Goal: Task Accomplishment & Management: Complete application form

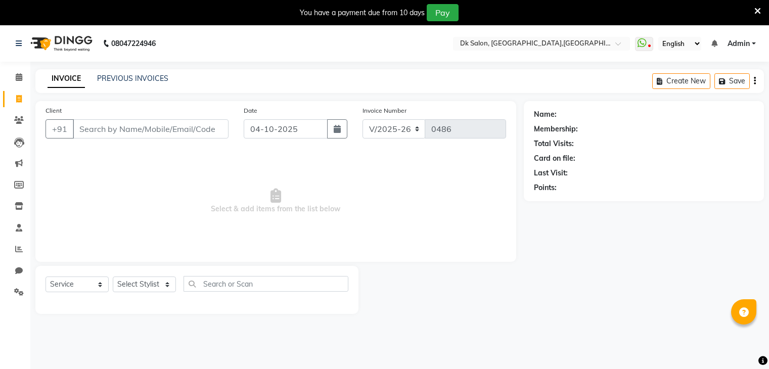
select select "8913"
select select "service"
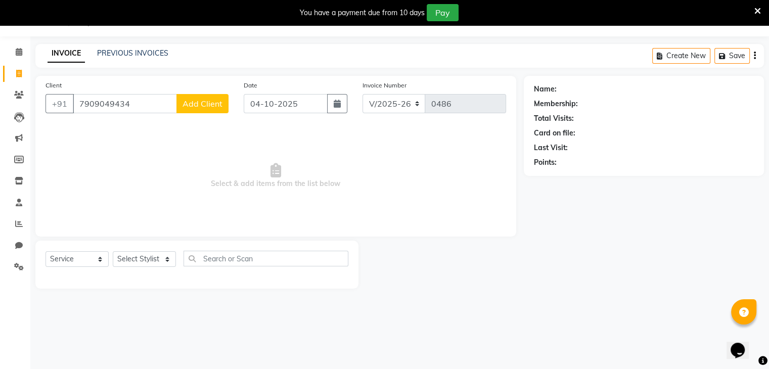
type input "7909049434"
click at [194, 104] on span "Add Client" at bounding box center [202, 104] width 40 height 10
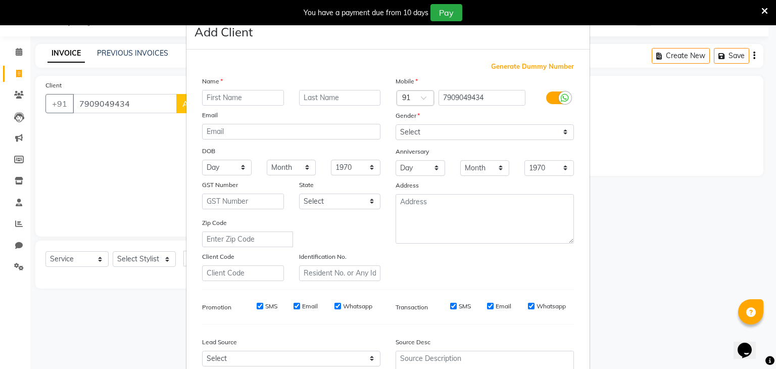
click at [214, 100] on input "text" at bounding box center [243, 98] width 82 height 16
type input "rakesh"
click at [315, 98] on input "text" at bounding box center [340, 98] width 82 height 16
type input "mishra"
click at [409, 129] on select "Select [DEMOGRAPHIC_DATA] [DEMOGRAPHIC_DATA] Other Prefer Not To Say" at bounding box center [485, 132] width 178 height 16
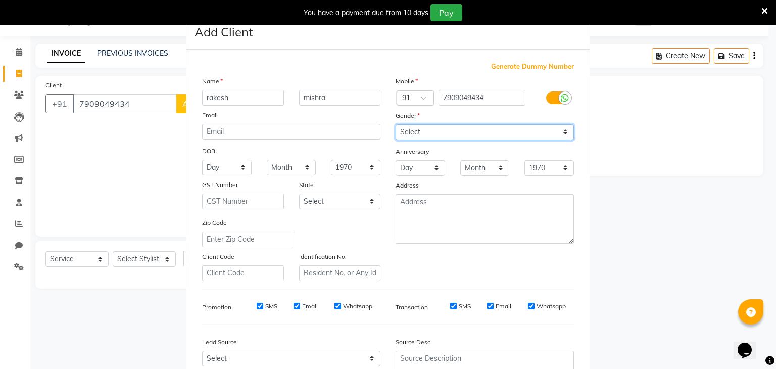
select select "[DEMOGRAPHIC_DATA]"
click at [396, 125] on select "Select [DEMOGRAPHIC_DATA] [DEMOGRAPHIC_DATA] Other Prefer Not To Say" at bounding box center [485, 132] width 178 height 16
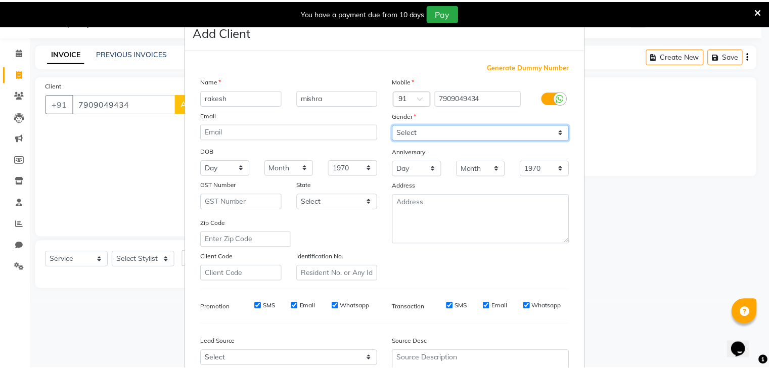
scroll to position [103, 0]
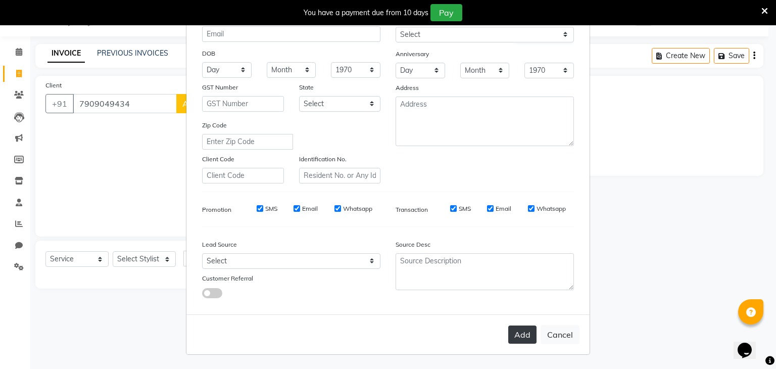
click at [518, 338] on button "Add" at bounding box center [522, 334] width 28 height 18
select select
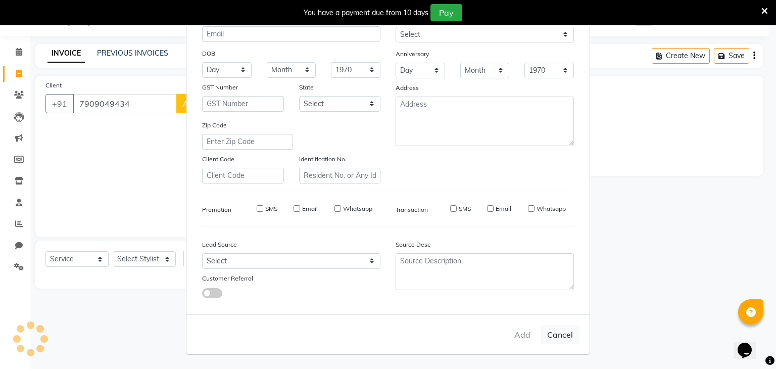
select select
checkbox input "false"
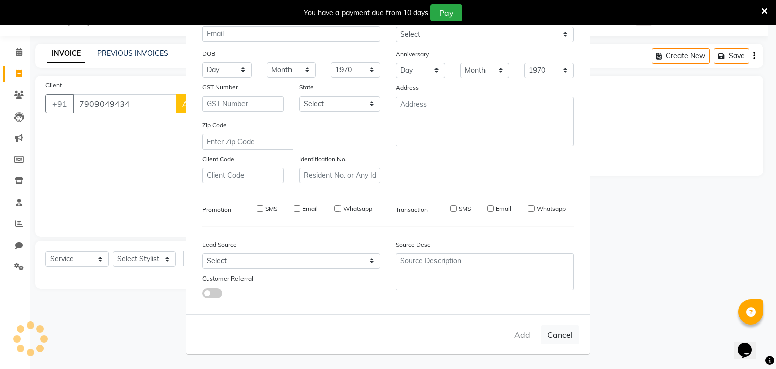
checkbox input "false"
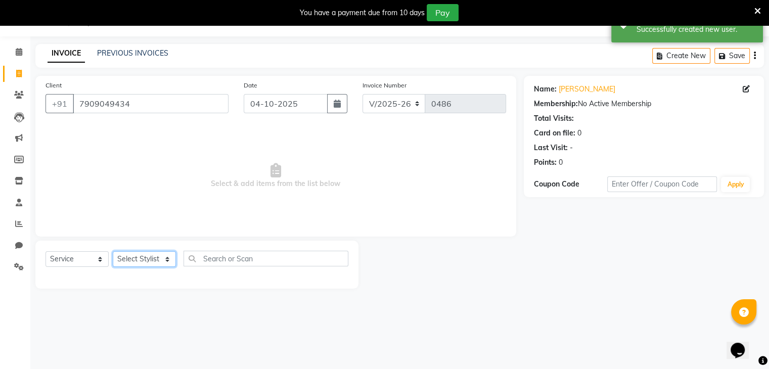
click at [135, 256] on select "Select Stylist [PERSON_NAME] avii [PERSON_NAME][MEDICAL_DATA] [PERSON_NAME] [PE…" at bounding box center [144, 259] width 63 height 16
select select "90617"
click at [113, 252] on select "Select Stylist [PERSON_NAME] avii [PERSON_NAME][MEDICAL_DATA] [PERSON_NAME] [PE…" at bounding box center [144, 259] width 63 height 16
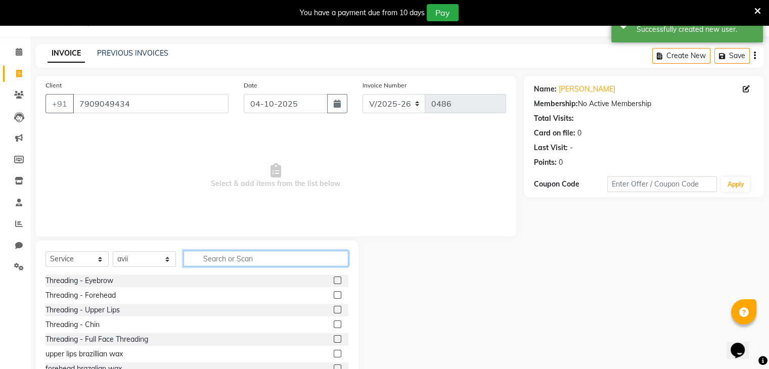
click at [215, 263] on input "text" at bounding box center [265, 259] width 165 height 16
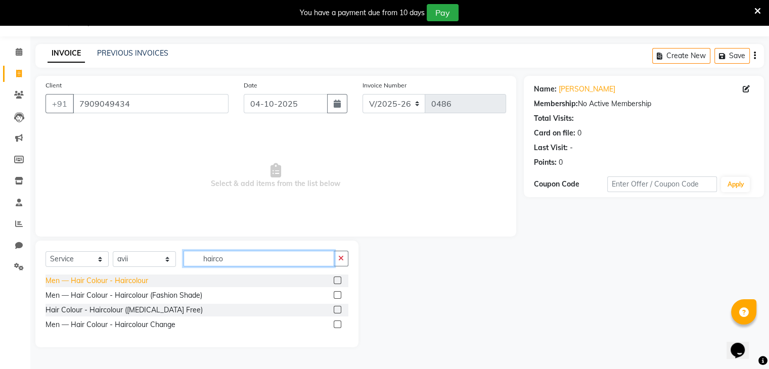
type input "hairco"
click at [146, 278] on div "Men — Hair Colour - Haircolour" at bounding box center [96, 280] width 103 height 11
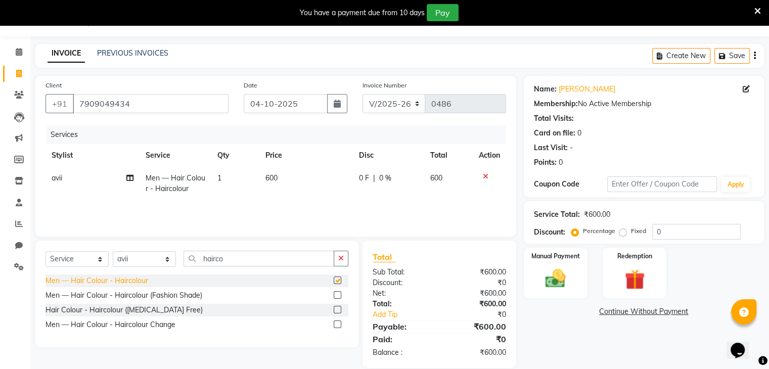
checkbox input "false"
click at [342, 256] on icon "button" at bounding box center [341, 258] width 6 height 7
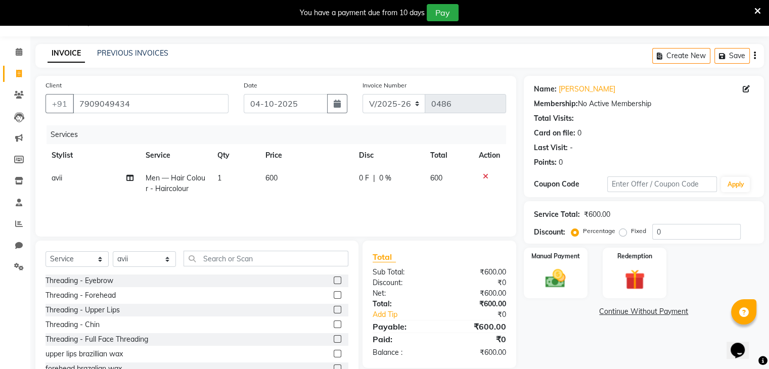
click at [293, 267] on div "Select Service Product Membership Package Voucher Prepaid Gift Card Select Styl…" at bounding box center [196, 263] width 303 height 24
click at [269, 174] on span "600" at bounding box center [271, 177] width 12 height 9
select select "90617"
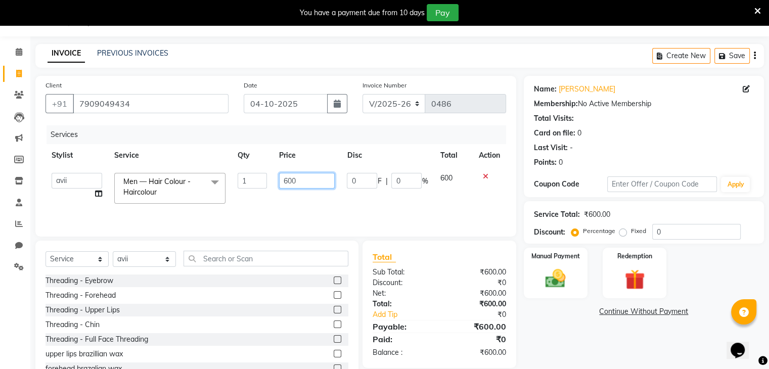
click at [304, 176] on input "600" at bounding box center [307, 181] width 56 height 16
type input "6"
type input "700"
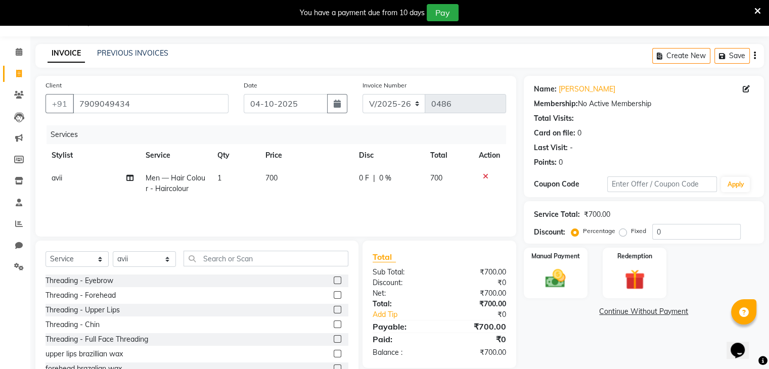
click at [446, 173] on td "700" at bounding box center [448, 183] width 49 height 33
select select "90617"
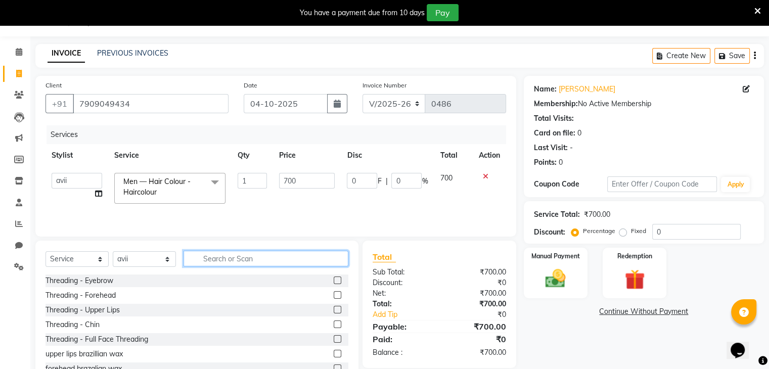
click at [307, 260] on input "text" at bounding box center [265, 259] width 165 height 16
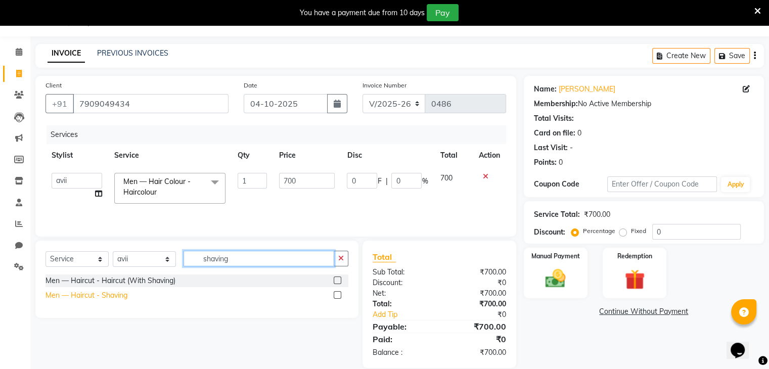
type input "shaving"
click at [124, 293] on div "Men — Haircut - Shaving" at bounding box center [86, 295] width 82 height 11
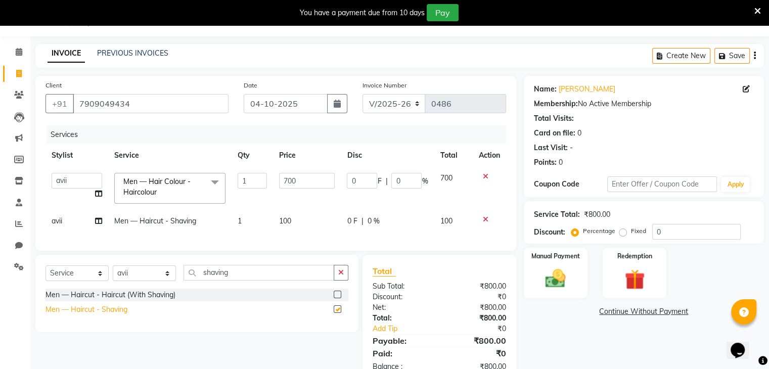
checkbox input "false"
click at [241, 280] on input "shaving" at bounding box center [258, 273] width 151 height 16
click at [130, 281] on select "Select Stylist [PERSON_NAME] avii [PERSON_NAME][MEDICAL_DATA] [PERSON_NAME] [PE…" at bounding box center [144, 273] width 63 height 16
select select "90539"
click at [113, 273] on select "Select Stylist [PERSON_NAME] avii [PERSON_NAME][MEDICAL_DATA] [PERSON_NAME] [PE…" at bounding box center [144, 273] width 63 height 16
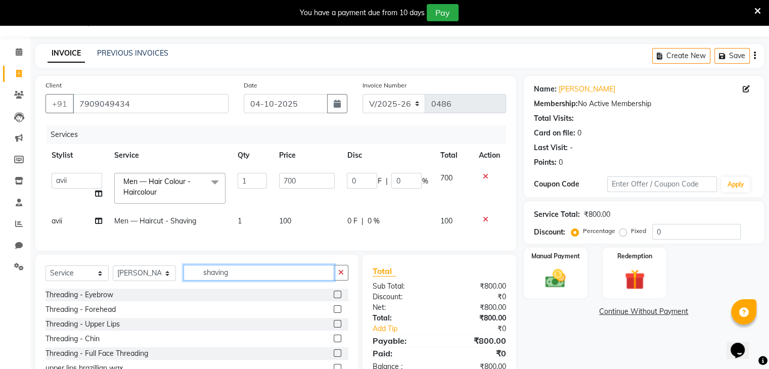
click at [239, 279] on input "shaving" at bounding box center [258, 273] width 151 height 16
type input "s"
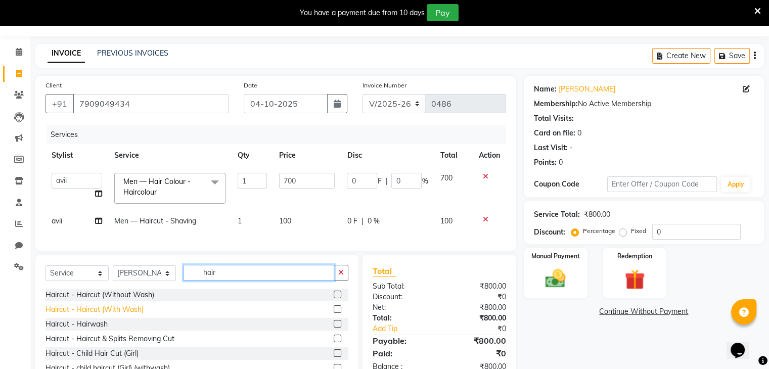
type input "hair"
click at [123, 314] on div "Haircut - Haircut (With Wash)" at bounding box center [94, 309] width 98 height 11
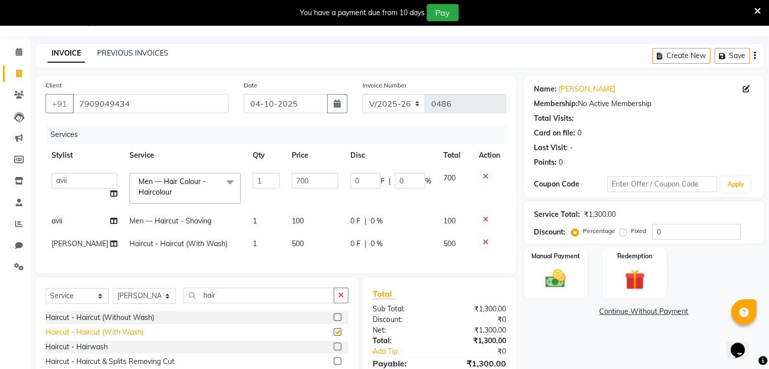
checkbox input "false"
click at [145, 304] on select "Select Stylist [PERSON_NAME] avii [PERSON_NAME][MEDICAL_DATA] [PERSON_NAME] [PE…" at bounding box center [144, 296] width 63 height 16
select select "90620"
click at [113, 304] on select "Select Stylist [PERSON_NAME] avii [PERSON_NAME][MEDICAL_DATA] [PERSON_NAME] [PE…" at bounding box center [144, 296] width 63 height 16
click at [130, 324] on div "Threading - Eyebrow" at bounding box center [196, 317] width 303 height 13
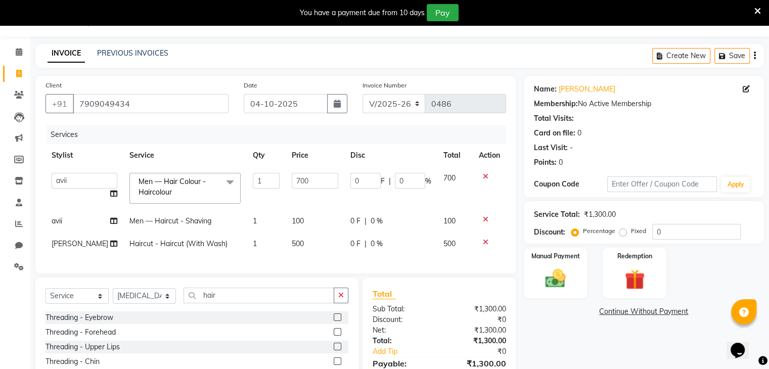
click at [121, 324] on div "Threading - Eyebrow" at bounding box center [196, 317] width 303 height 13
click at [334, 321] on label at bounding box center [338, 317] width 8 height 8
click at [334, 321] on input "checkbox" at bounding box center [337, 317] width 7 height 7
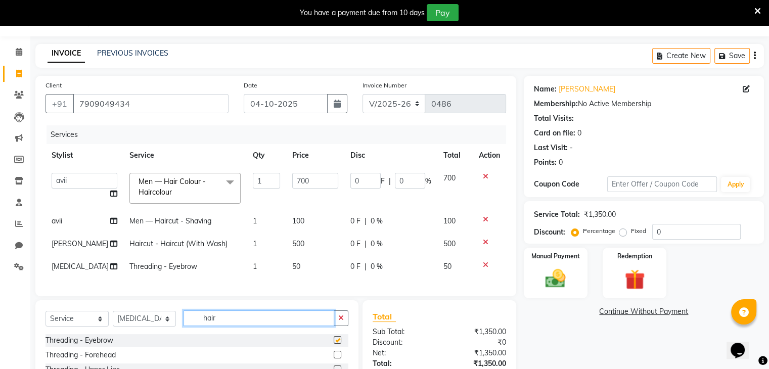
click at [331, 326] on input "hair" at bounding box center [258, 318] width 151 height 16
checkbox input "false"
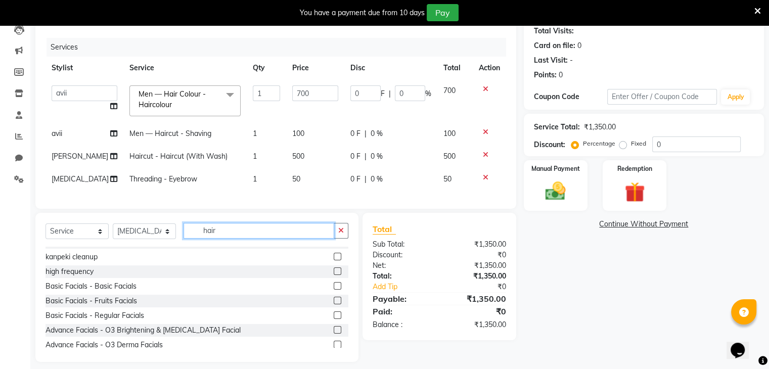
scroll to position [118, 0]
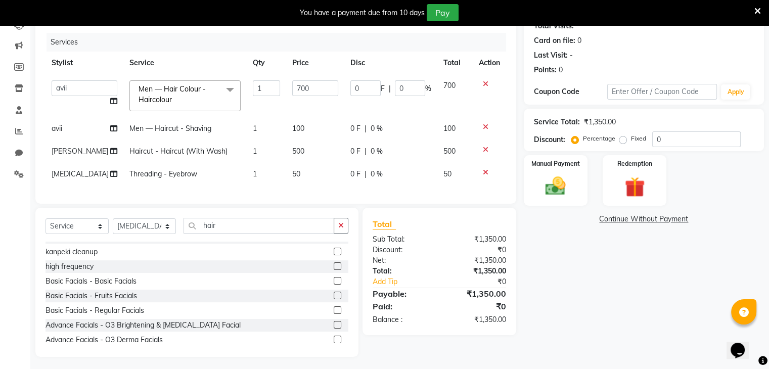
click at [334, 270] on label at bounding box center [338, 266] width 8 height 8
click at [334, 270] on input "checkbox" at bounding box center [337, 266] width 7 height 7
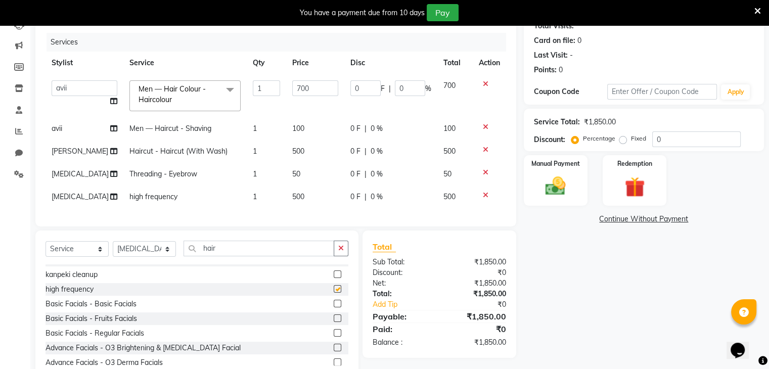
checkbox input "false"
click at [334, 307] on label at bounding box center [338, 304] width 8 height 8
click at [334, 307] on input "checkbox" at bounding box center [337, 304] width 7 height 7
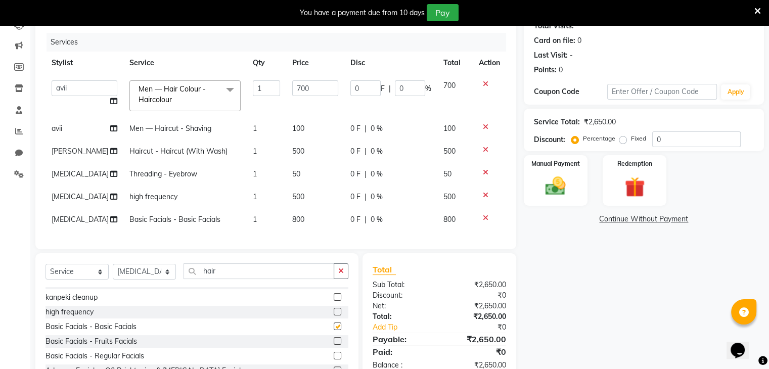
checkbox input "false"
click at [487, 199] on div at bounding box center [489, 195] width 21 height 7
click at [485, 199] on icon at bounding box center [486, 195] width 6 height 7
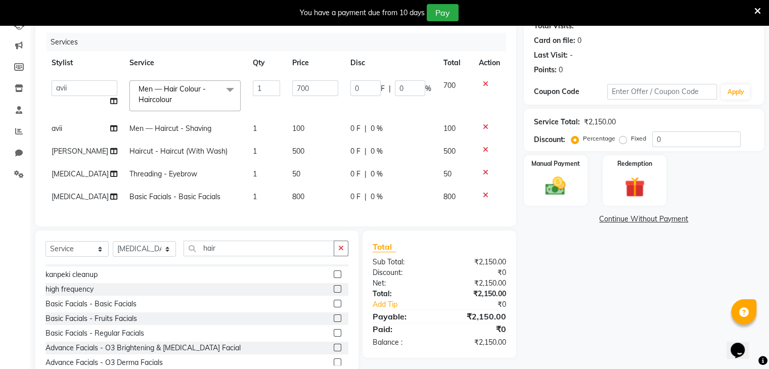
click at [485, 199] on icon at bounding box center [486, 195] width 6 height 7
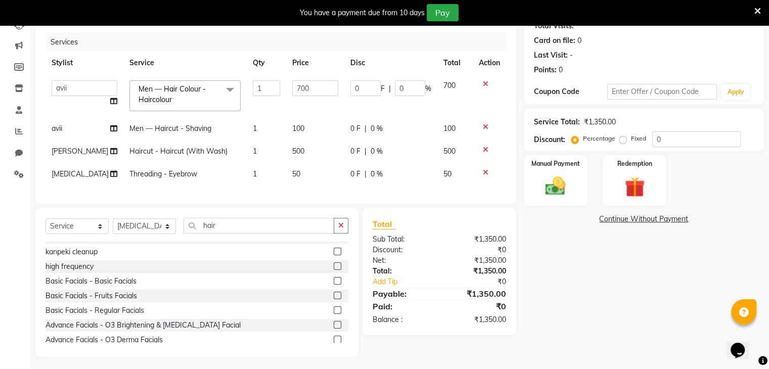
click at [292, 150] on span "500" at bounding box center [298, 151] width 12 height 9
select select "90539"
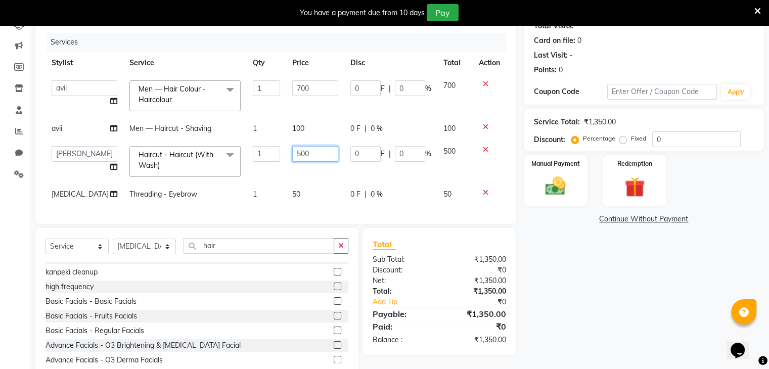
click at [307, 152] on input "500" at bounding box center [315, 154] width 46 height 16
type input "5"
type input "350"
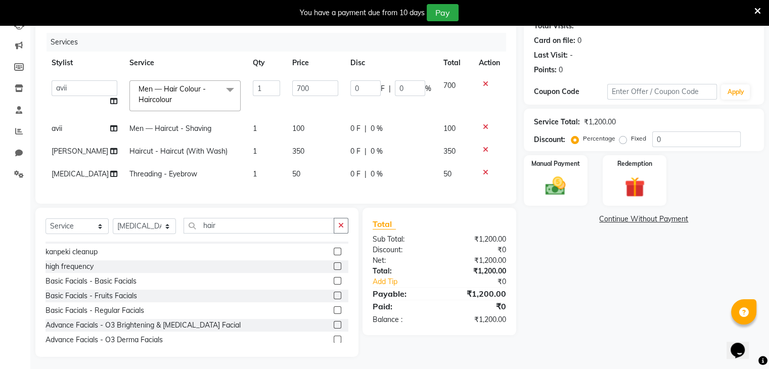
click at [445, 143] on td "350" at bounding box center [454, 151] width 35 height 23
select select "90539"
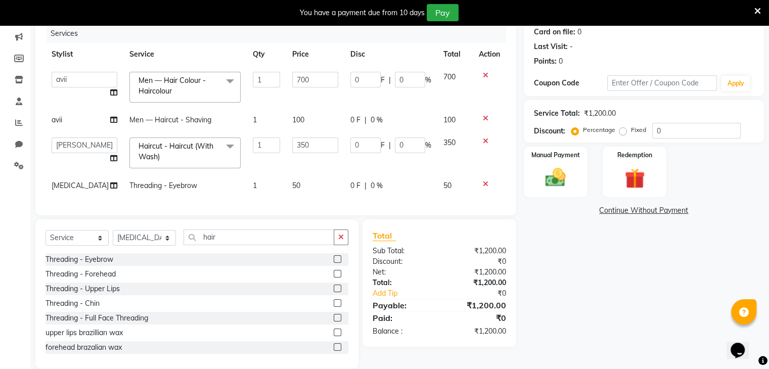
scroll to position [129, 0]
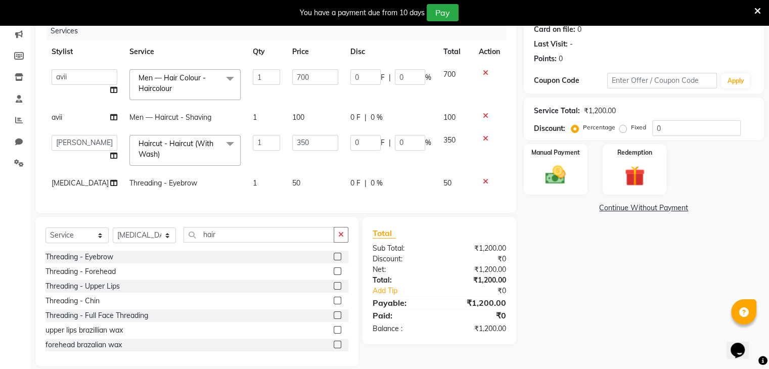
click at [128, 278] on div "Threading - Forehead" at bounding box center [196, 271] width 303 height 13
click at [334, 275] on label at bounding box center [338, 271] width 8 height 8
click at [334, 275] on input "checkbox" at bounding box center [337, 271] width 7 height 7
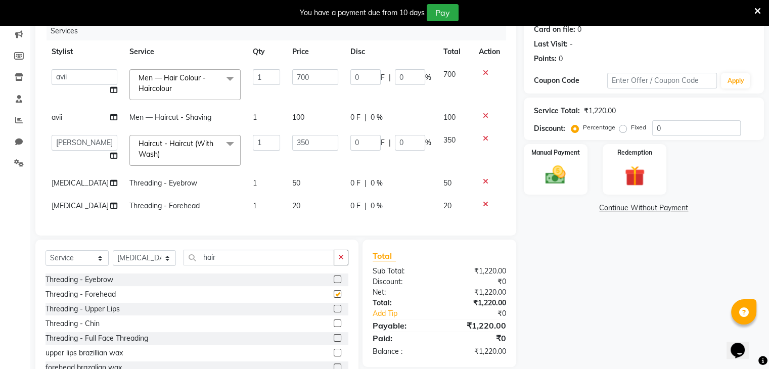
checkbox input "false"
click at [334, 312] on label at bounding box center [338, 309] width 8 height 8
click at [334, 312] on input "checkbox" at bounding box center [337, 309] width 7 height 7
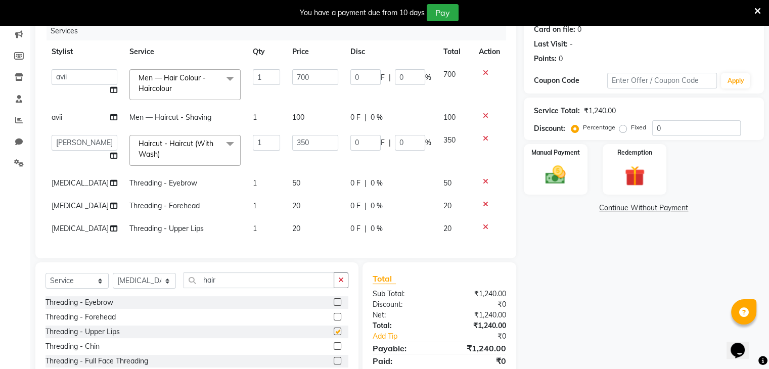
checkbox input "false"
click at [234, 288] on input "hair" at bounding box center [258, 280] width 151 height 16
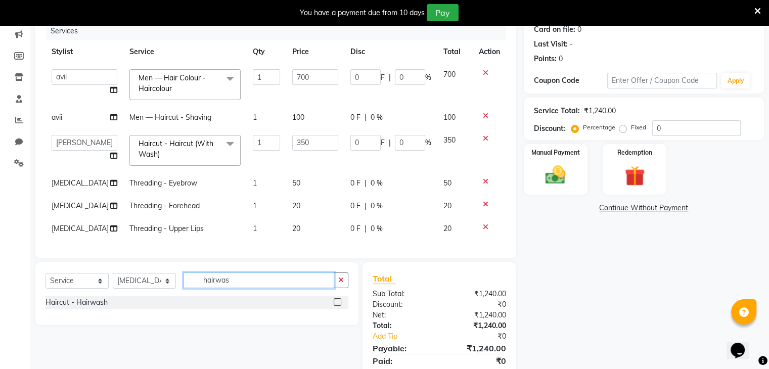
type input "hairwas"
click at [179, 309] on div "Haircut - Hairwash" at bounding box center [196, 302] width 303 height 13
click at [337, 306] on label at bounding box center [338, 302] width 8 height 8
click at [337, 306] on input "checkbox" at bounding box center [337, 302] width 7 height 7
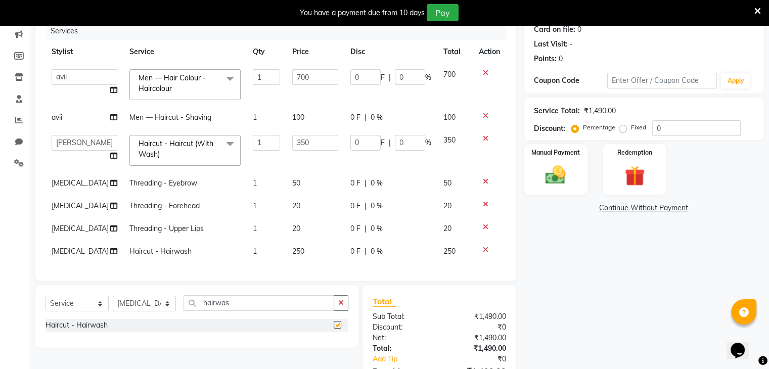
checkbox input "false"
click at [292, 252] on span "250" at bounding box center [298, 251] width 12 height 9
select select "90620"
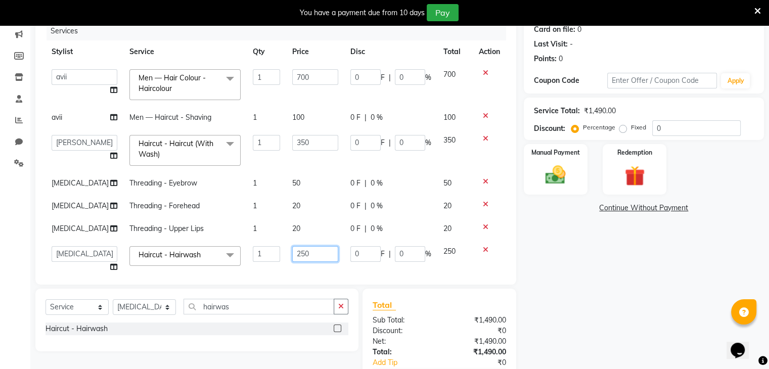
click at [292, 255] on input "250" at bounding box center [315, 254] width 46 height 16
type input "150"
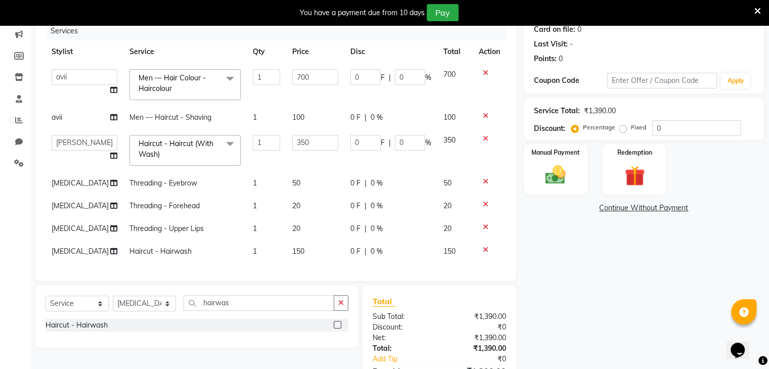
click at [437, 251] on td "150" at bounding box center [454, 251] width 35 height 23
select select "90620"
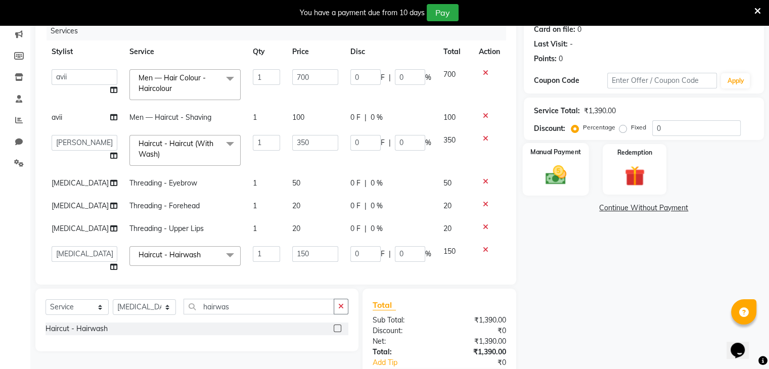
click at [550, 176] on img at bounding box center [555, 175] width 34 height 24
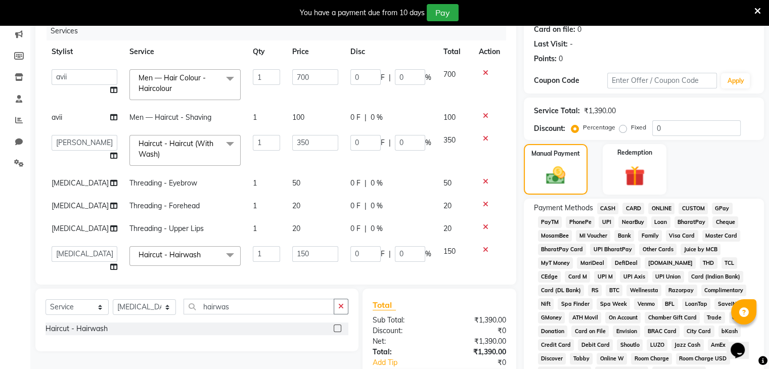
click at [663, 206] on span "ONLINE" at bounding box center [661, 209] width 26 height 12
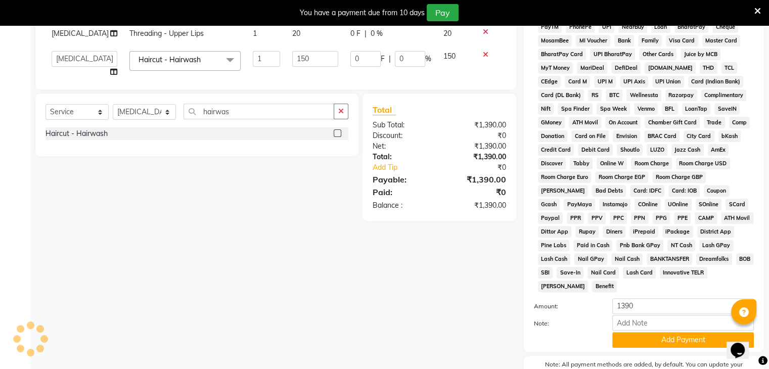
scroll to position [376, 0]
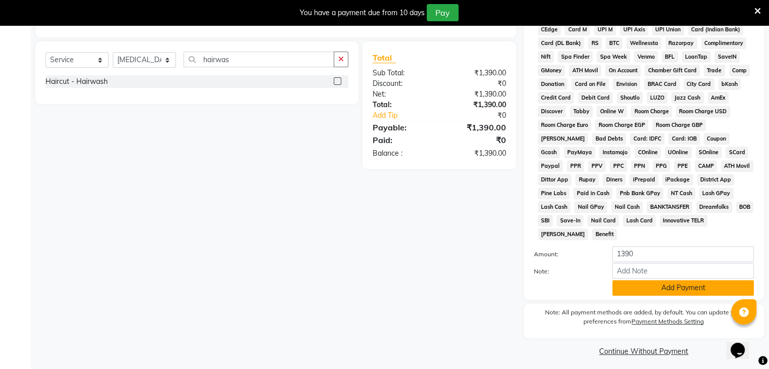
click at [677, 280] on button "Add Payment" at bounding box center [683, 288] width 142 height 16
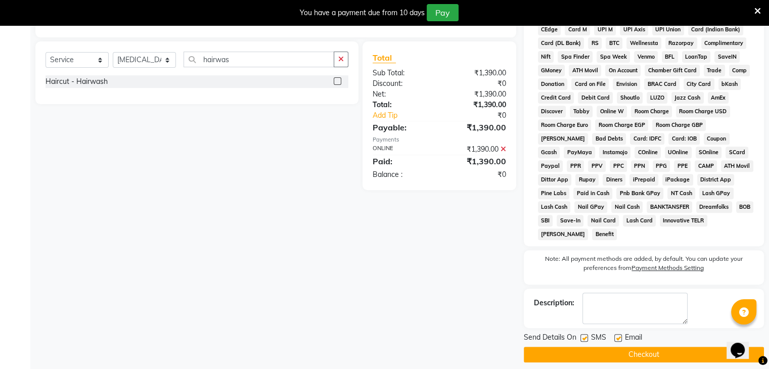
click at [676, 351] on button "Checkout" at bounding box center [644, 355] width 240 height 16
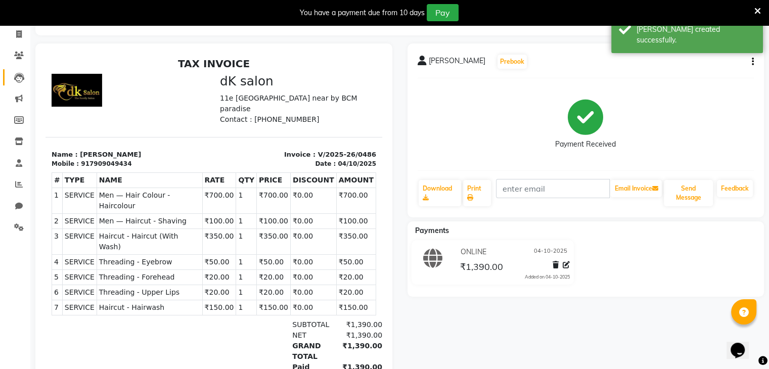
scroll to position [58, 0]
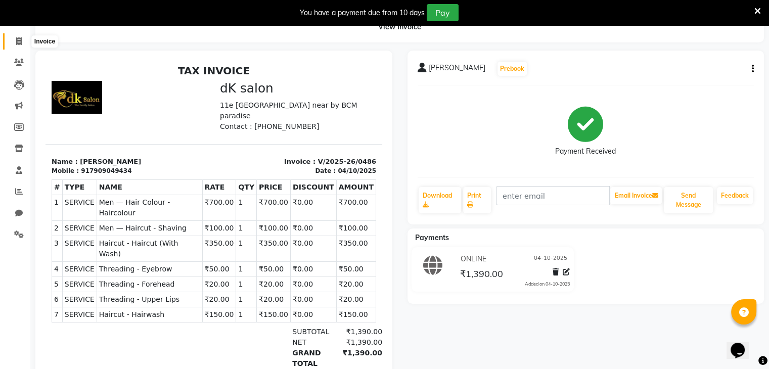
click at [18, 37] on icon at bounding box center [19, 41] width 6 height 8
select select "service"
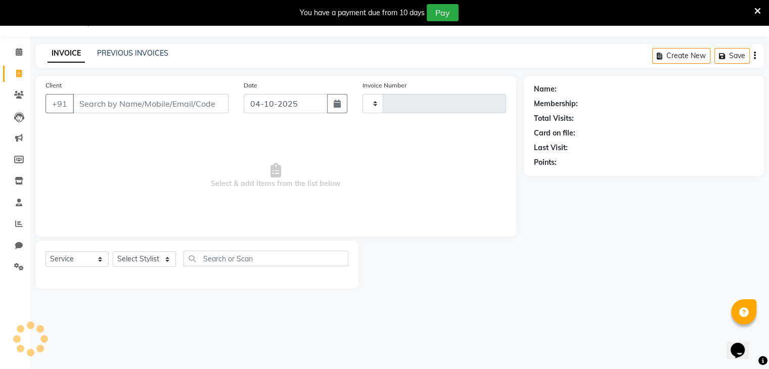
scroll to position [25, 0]
type input "0487"
select select "8913"
click at [112, 102] on input "Client" at bounding box center [151, 103] width 156 height 19
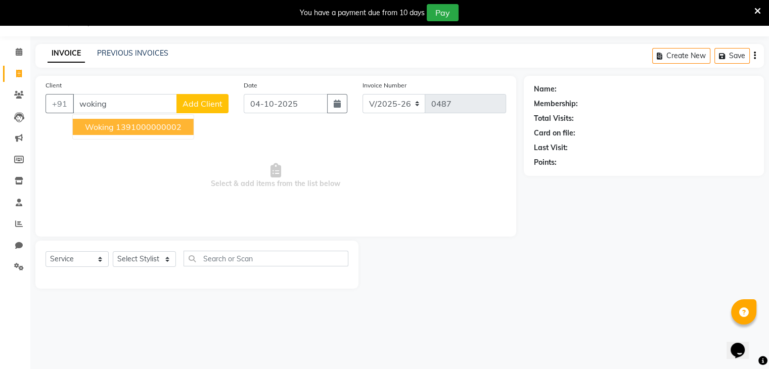
click at [128, 126] on ngb-highlight "1391000000002" at bounding box center [149, 127] width 66 height 10
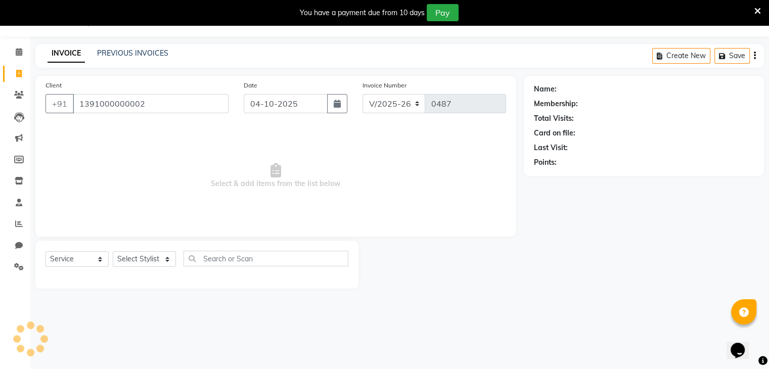
type input "1391000000002"
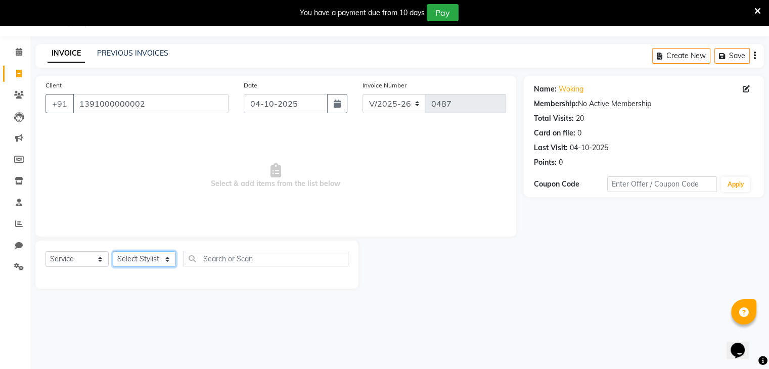
click at [141, 257] on select "Select Stylist [PERSON_NAME] avii [PERSON_NAME][MEDICAL_DATA] [PERSON_NAME] [PE…" at bounding box center [144, 259] width 63 height 16
select select "90540"
click at [113, 252] on select "Select Stylist [PERSON_NAME] avii [PERSON_NAME][MEDICAL_DATA] [PERSON_NAME] [PE…" at bounding box center [144, 259] width 63 height 16
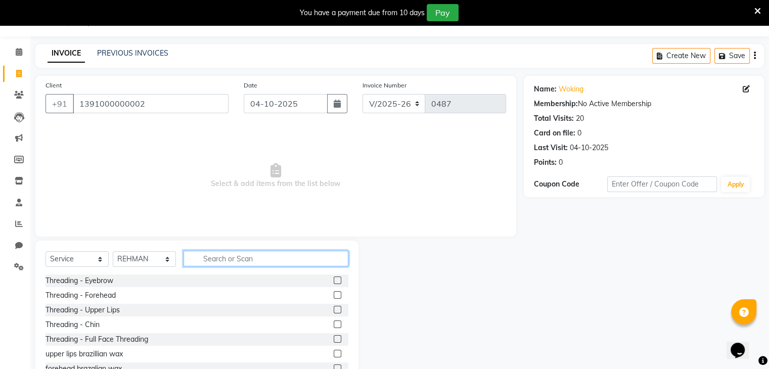
click at [233, 259] on input "text" at bounding box center [265, 259] width 165 height 16
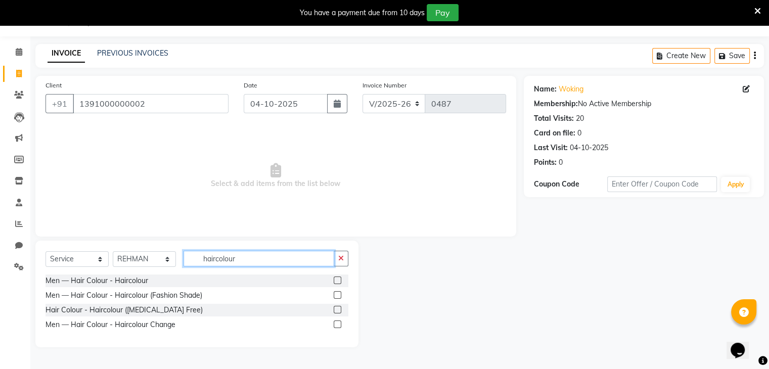
type input "haircolour"
click at [227, 275] on div "Men — Hair Colour - Haircolour" at bounding box center [196, 280] width 303 height 13
click at [208, 280] on div "Men — Hair Colour - Haircolour" at bounding box center [196, 280] width 303 height 13
click at [337, 280] on label at bounding box center [338, 280] width 8 height 8
click at [337, 280] on input "checkbox" at bounding box center [337, 280] width 7 height 7
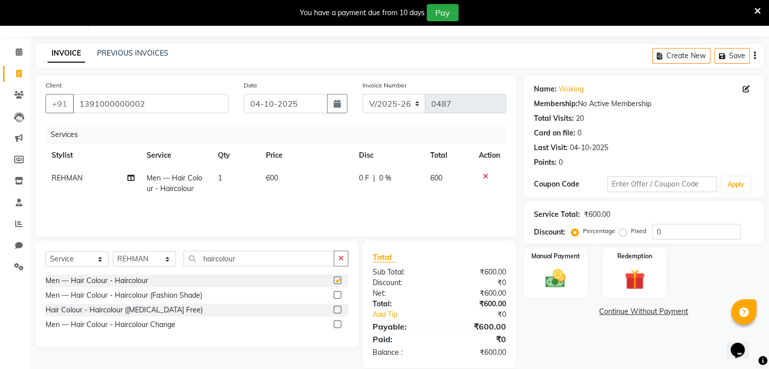
checkbox input "false"
click at [275, 259] on input "haircolour" at bounding box center [258, 259] width 151 height 16
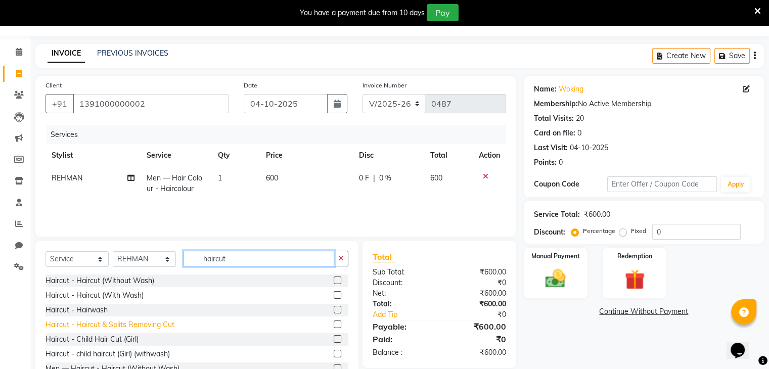
scroll to position [45, 0]
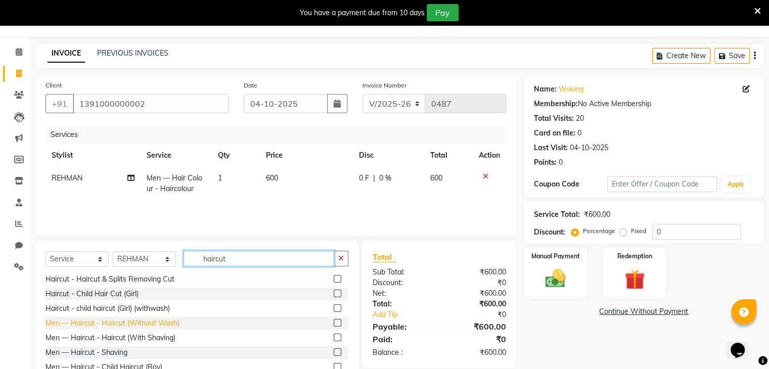
type input "haircut"
click at [131, 321] on div "Men — Haircut - Haircut (Without Wash)" at bounding box center [112, 323] width 134 height 11
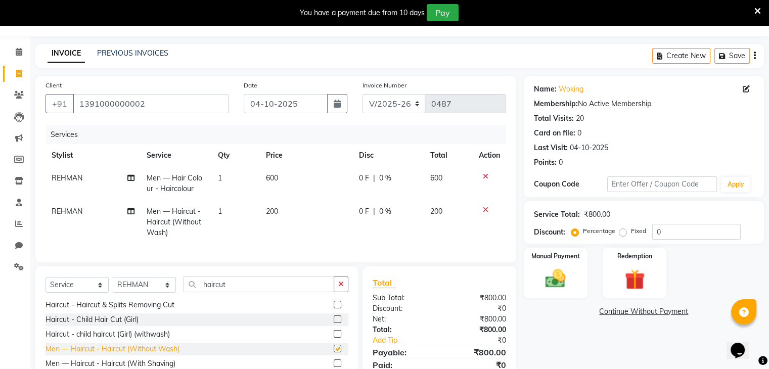
checkbox input "false"
click at [434, 181] on span "600" at bounding box center [436, 177] width 12 height 9
select select "90540"
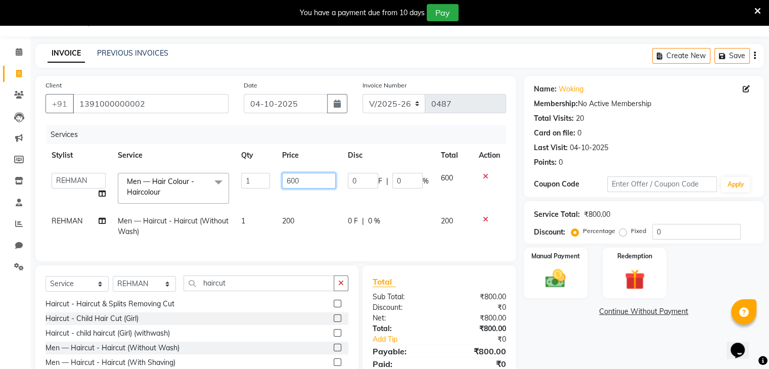
click at [321, 179] on input "600" at bounding box center [309, 181] width 54 height 16
type input "6"
type input "700"
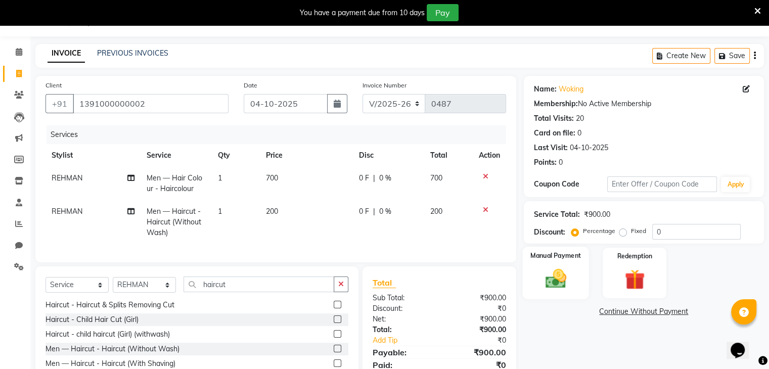
click at [556, 273] on img at bounding box center [555, 279] width 34 height 24
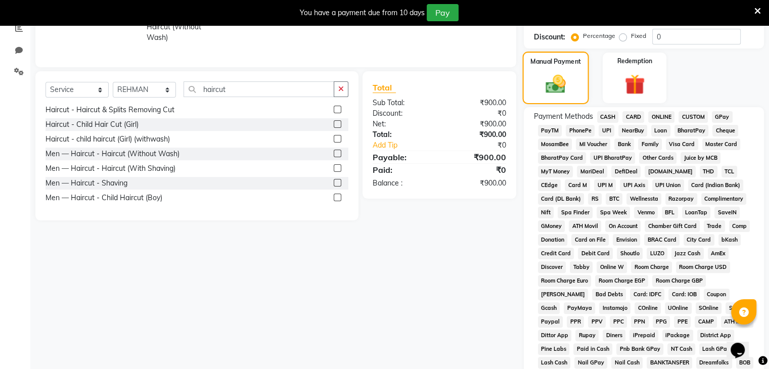
scroll to position [220, 0]
click at [660, 112] on span "ONLINE" at bounding box center [661, 118] width 26 height 12
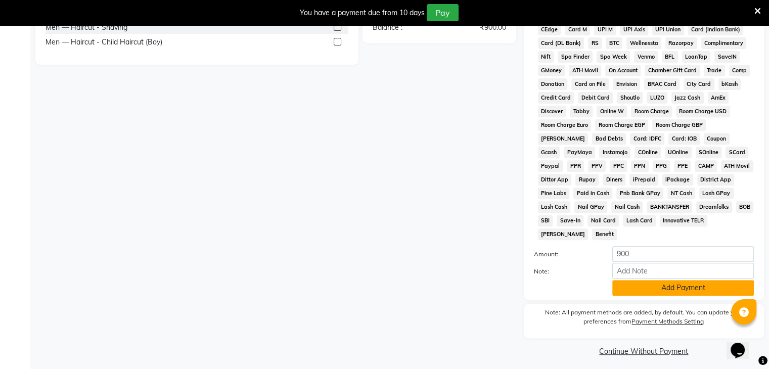
click at [670, 280] on button "Add Payment" at bounding box center [683, 288] width 142 height 16
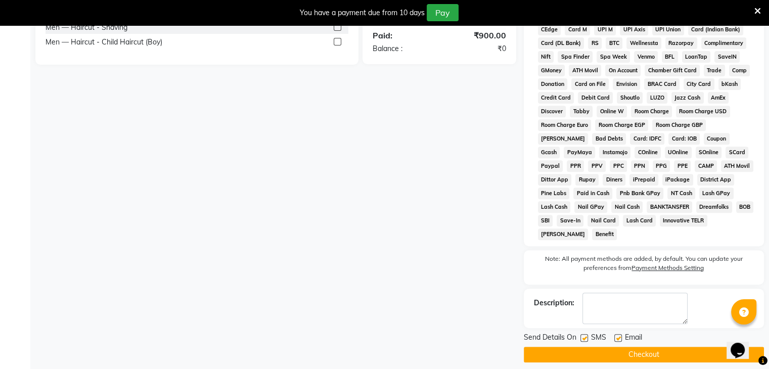
click at [642, 349] on button "Checkout" at bounding box center [644, 355] width 240 height 16
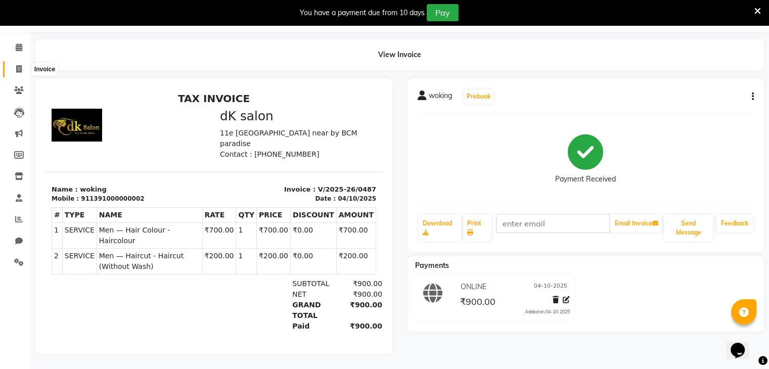
click at [18, 65] on icon at bounding box center [19, 69] width 6 height 8
select select "8913"
select select "service"
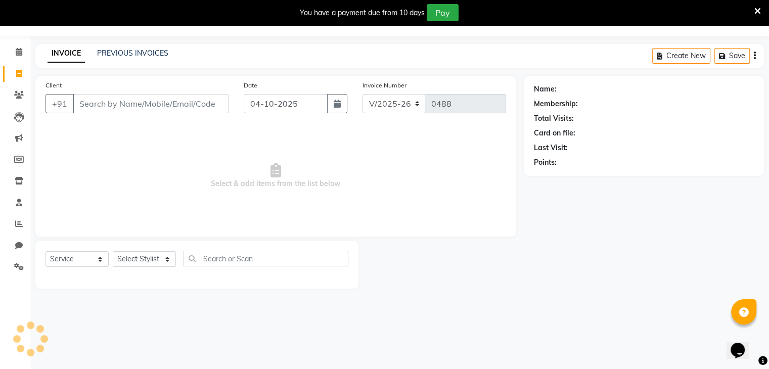
scroll to position [25, 0]
click at [18, 49] on icon at bounding box center [19, 52] width 7 height 8
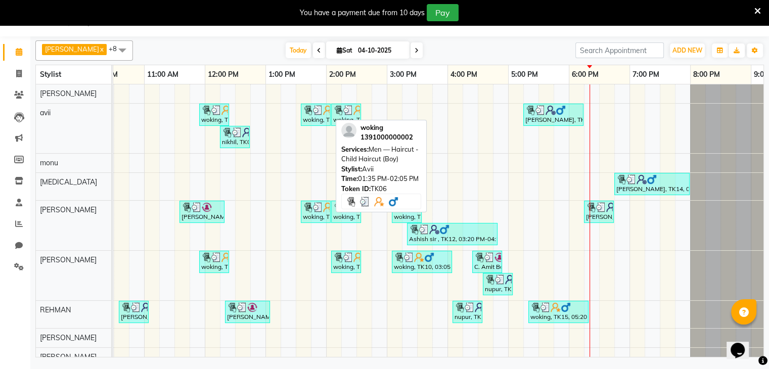
click at [309, 118] on div "woking, TK06, 01:35 PM-02:05 PM, Men — Haircut - Child Haircut (Boy)" at bounding box center [316, 114] width 28 height 19
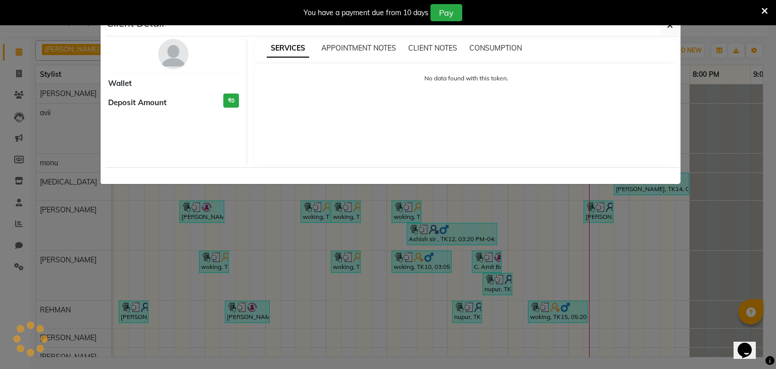
select select "3"
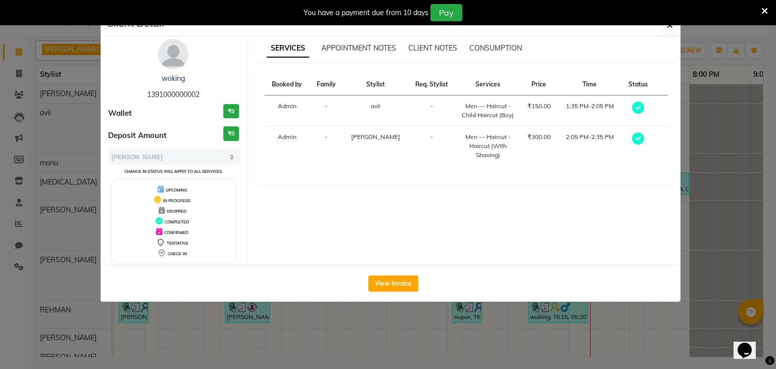
click at [698, 189] on ngb-modal-window "Client Detail woking 1391000000002 Wallet ₹0 Deposit Amount ₹0 Select MARK DONE…" at bounding box center [388, 184] width 776 height 369
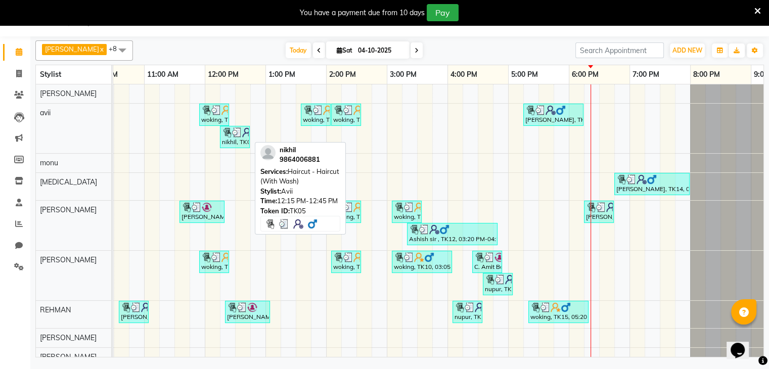
click at [230, 130] on img at bounding box center [227, 132] width 10 height 10
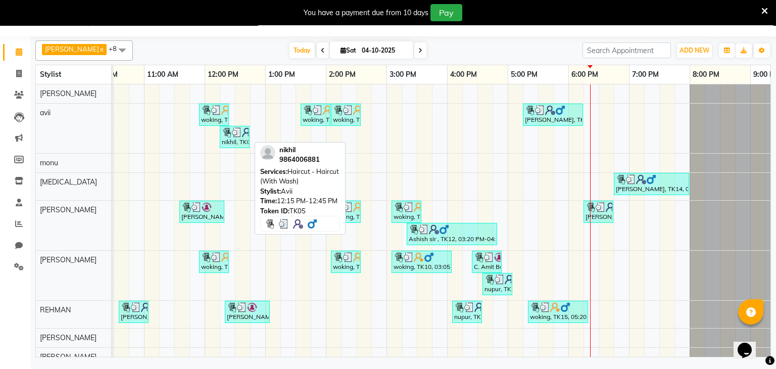
select select "3"
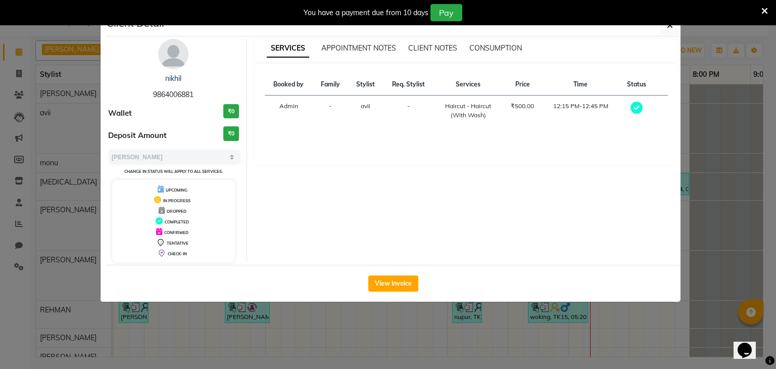
click at [81, 135] on ngb-modal-window "Client Detail nikhil 9864006881 Wallet ₹0 Deposit Amount ₹0 Select MARK DONE UP…" at bounding box center [388, 184] width 776 height 369
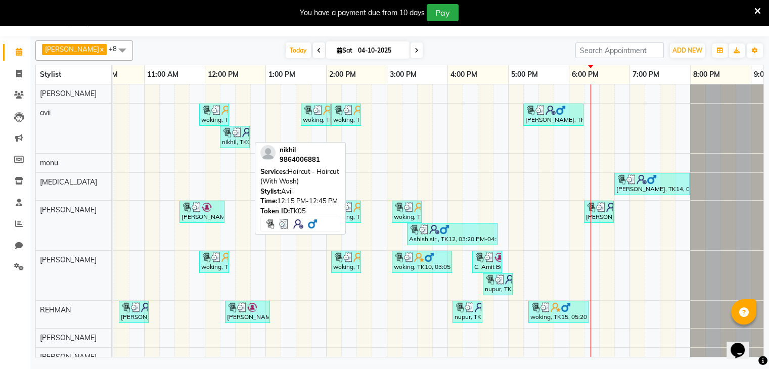
click at [236, 130] on img at bounding box center [237, 132] width 10 height 10
select select "3"
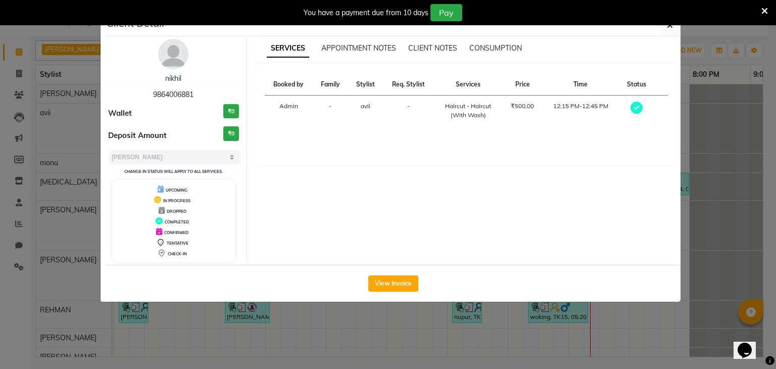
click at [757, 124] on ngb-modal-window "Client Detail nikhil 9864006881 Wallet ₹0 Deposit Amount ₹0 Select MARK DONE UP…" at bounding box center [388, 184] width 776 height 369
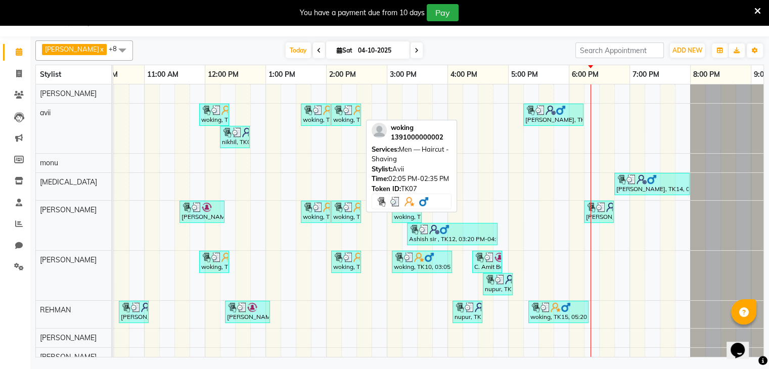
click at [356, 110] on img at bounding box center [358, 110] width 10 height 10
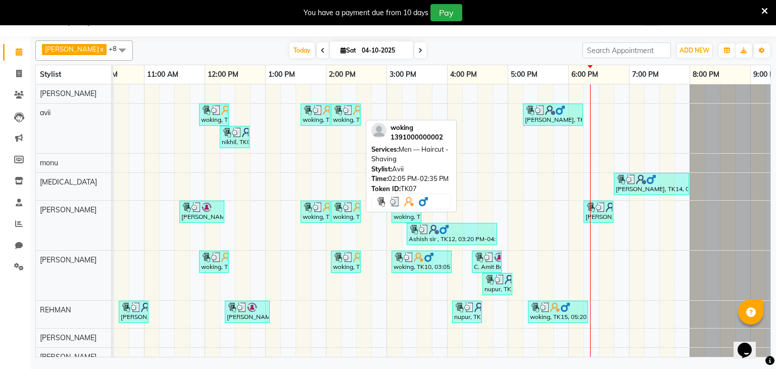
select select "3"
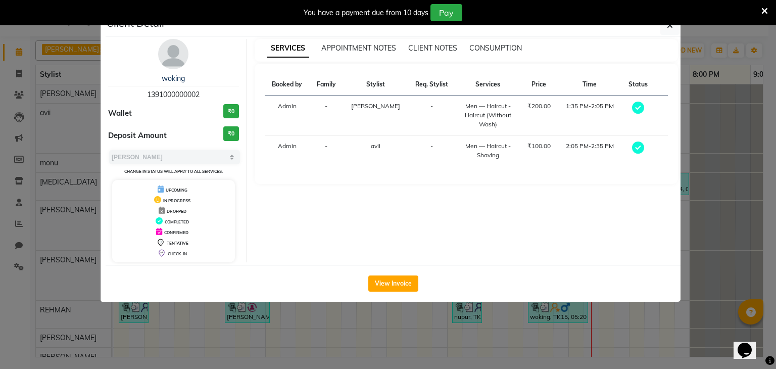
click at [726, 156] on ngb-modal-window "Client Detail woking 1391000000002 Wallet ₹0 Deposit Amount ₹0 Select MARK DONE…" at bounding box center [388, 184] width 776 height 369
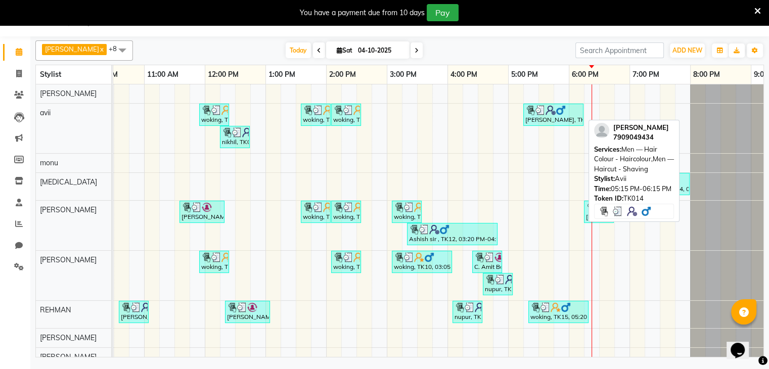
click at [548, 117] on div "[PERSON_NAME], TK14, 05:15 PM-06:15 PM, Men — Hair Colour - Haircolour,Men — Ha…" at bounding box center [553, 114] width 58 height 19
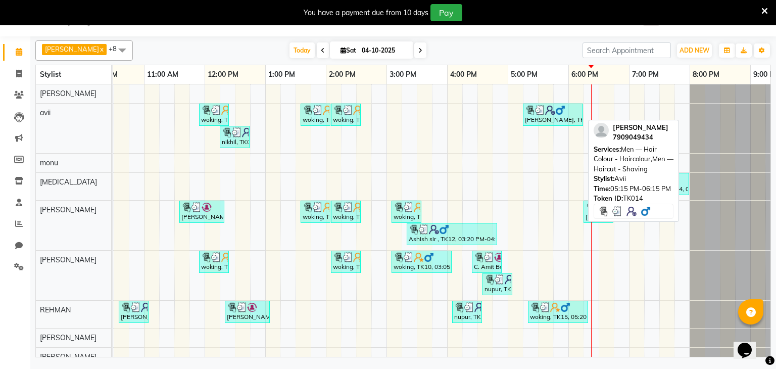
select select "3"
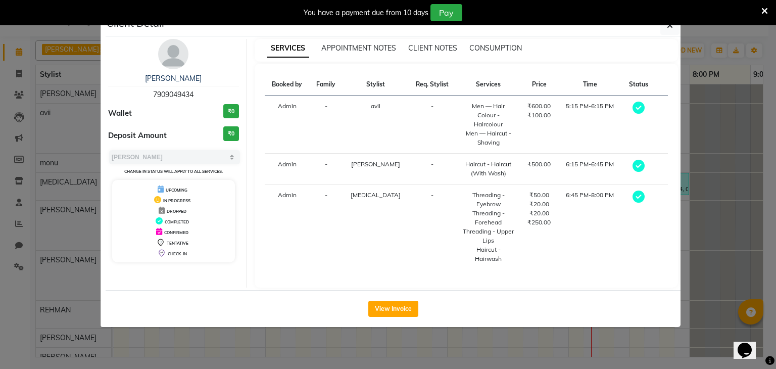
click at [636, 105] on icon at bounding box center [639, 108] width 12 height 12
click at [690, 140] on ngb-modal-window "Client Detail [PERSON_NAME] 7909049434 Wallet ₹0 Deposit Amount ₹0 Select MARK …" at bounding box center [388, 184] width 776 height 369
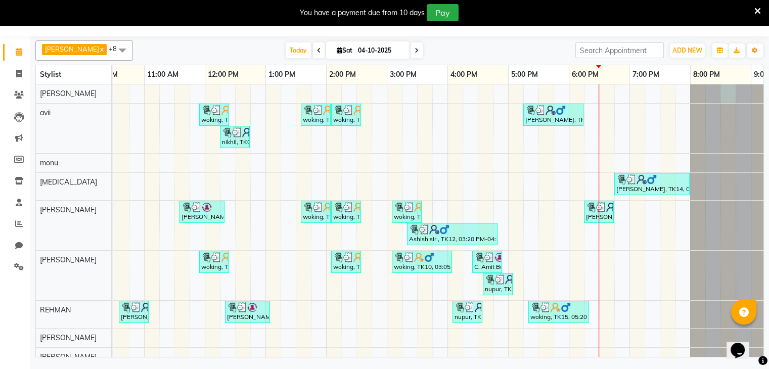
click at [23, 100] on div at bounding box center [23, 93] width 0 height 19
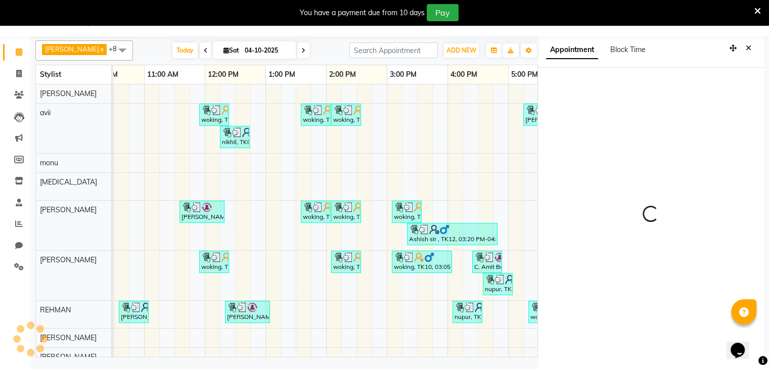
scroll to position [28, 0]
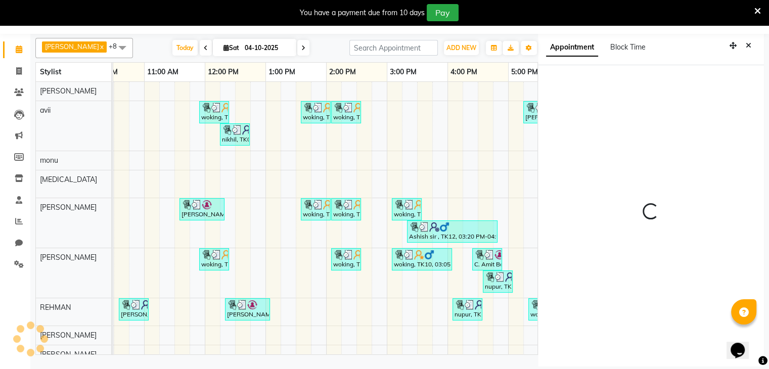
select select "1230"
select select "90622"
select select "tentative"
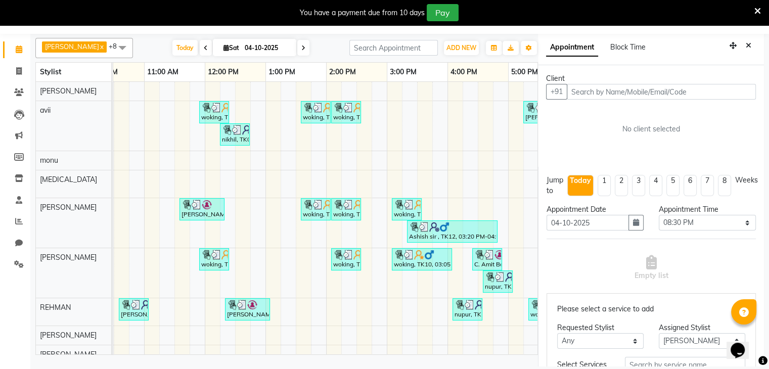
click at [726, 201] on div "Jump to [DATE] 1 2 3 4 5 6 7 8 Weeks" at bounding box center [651, 189] width 224 height 29
click at [20, 69] on icon at bounding box center [19, 71] width 6 height 8
select select "service"
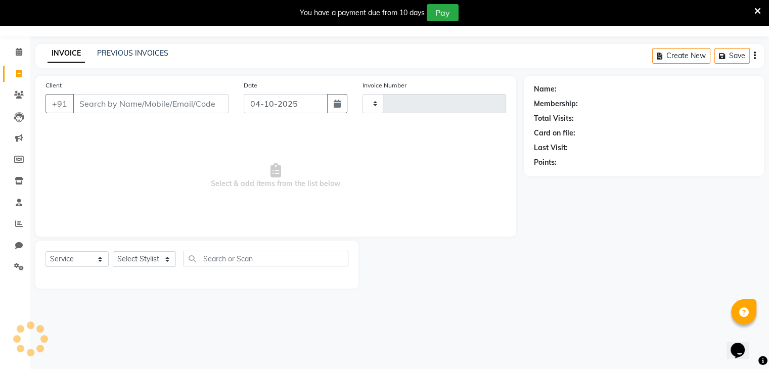
scroll to position [25, 0]
type input "0488"
select select "8913"
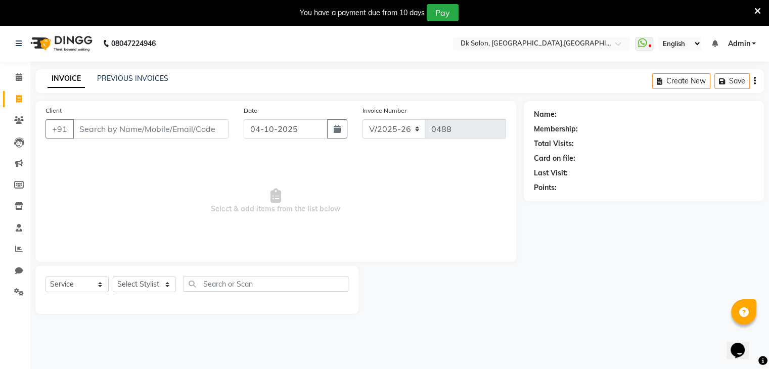
click at [118, 130] on input "Client" at bounding box center [151, 128] width 156 height 19
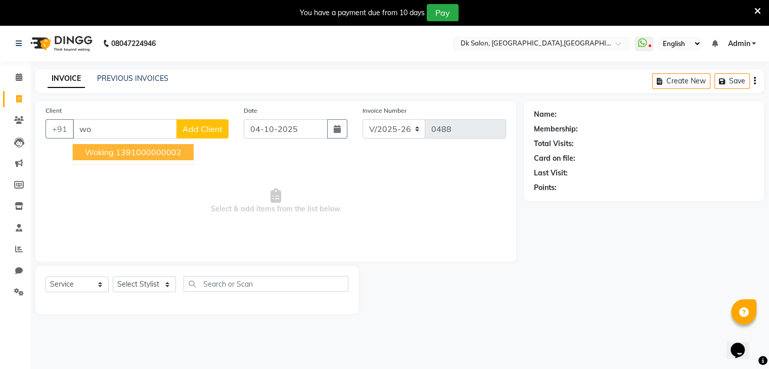
type input "w"
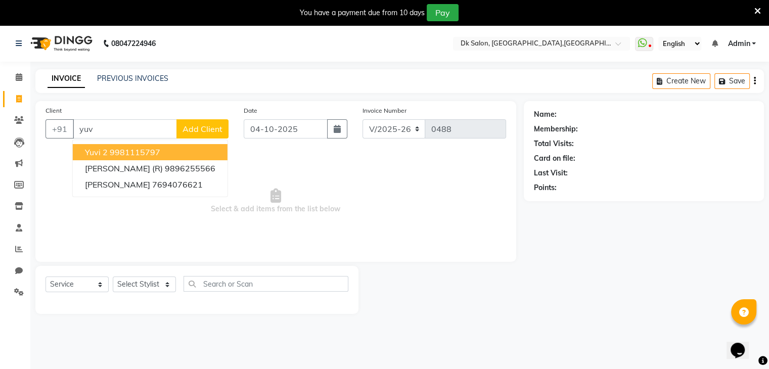
click at [146, 157] on ngb-highlight "9981115797" at bounding box center [135, 152] width 51 height 10
type input "9981115797"
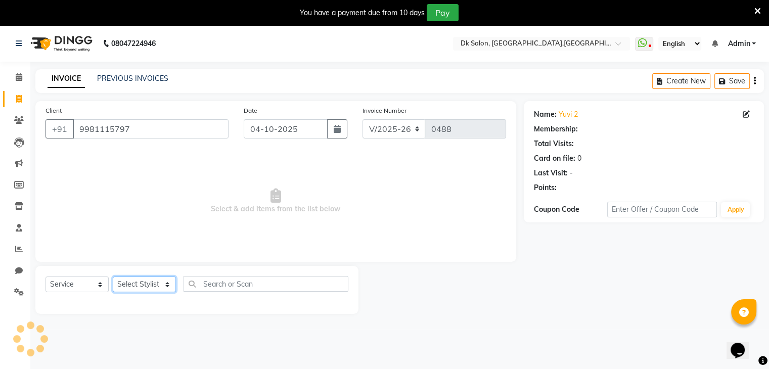
click at [143, 284] on select "Select Stylist [PERSON_NAME] avii [PERSON_NAME][MEDICAL_DATA] [PERSON_NAME] [PE…" at bounding box center [144, 284] width 63 height 16
select select "90539"
click at [113, 277] on select "Select Stylist [PERSON_NAME] avii [PERSON_NAME][MEDICAL_DATA] [PERSON_NAME] [PE…" at bounding box center [144, 284] width 63 height 16
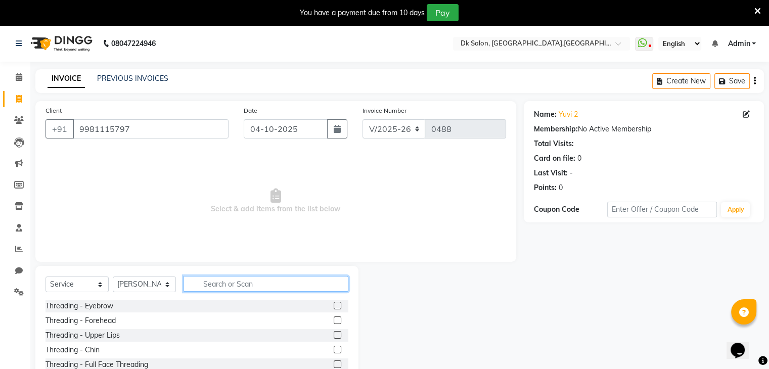
click at [211, 288] on input "text" at bounding box center [265, 284] width 165 height 16
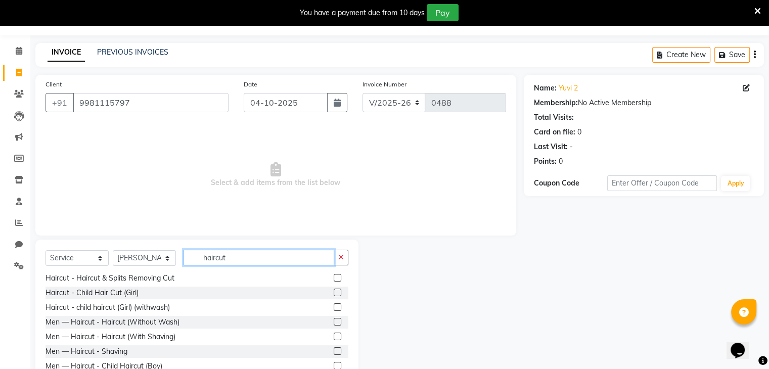
scroll to position [28, 0]
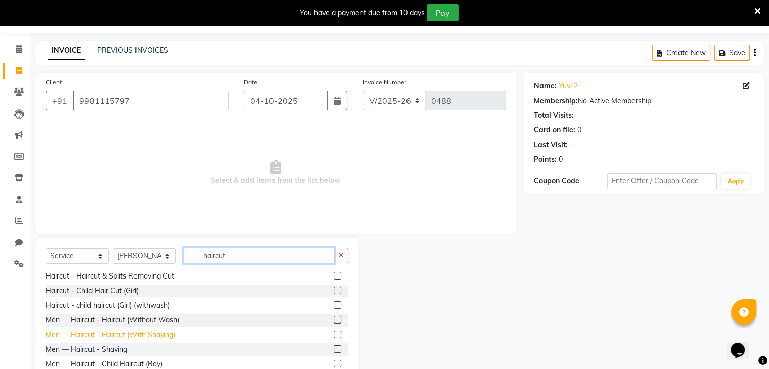
type input "haircut"
click at [124, 336] on div "Men — Haircut - Haircut (With Shaving)" at bounding box center [110, 335] width 130 height 11
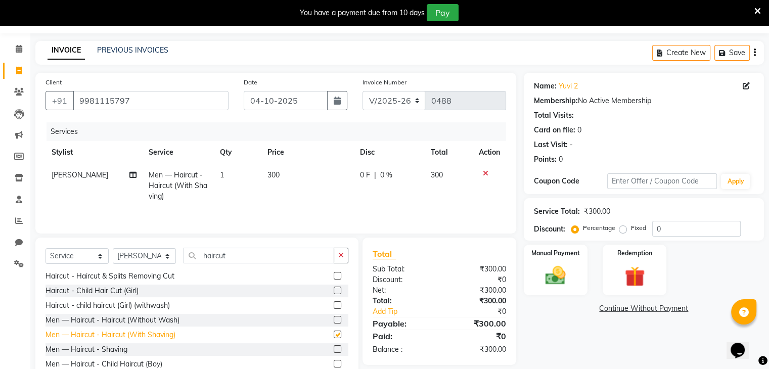
checkbox input "false"
click at [363, 175] on span "0 F" at bounding box center [365, 175] width 10 height 11
select select "90539"
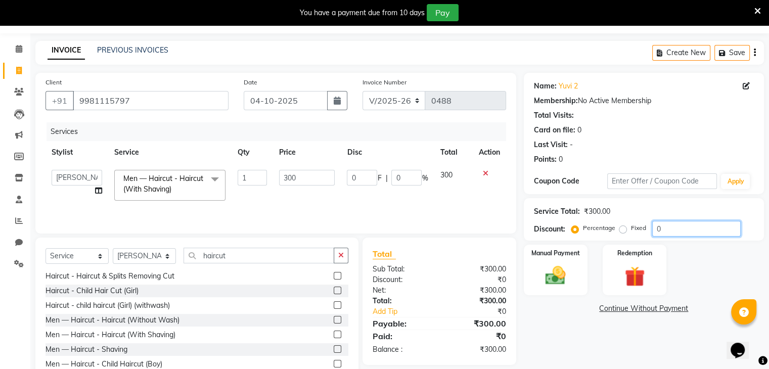
click at [668, 229] on input "0" at bounding box center [696, 229] width 88 height 16
type input "02"
type input "6"
type input "2"
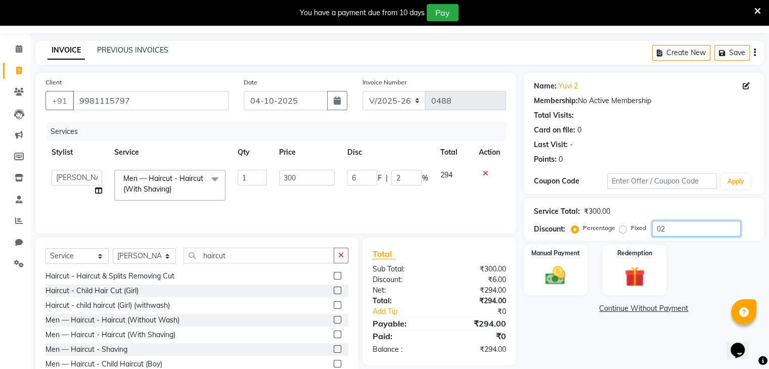
type input "020"
type input "60"
type input "20"
type input "100"
type input "300"
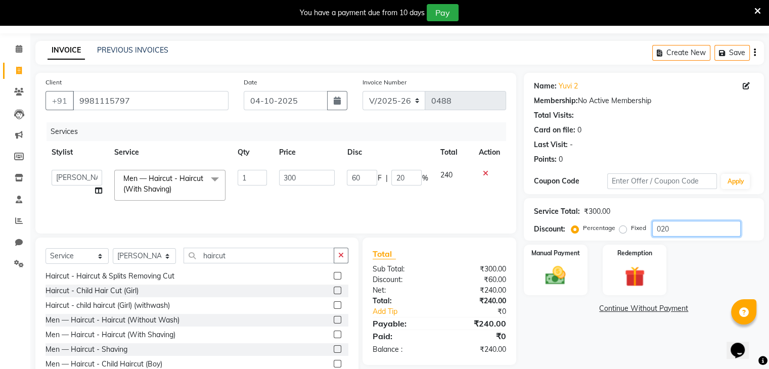
type input "100"
type input "10"
type input "30"
type input "10"
type input "1"
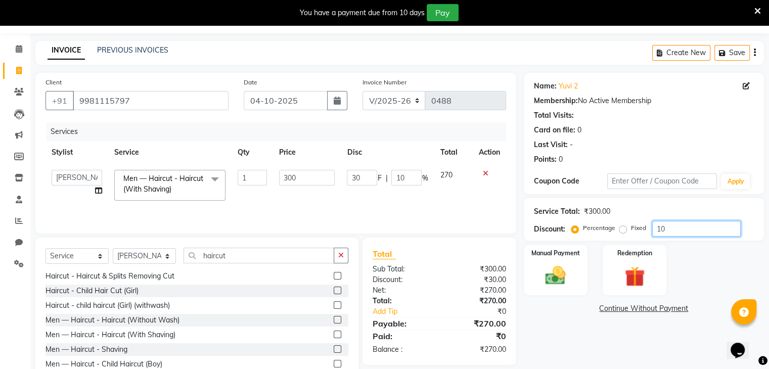
type input "3"
type input "1"
type input "0"
type input "2"
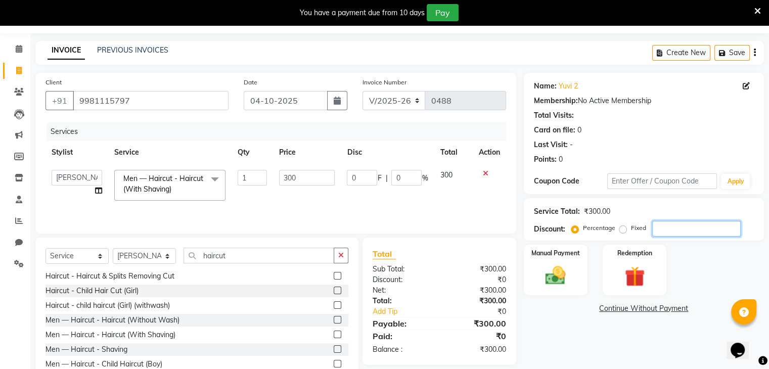
type input "6"
type input "2"
type input "20"
type input "60"
type input "20"
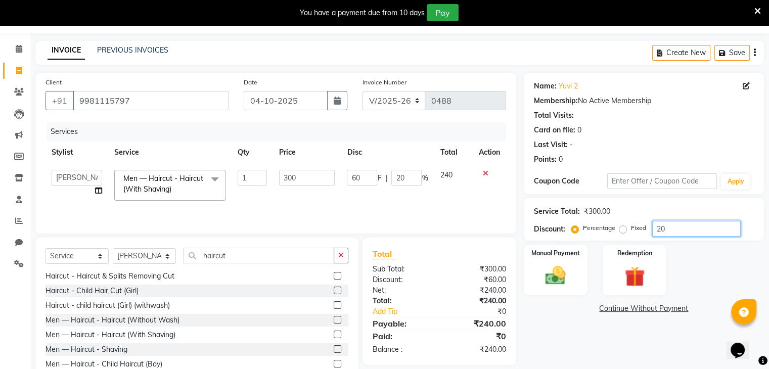
type input "100"
type input "300"
type input "100"
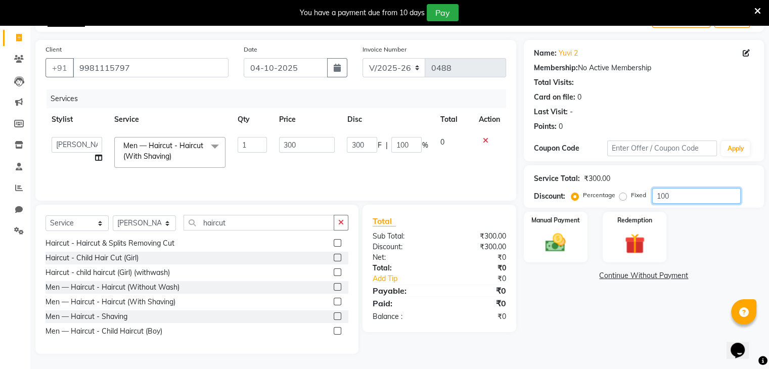
type input "10"
type input "30"
type input "10"
type input "1"
type input "3"
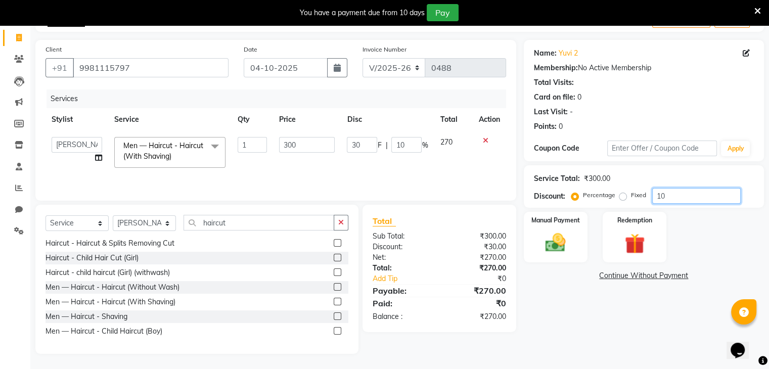
type input "1"
type input "0"
click at [408, 142] on input "0" at bounding box center [406, 145] width 30 height 16
type input "200"
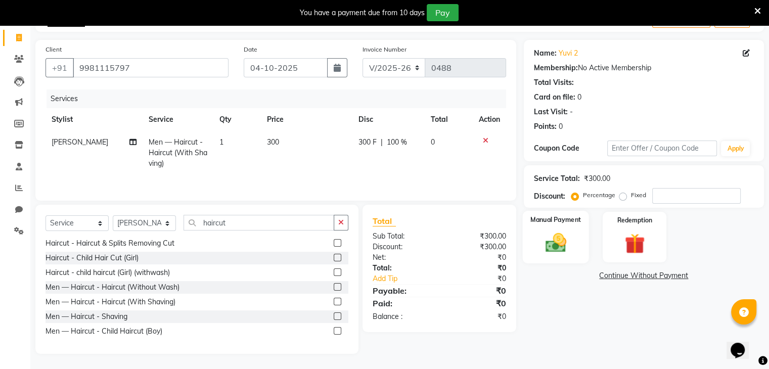
click at [560, 241] on img at bounding box center [555, 243] width 34 height 24
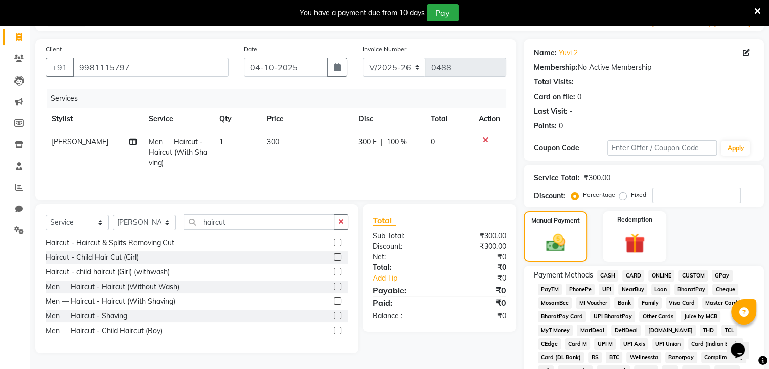
click at [366, 142] on span "300 F" at bounding box center [367, 141] width 18 height 11
select select "90539"
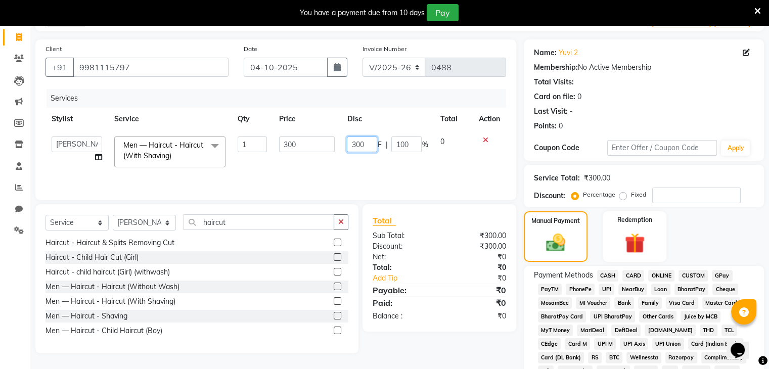
click at [356, 139] on input "300" at bounding box center [362, 144] width 30 height 16
click at [366, 142] on input "300" at bounding box center [362, 144] width 30 height 16
type input "3"
type input "200"
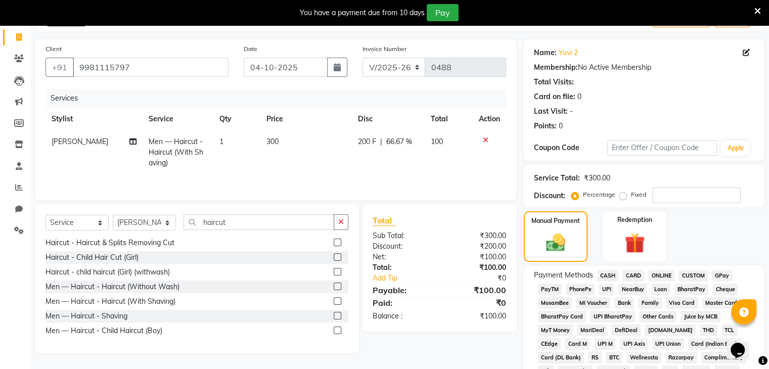
click at [404, 139] on span "66.67 %" at bounding box center [399, 141] width 26 height 11
select select "90539"
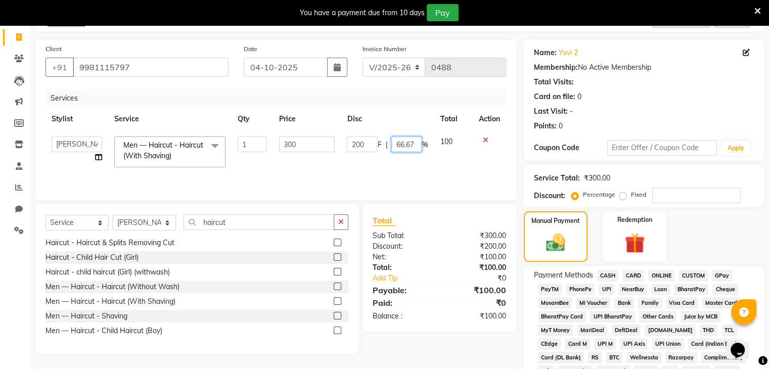
click at [416, 143] on input "66.67" at bounding box center [406, 144] width 30 height 16
type input "6"
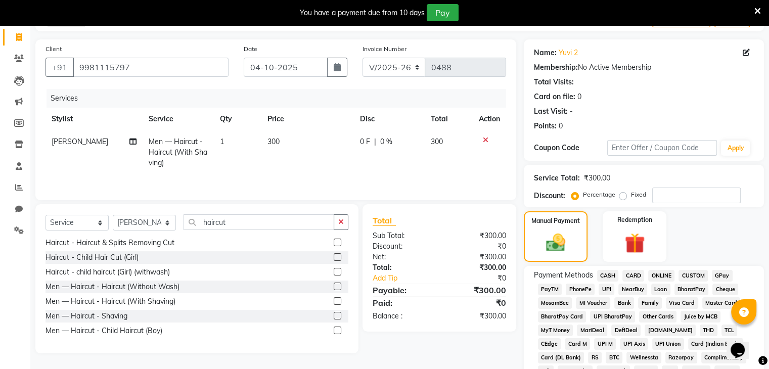
click at [446, 140] on td "300" at bounding box center [449, 152] width 48 height 44
select select "90539"
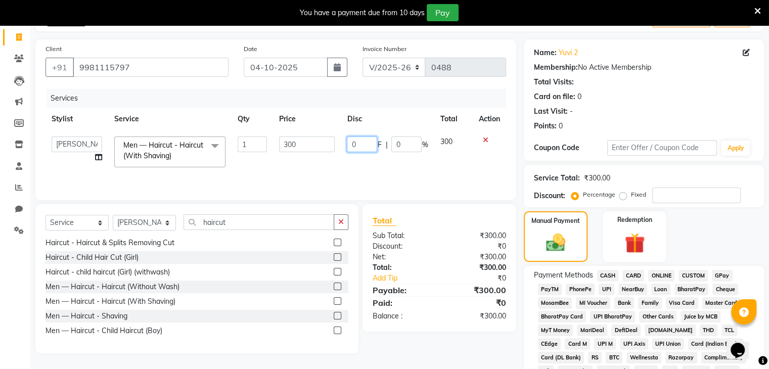
click at [358, 146] on input "0" at bounding box center [362, 144] width 30 height 16
type input "0"
type input "200"
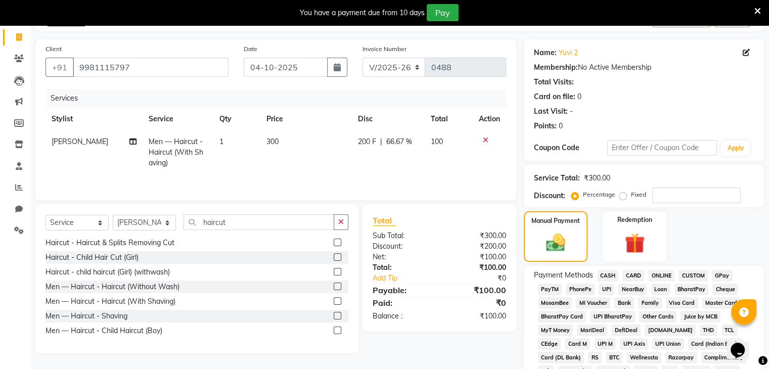
click at [444, 143] on td "100" at bounding box center [449, 152] width 48 height 44
select select "90539"
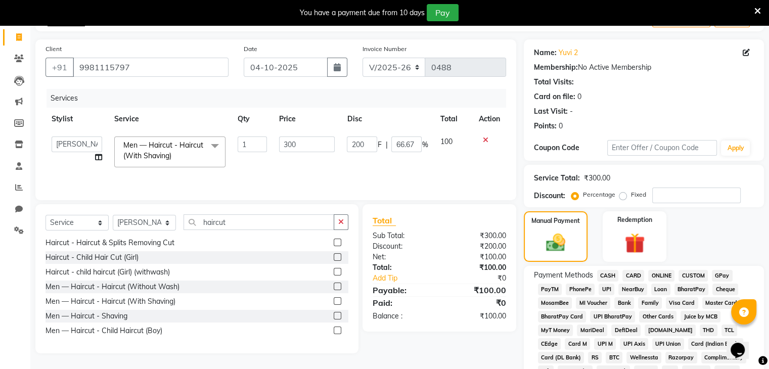
click at [657, 271] on span "ONLINE" at bounding box center [661, 276] width 26 height 12
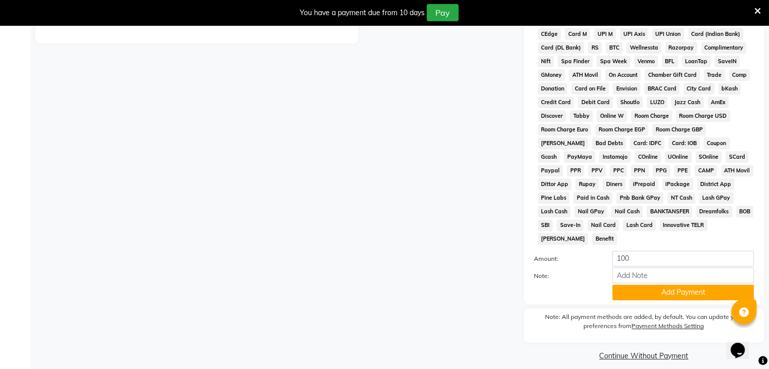
scroll to position [372, 0]
click at [649, 285] on button "Add Payment" at bounding box center [683, 292] width 142 height 16
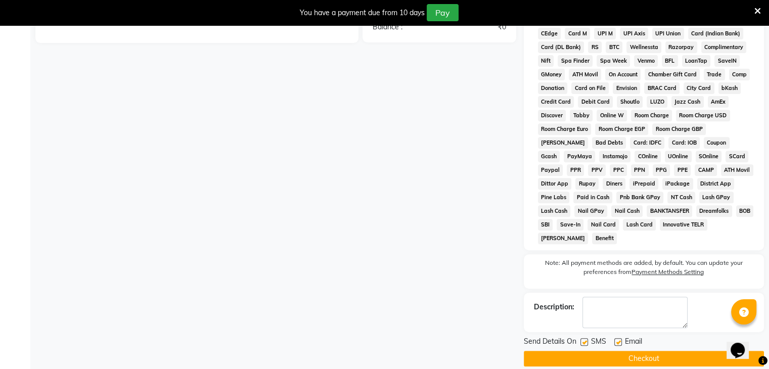
click at [653, 352] on button "Checkout" at bounding box center [644, 359] width 240 height 16
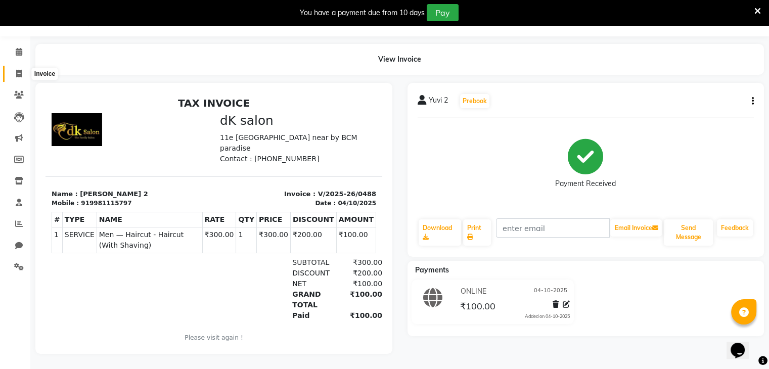
click at [15, 68] on span at bounding box center [19, 74] width 18 height 12
select select "8913"
select select "service"
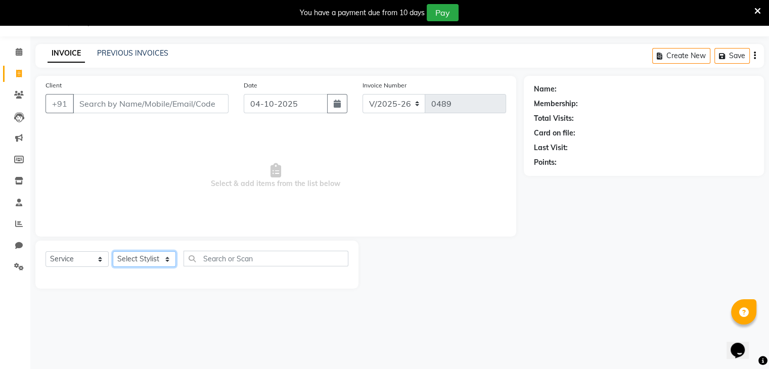
click at [158, 258] on select "Select Stylist [PERSON_NAME] avii [PERSON_NAME][MEDICAL_DATA] [PERSON_NAME] [PE…" at bounding box center [144, 259] width 63 height 16
select select "90622"
click at [113, 252] on select "Select Stylist [PERSON_NAME] avii [PERSON_NAME][MEDICAL_DATA] [PERSON_NAME] [PE…" at bounding box center [144, 259] width 63 height 16
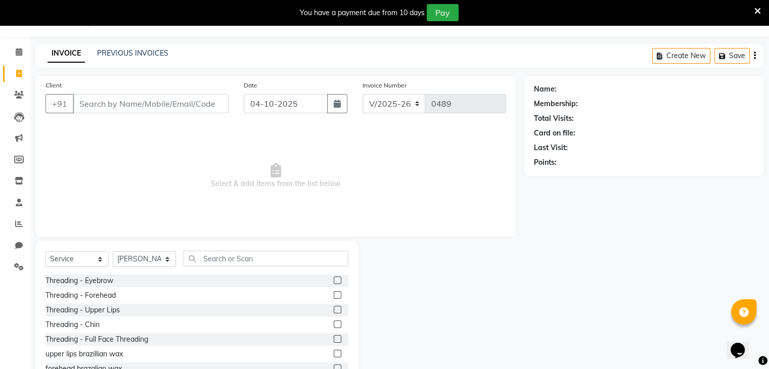
click at [129, 281] on div "Threading - Eyebrow" at bounding box center [196, 280] width 303 height 13
click at [334, 275] on div at bounding box center [341, 280] width 15 height 13
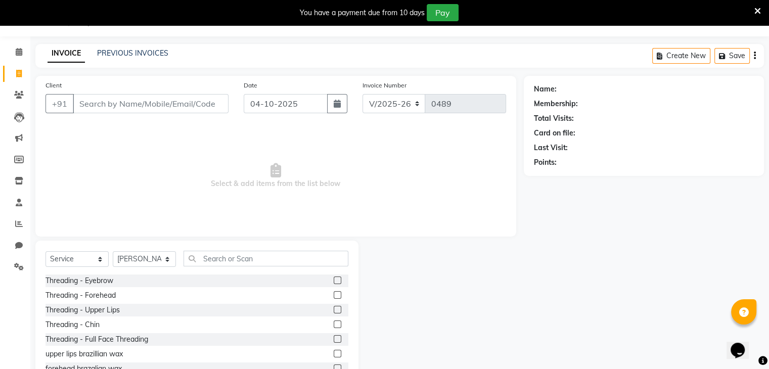
click at [334, 275] on div at bounding box center [341, 280] width 15 height 13
click at [117, 106] on input "Client" at bounding box center [151, 103] width 156 height 19
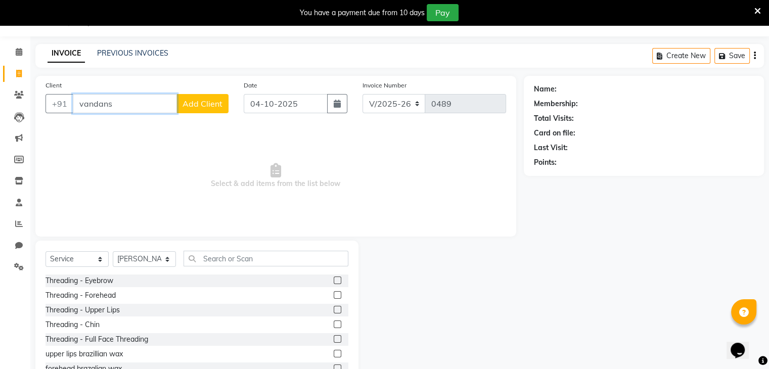
click at [137, 108] on input "vandans" at bounding box center [125, 103] width 104 height 19
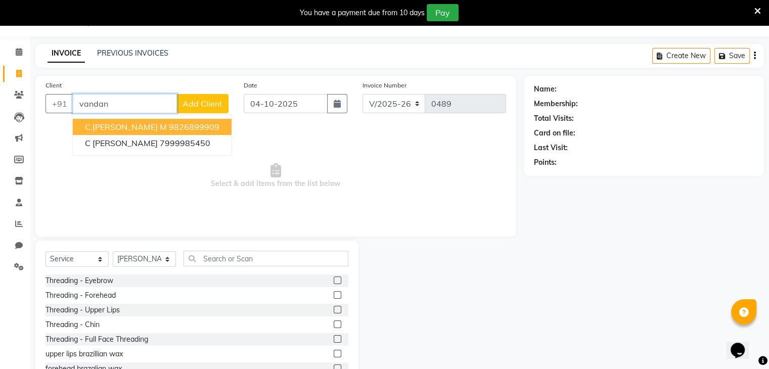
click at [135, 131] on span "C.[PERSON_NAME] M" at bounding box center [126, 127] width 82 height 10
type input "9826899909"
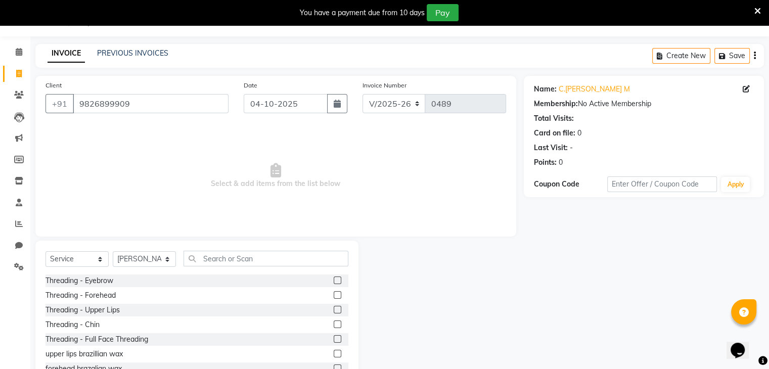
click at [116, 277] on div "Threading - Eyebrow" at bounding box center [196, 280] width 303 height 13
click at [334, 277] on label at bounding box center [338, 280] width 8 height 8
click at [334, 277] on input "checkbox" at bounding box center [337, 280] width 7 height 7
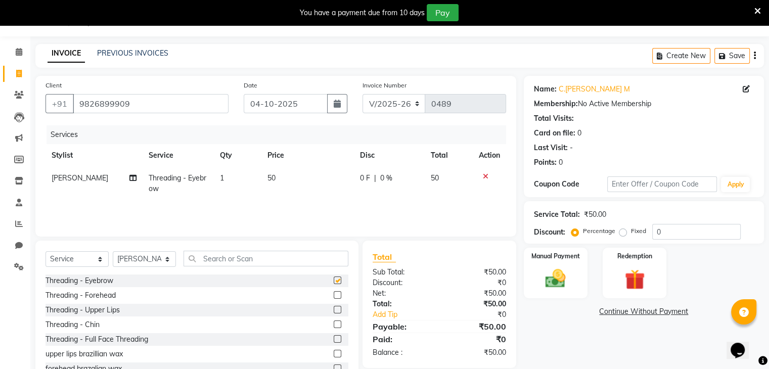
checkbox input "false"
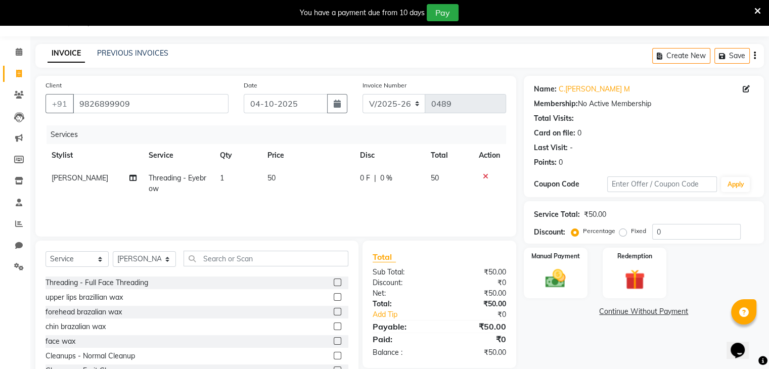
scroll to position [58, 0]
click at [103, 299] on div "upper lips brazillian wax" at bounding box center [83, 296] width 77 height 11
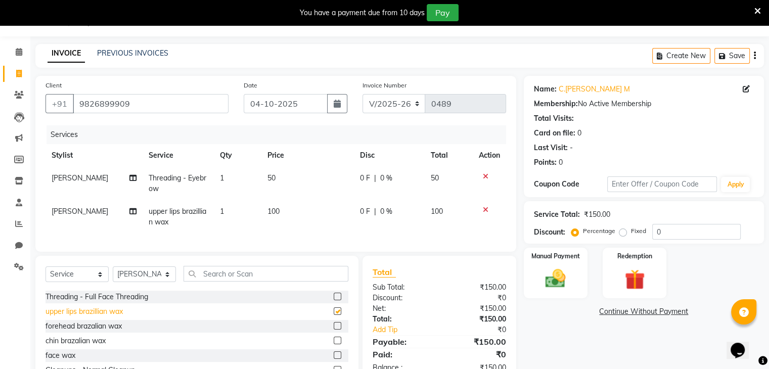
checkbox input "false"
drag, startPoint x: 82, startPoint y: 349, endPoint x: 302, endPoint y: 329, distance: 220.2
click at [302, 329] on div "forehead brazalian wax" at bounding box center [196, 326] width 303 height 13
click at [98, 346] on div "chin brazalian wax" at bounding box center [75, 341] width 60 height 11
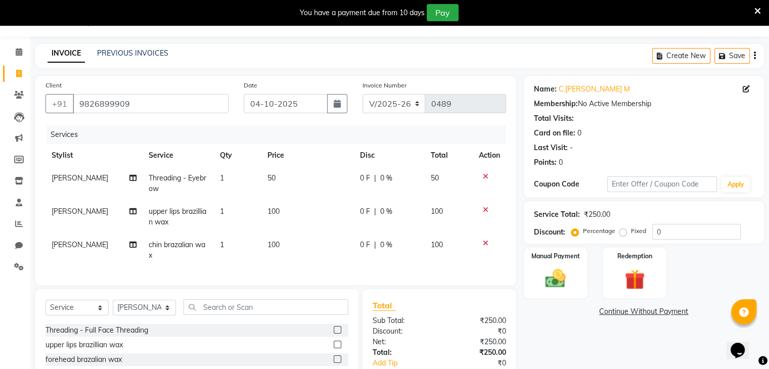
checkbox input "false"
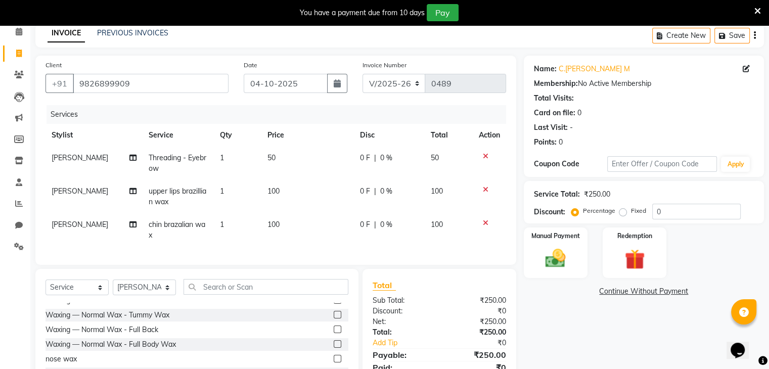
scroll to position [642, 0]
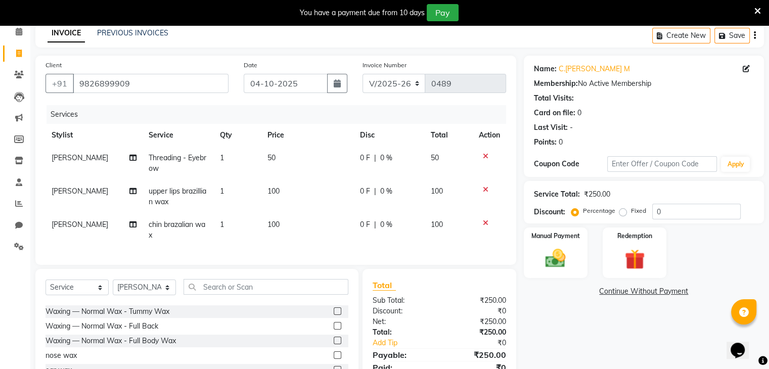
click at [210, 286] on div "Select Service Product Membership Package Voucher Prepaid Gift Card Select Styl…" at bounding box center [196, 343] width 323 height 149
click at [219, 294] on input "text" at bounding box center [265, 287] width 165 height 16
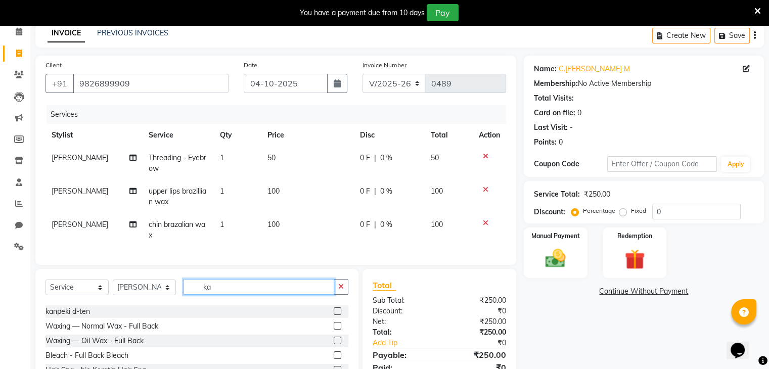
scroll to position [0, 0]
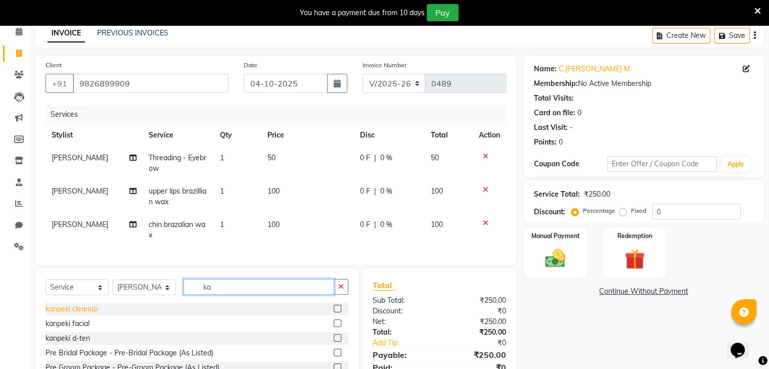
type input "ka"
click at [70, 314] on div "kanpeki cleanup" at bounding box center [71, 309] width 52 height 11
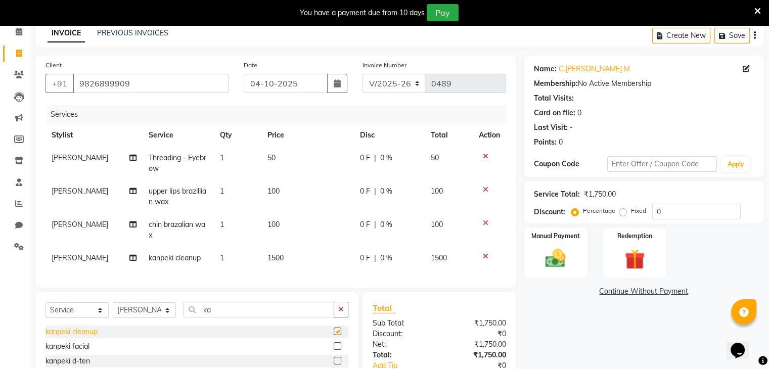
checkbox input "false"
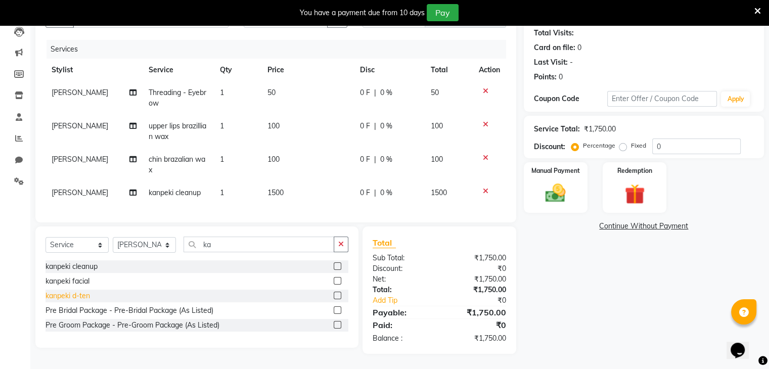
click at [73, 296] on div "kanpeki d-ten" at bounding box center [67, 296] width 44 height 11
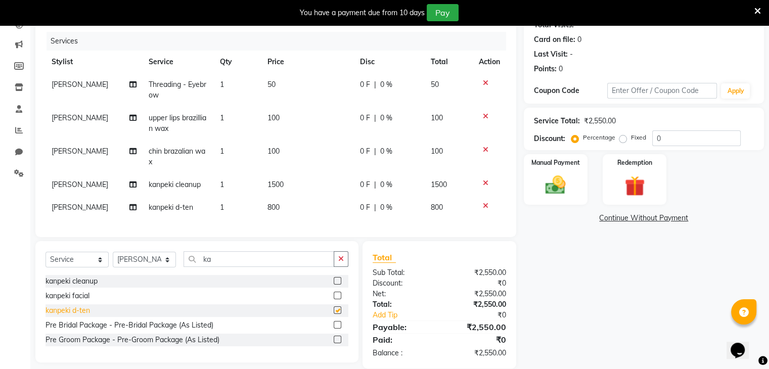
checkbox input "false"
click at [294, 262] on input "ka" at bounding box center [258, 259] width 151 height 16
type input "k"
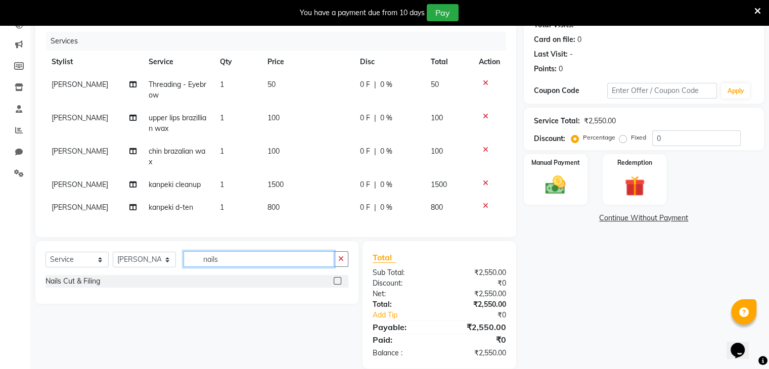
type input "nails"
click at [157, 287] on div "Nails Cut & Filing" at bounding box center [196, 281] width 303 height 13
click at [158, 283] on div "Nails Cut & Filing" at bounding box center [196, 281] width 303 height 13
click at [338, 285] on label at bounding box center [338, 281] width 8 height 8
click at [338, 285] on input "checkbox" at bounding box center [337, 281] width 7 height 7
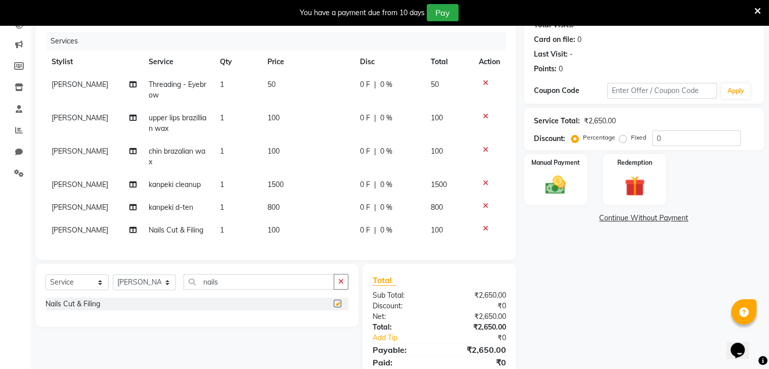
checkbox input "false"
click at [256, 290] on input "nails" at bounding box center [258, 282] width 151 height 16
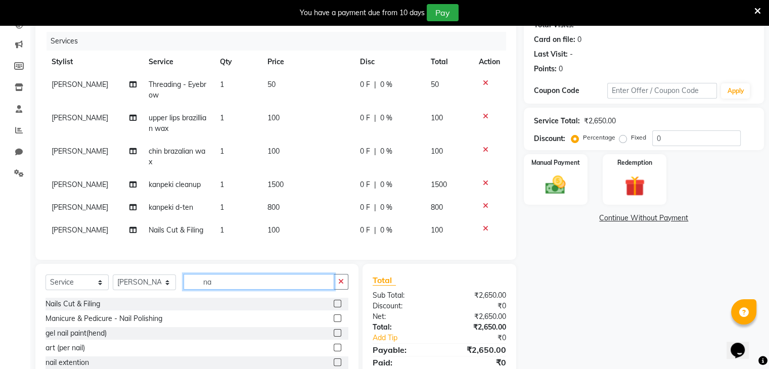
type input "n"
type input "h"
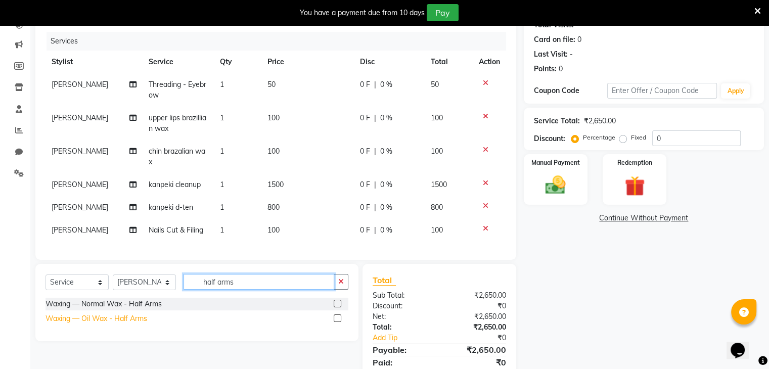
type input "half arms"
click at [147, 324] on div "Waxing — Oil Wax - Half Arms" at bounding box center [96, 318] width 102 height 11
checkbox input "false"
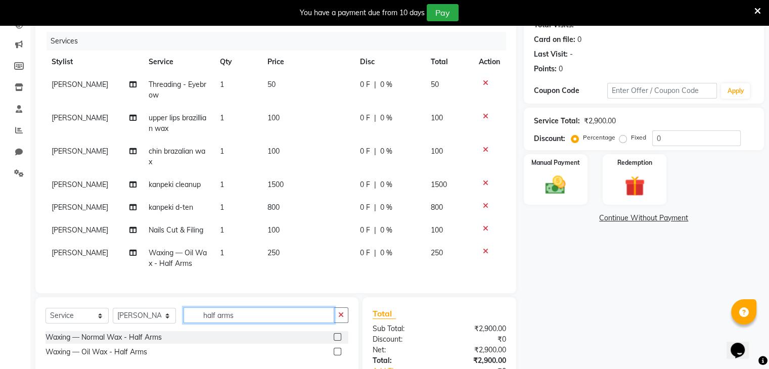
click at [257, 312] on input "half arms" at bounding box center [258, 315] width 151 height 16
type input "h"
type input "nose"
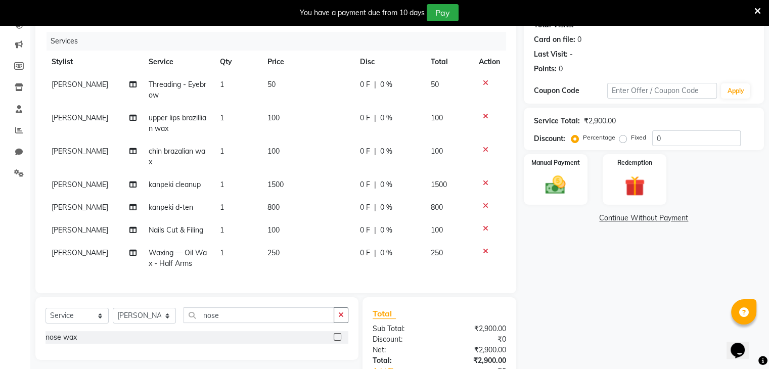
click at [84, 342] on div "nose wax" at bounding box center [196, 337] width 303 height 13
click at [69, 340] on div "nose wax" at bounding box center [60, 337] width 31 height 11
click at [61, 339] on div "nose wax" at bounding box center [60, 339] width 31 height 11
checkbox input "false"
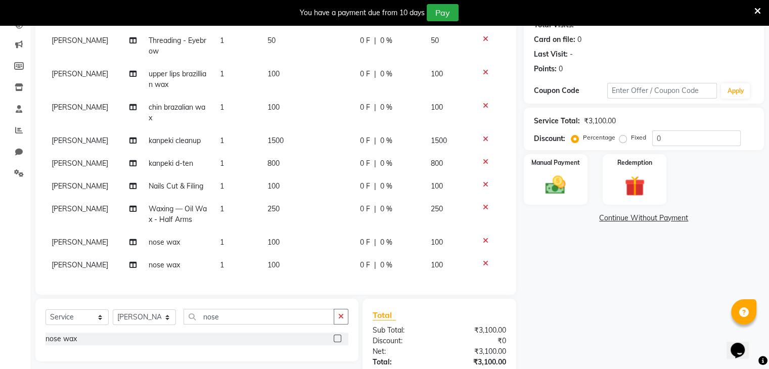
click at [483, 237] on icon at bounding box center [486, 240] width 6 height 7
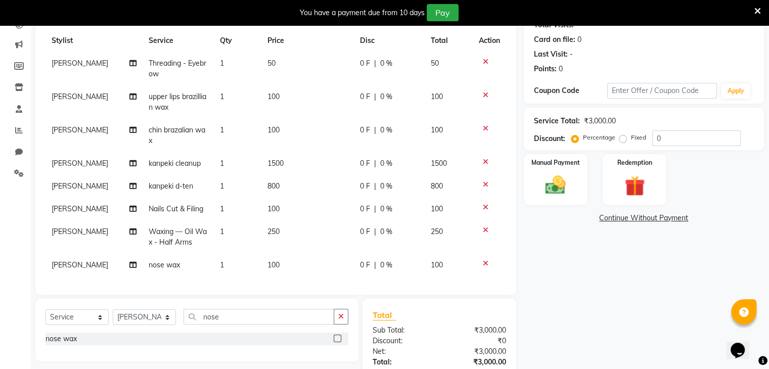
click at [267, 260] on span "100" at bounding box center [273, 264] width 12 height 9
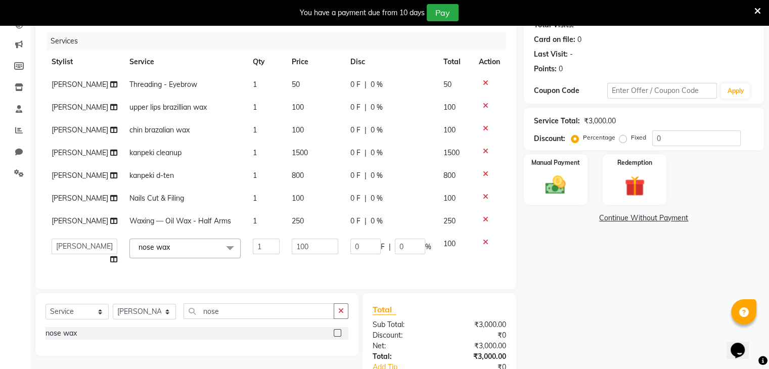
scroll to position [51, 0]
click at [299, 254] on input "100" at bounding box center [315, 247] width 46 height 16
type input "1"
type input "50"
click at [441, 269] on div "Services Stylist Service Qty Price Disc Total Action [PERSON_NAME] Threading - …" at bounding box center [275, 155] width 460 height 247
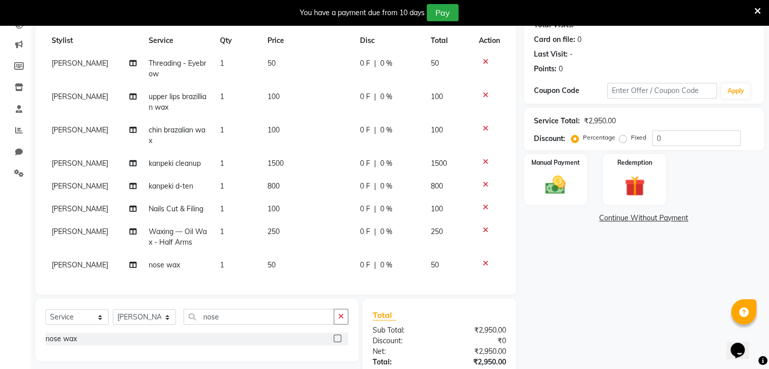
scroll to position [28, 0]
click at [166, 317] on select "Select Stylist [PERSON_NAME] avii [PERSON_NAME][MEDICAL_DATA] [PERSON_NAME] [PE…" at bounding box center [144, 317] width 63 height 16
select select "90627"
click at [113, 310] on select "Select Stylist [PERSON_NAME] avii [PERSON_NAME][MEDICAL_DATA] [PERSON_NAME] [PE…" at bounding box center [144, 317] width 63 height 16
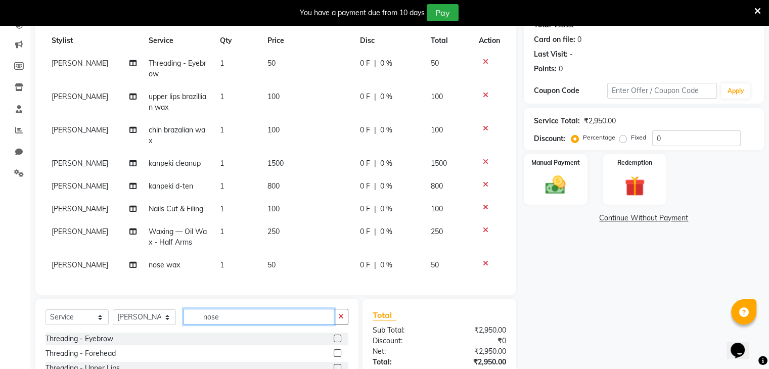
click at [221, 318] on input "nose" at bounding box center [258, 317] width 151 height 16
type input "n"
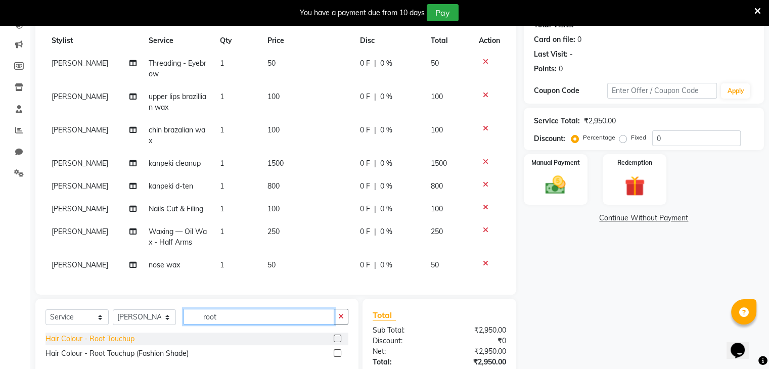
type input "root"
click at [109, 336] on div "Hair Colour - Root Touchup" at bounding box center [89, 339] width 89 height 11
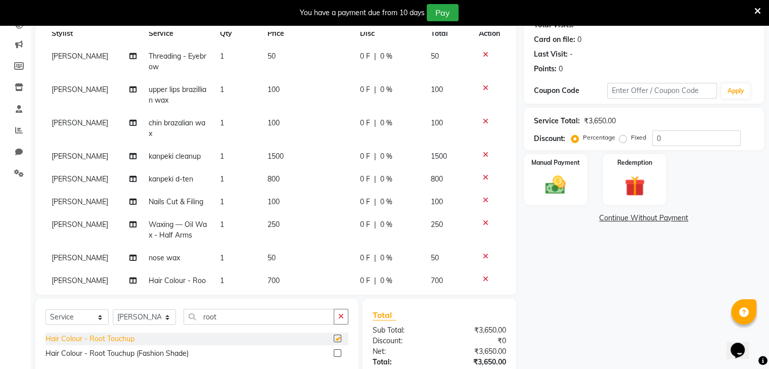
checkbox input "false"
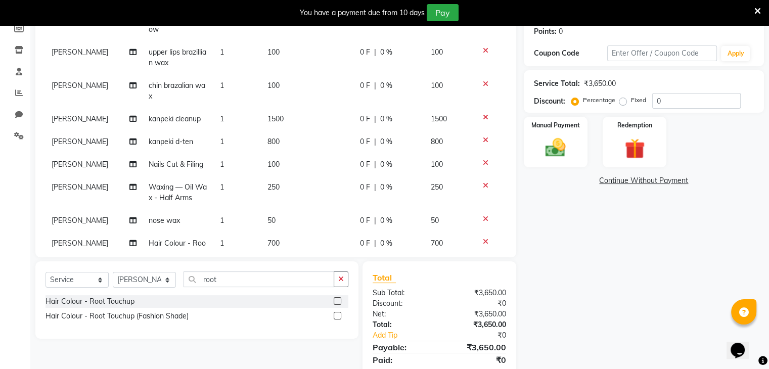
scroll to position [62, 0]
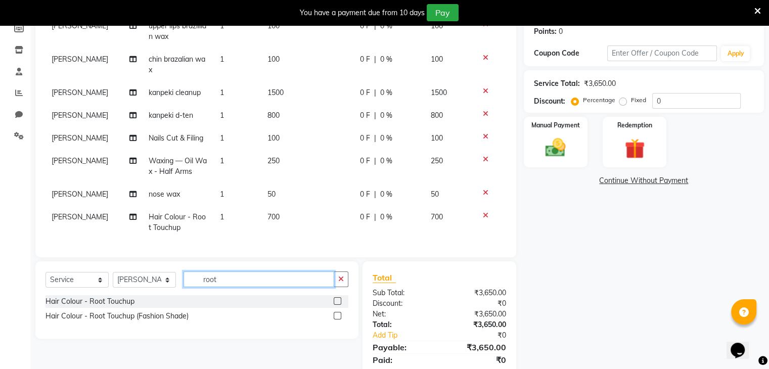
click at [291, 280] on input "root" at bounding box center [258, 279] width 151 height 16
type input "r"
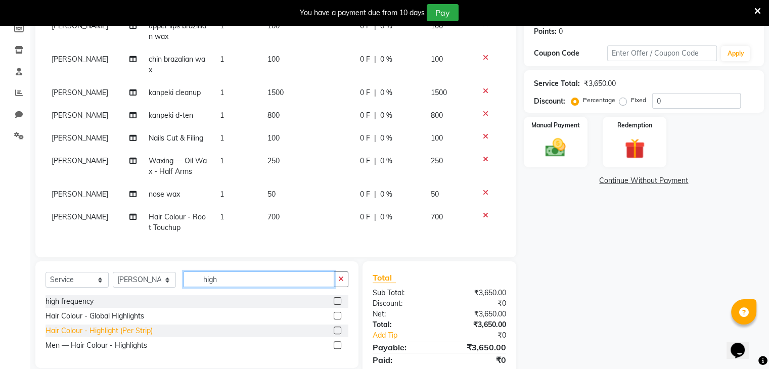
type input "high"
click at [125, 334] on div "Hair Colour - Highlight (Per Strip)" at bounding box center [98, 330] width 107 height 11
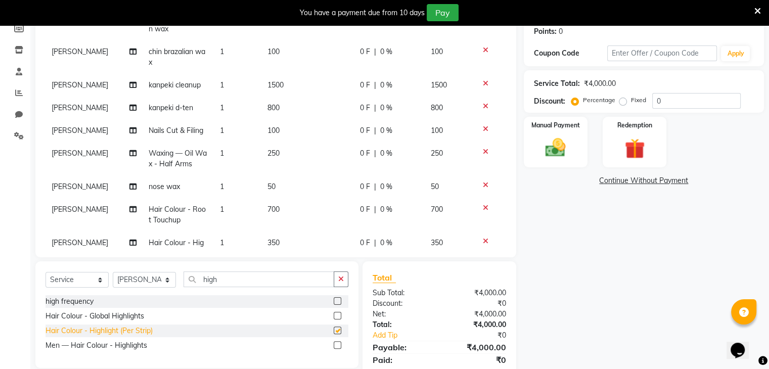
checkbox input "false"
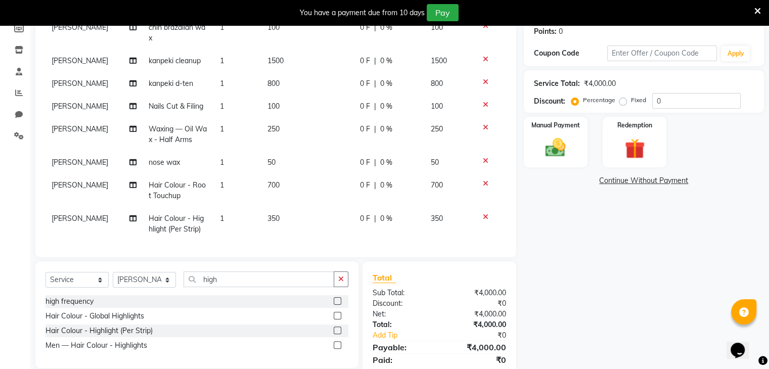
scroll to position [95, 0]
click at [483, 212] on icon at bounding box center [486, 215] width 6 height 7
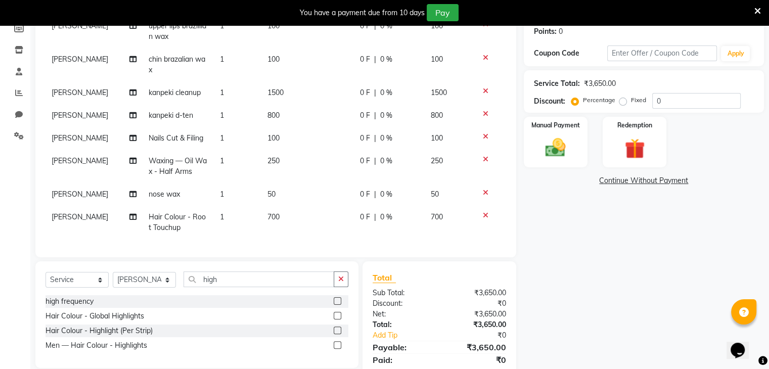
scroll to position [62, 0]
click at [118, 315] on div "Hair Colour - Global Highlights" at bounding box center [94, 316] width 99 height 11
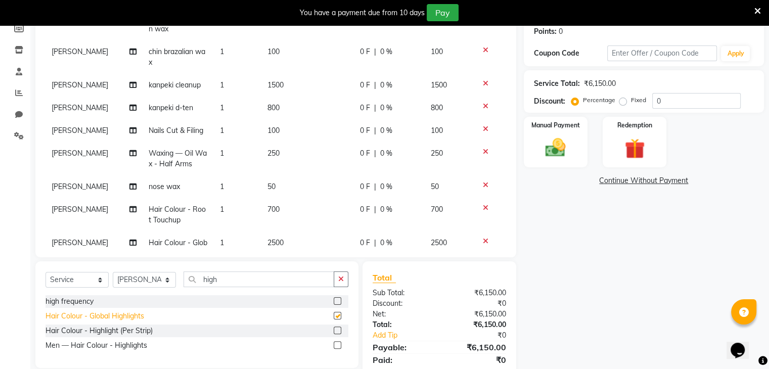
scroll to position [95, 0]
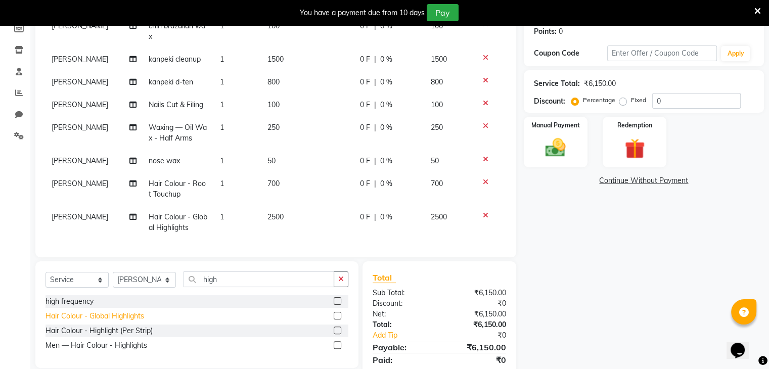
checkbox input "false"
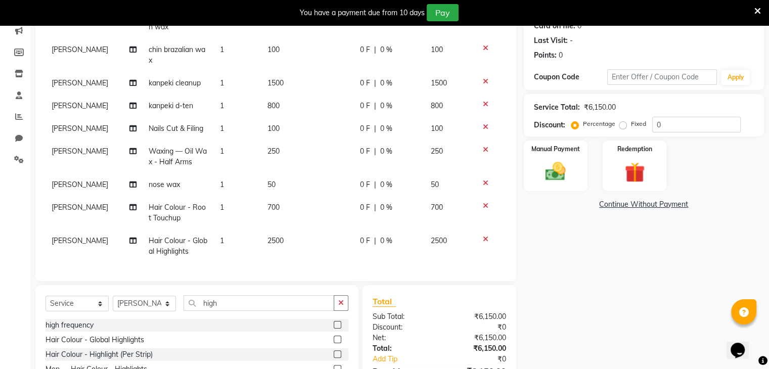
scroll to position [132, 0]
click at [360, 238] on span "0 F" at bounding box center [365, 241] width 10 height 11
select select "90627"
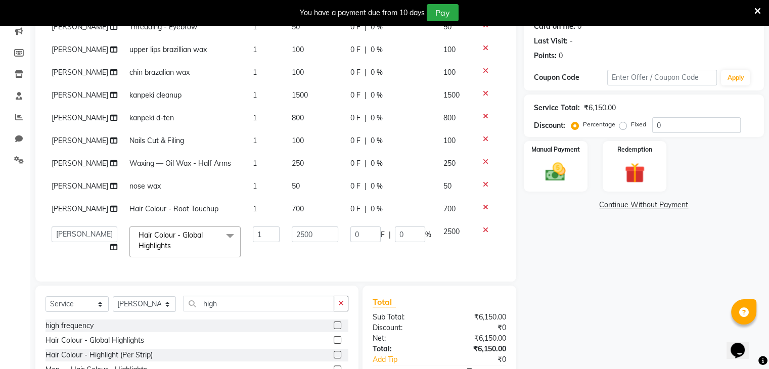
click at [350, 214] on span "0 F" at bounding box center [355, 209] width 10 height 11
select select "90627"
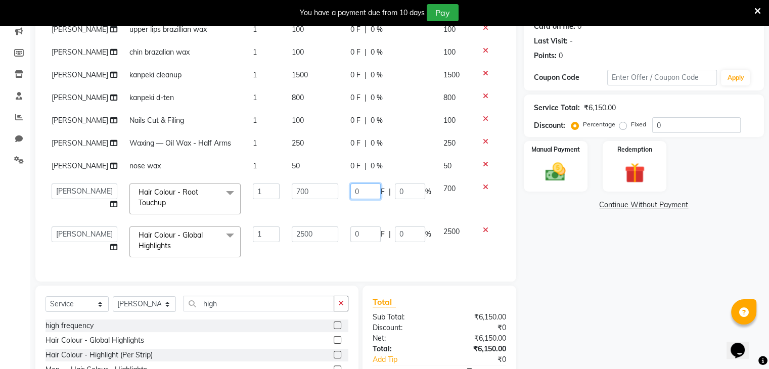
click at [352, 199] on input "0" at bounding box center [365, 191] width 30 height 16
type input "0"
type input "1"
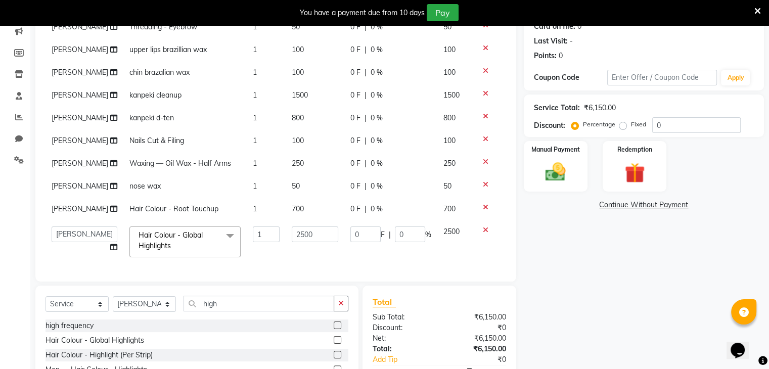
click at [391, 220] on td "0 F | 0 %" at bounding box center [390, 209] width 93 height 23
select select "90627"
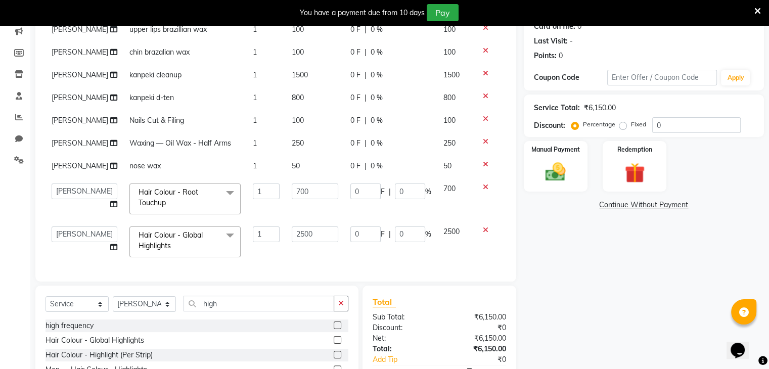
scroll to position [142, 0]
click at [381, 239] on span "F" at bounding box center [383, 234] width 4 height 11
click at [364, 241] on input "0" at bounding box center [365, 234] width 30 height 16
type input "1000"
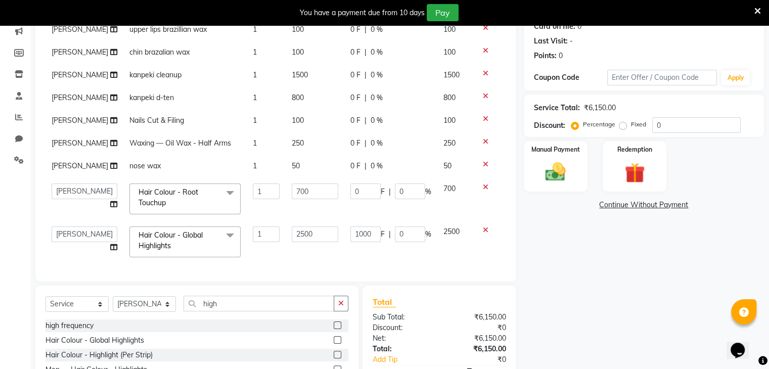
scroll to position [136, 0]
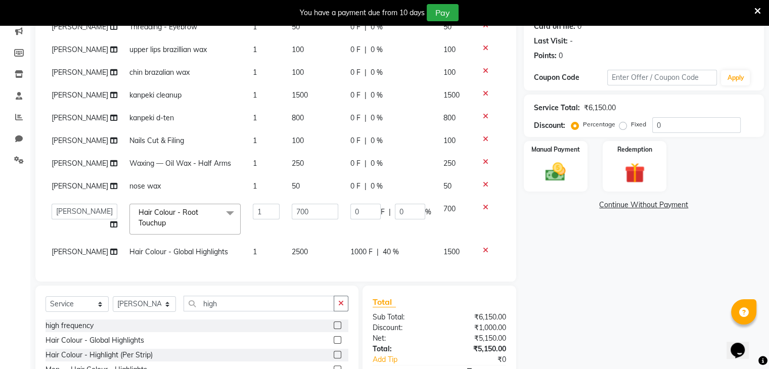
click at [481, 224] on td at bounding box center [489, 219] width 33 height 43
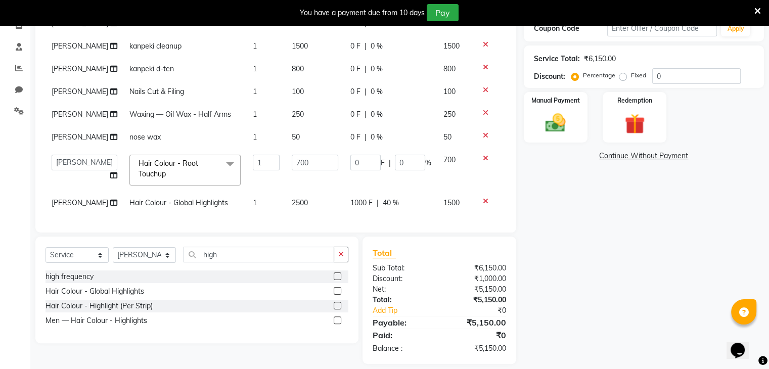
scroll to position [192, 0]
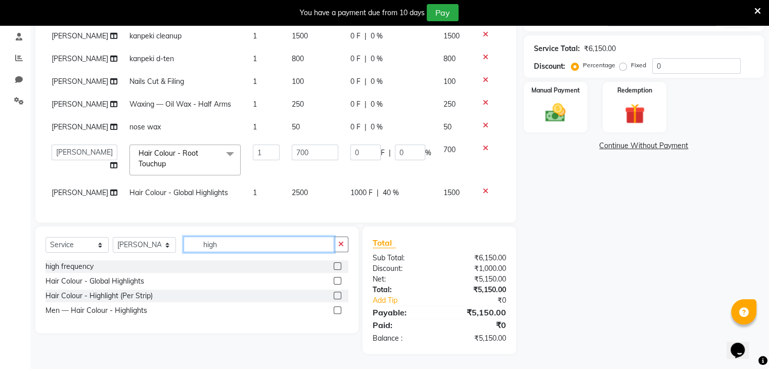
click at [218, 245] on input "high" at bounding box center [258, 245] width 151 height 16
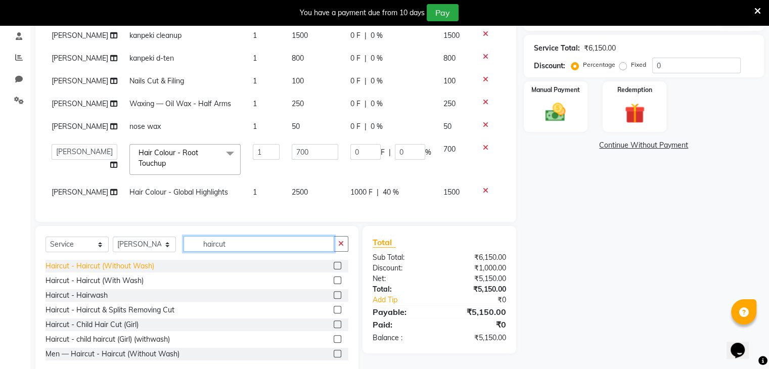
type input "haircut"
click at [125, 266] on div "Haircut - Haircut (Without Wash)" at bounding box center [99, 266] width 109 height 11
checkbox input "false"
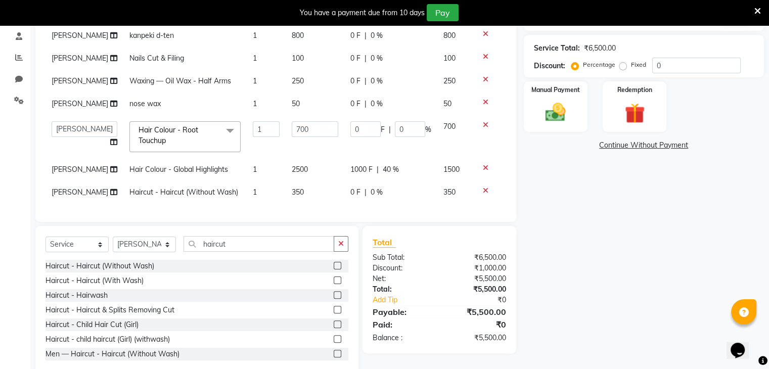
scroll to position [159, 0]
click at [555, 97] on div "Manual Payment" at bounding box center [555, 106] width 66 height 52
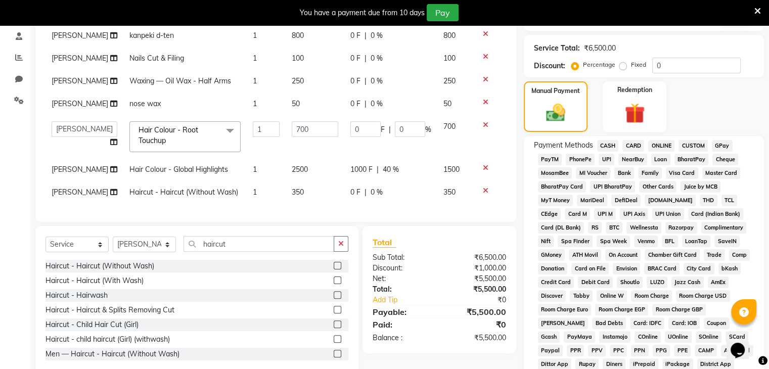
click at [660, 146] on span "ONLINE" at bounding box center [661, 146] width 26 height 12
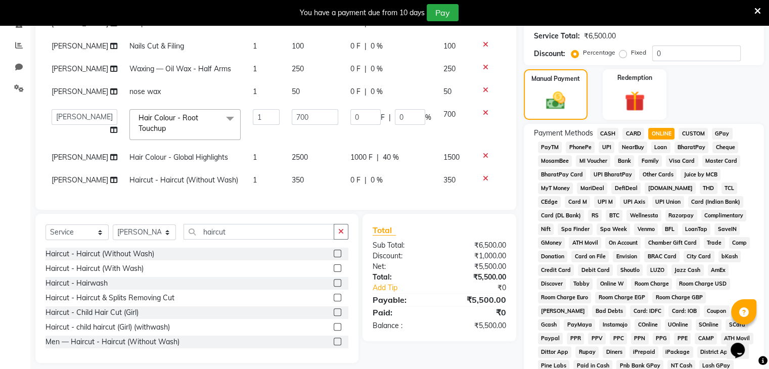
scroll to position [203, 0]
click at [560, 320] on span "Gcash" at bounding box center [549, 325] width 22 height 12
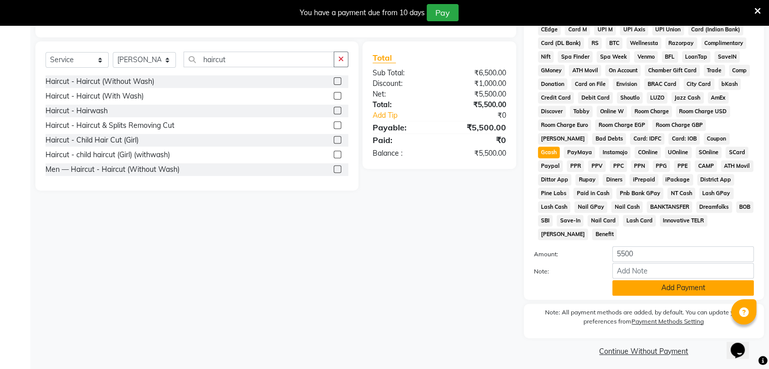
click at [685, 284] on button "Add Payment" at bounding box center [683, 288] width 142 height 16
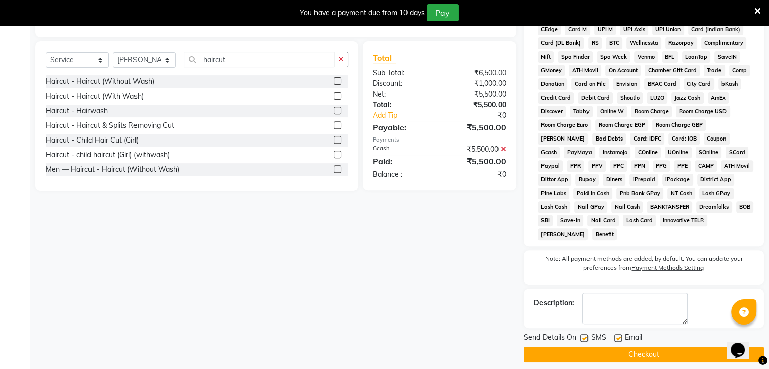
click at [675, 349] on button "Checkout" at bounding box center [644, 355] width 240 height 16
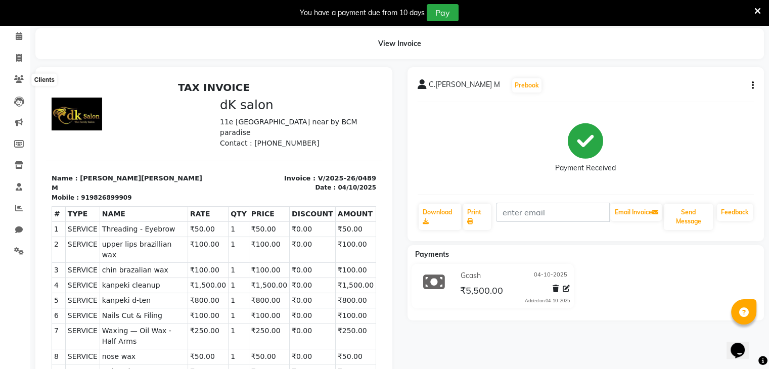
scroll to position [41, 0]
click at [17, 205] on icon at bounding box center [19, 208] width 8 height 8
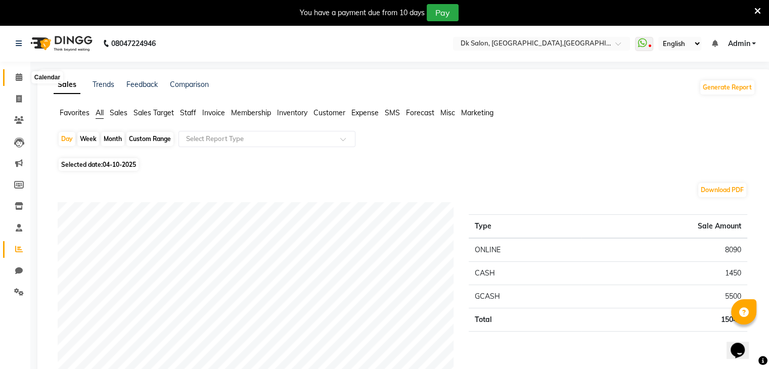
click at [16, 76] on icon at bounding box center [19, 77] width 7 height 8
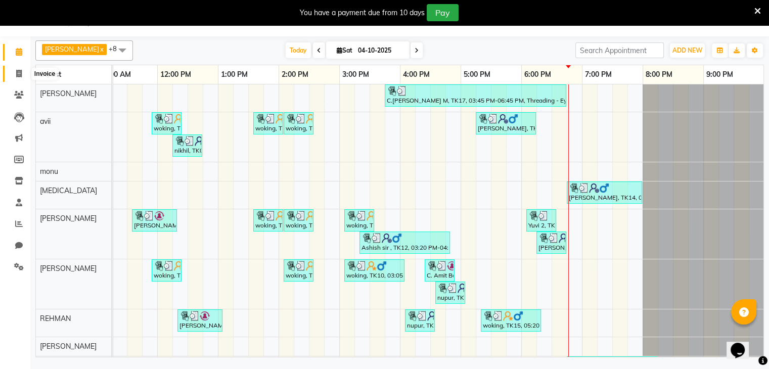
click at [20, 72] on icon at bounding box center [19, 74] width 6 height 8
select select "service"
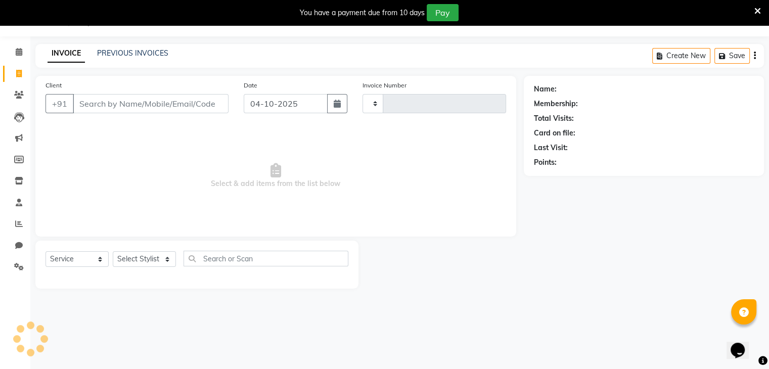
type input "0490"
select select "8913"
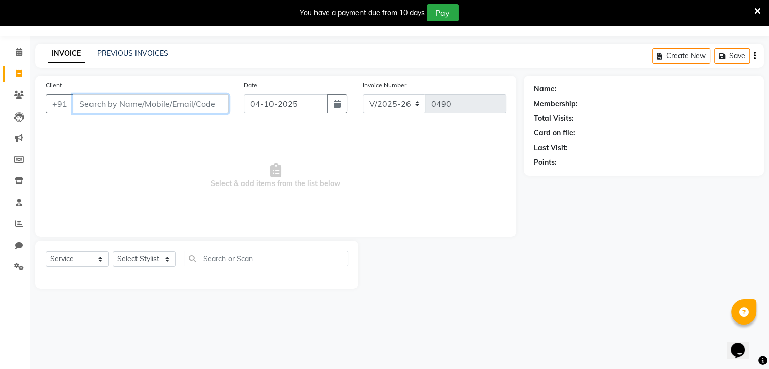
click at [113, 106] on input "Client" at bounding box center [151, 103] width 156 height 19
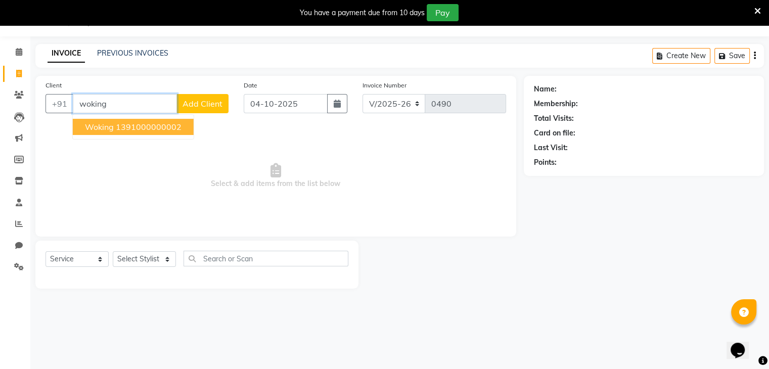
click at [149, 125] on ngb-highlight "1391000000002" at bounding box center [149, 127] width 66 height 10
type input "1391000000002"
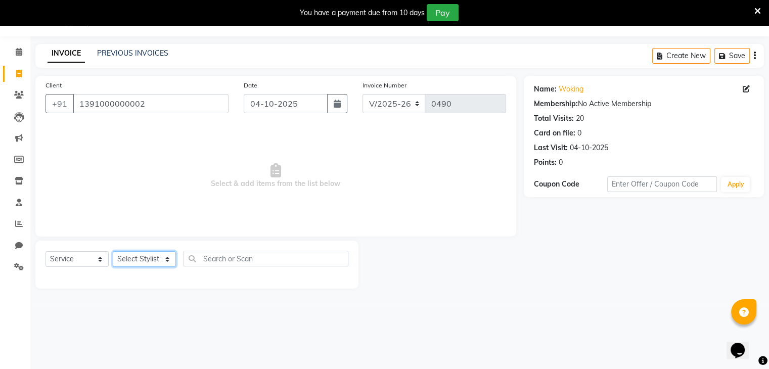
click at [135, 259] on select "Select Stylist [PERSON_NAME] avii [PERSON_NAME][MEDICAL_DATA] [PERSON_NAME] [PE…" at bounding box center [144, 259] width 63 height 16
select select "90544"
click at [113, 252] on select "Select Stylist [PERSON_NAME] avii [PERSON_NAME][MEDICAL_DATA] [PERSON_NAME] [PE…" at bounding box center [144, 259] width 63 height 16
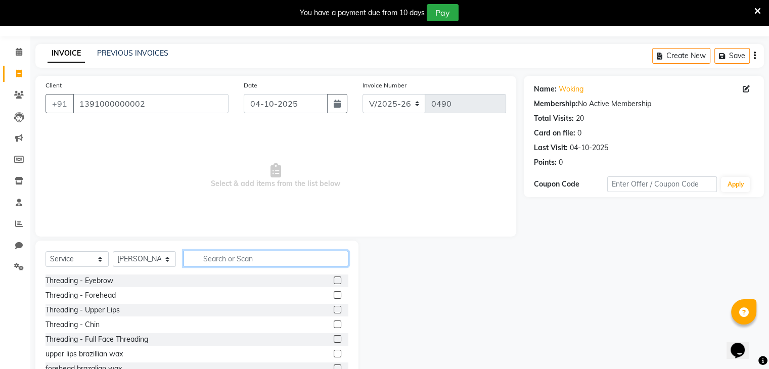
click at [233, 256] on input "text" at bounding box center [265, 259] width 165 height 16
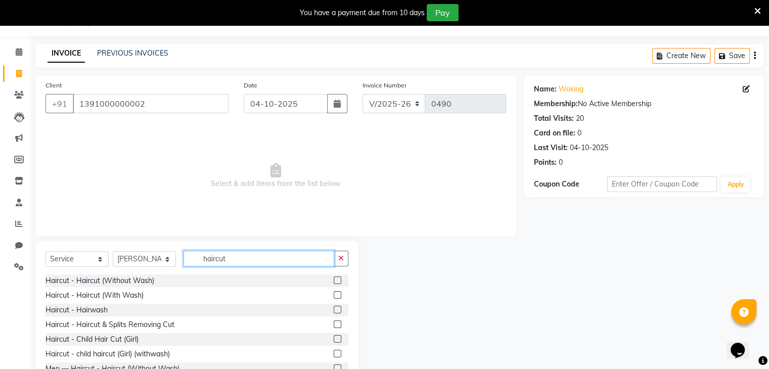
scroll to position [45, 0]
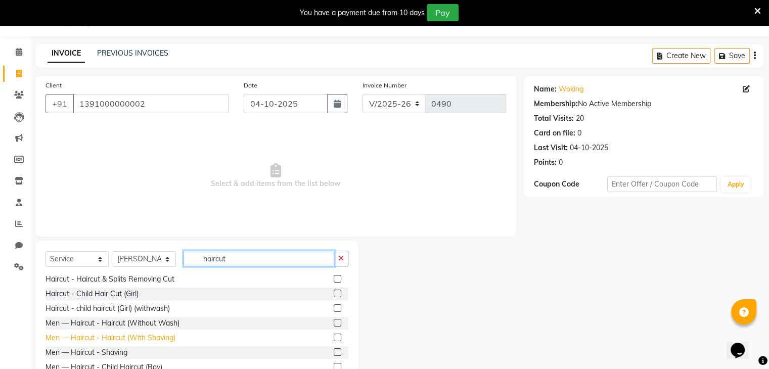
type input "haircut"
click at [97, 339] on div "Men — Haircut - Haircut (With Shaving)" at bounding box center [110, 338] width 130 height 11
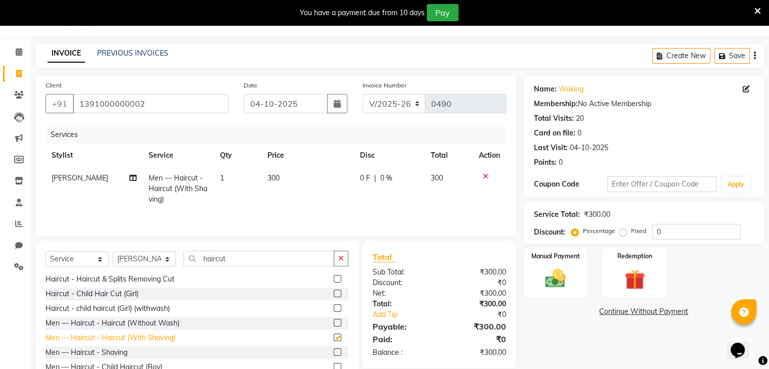
checkbox input "false"
click at [355, 174] on td "0 F | 0 %" at bounding box center [389, 189] width 71 height 44
select select "90544"
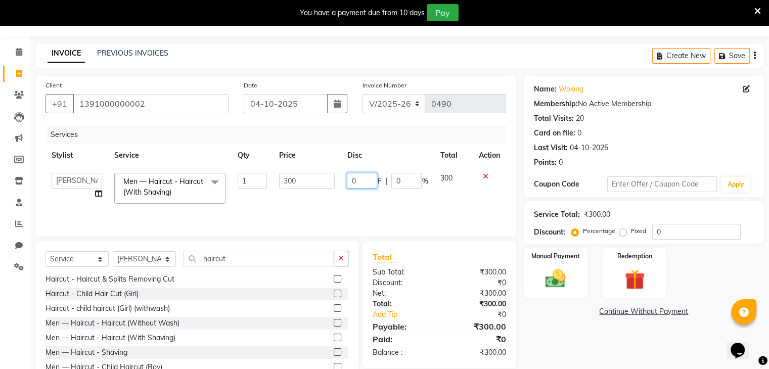
click at [356, 180] on input "0" at bounding box center [362, 181] width 30 height 16
type input "50"
click at [548, 269] on img at bounding box center [555, 279] width 34 height 24
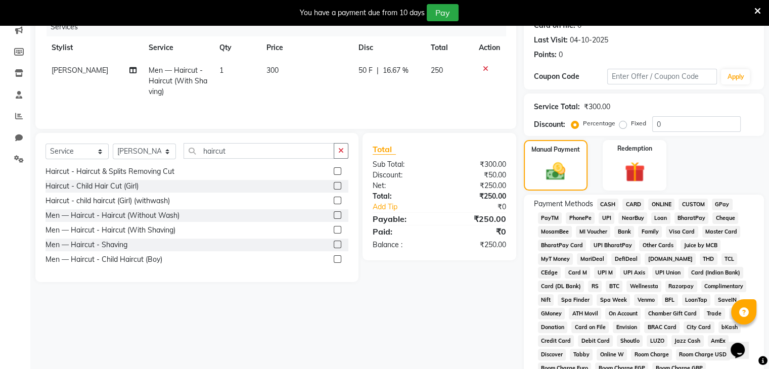
scroll to position [0, 0]
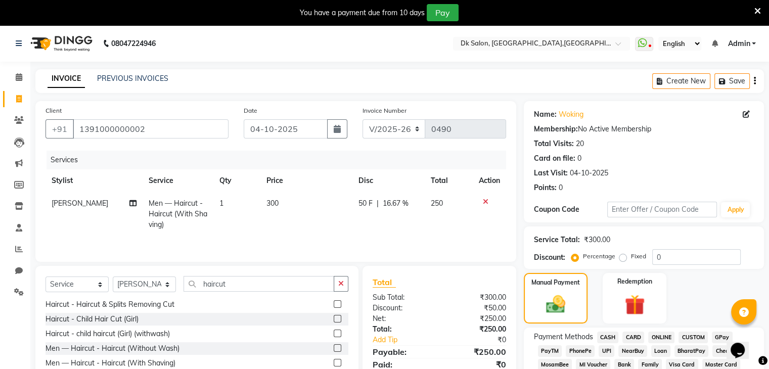
click at [485, 199] on icon at bounding box center [486, 201] width 6 height 7
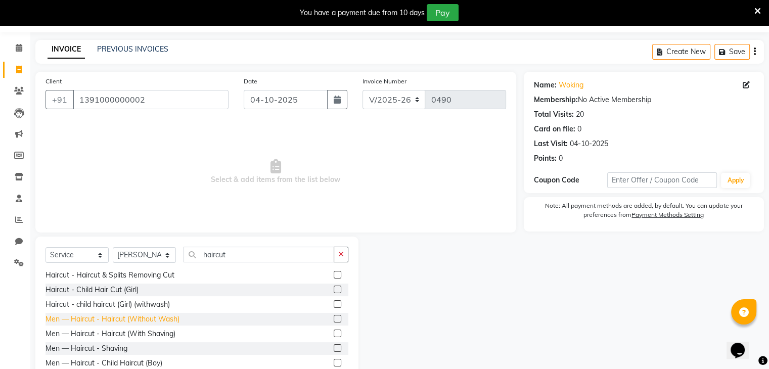
scroll to position [30, 0]
click at [118, 332] on div "Men — Haircut - Haircut (With Shaving)" at bounding box center [110, 333] width 130 height 11
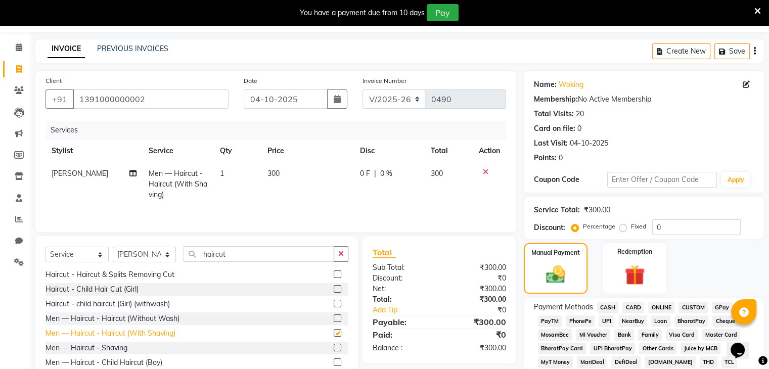
checkbox input "false"
click at [269, 169] on span "300" at bounding box center [273, 173] width 12 height 9
select select "90544"
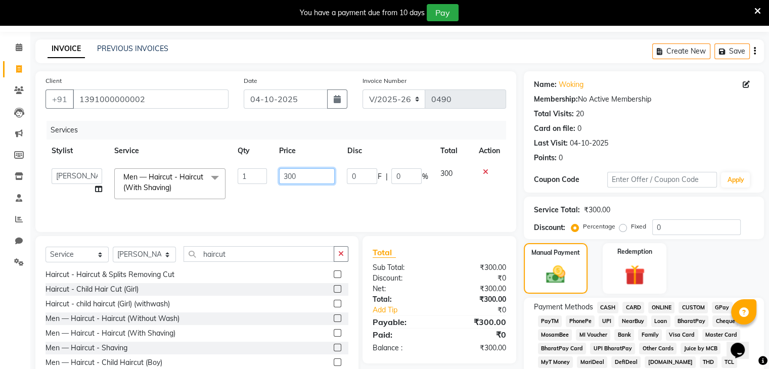
click at [301, 174] on input "300" at bounding box center [307, 176] width 56 height 16
type input "3"
type input "250"
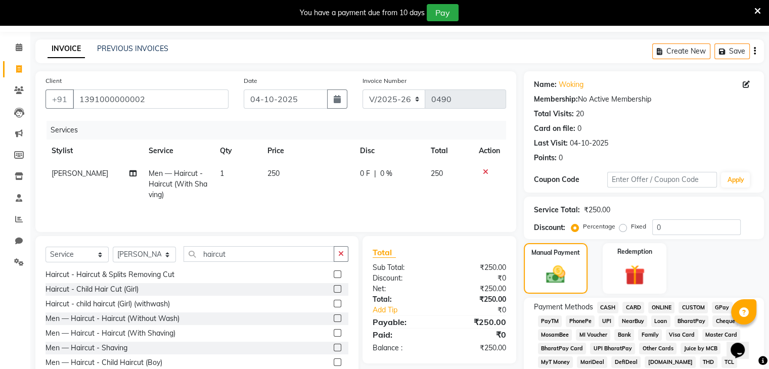
click at [659, 306] on span "ONLINE" at bounding box center [661, 308] width 26 height 12
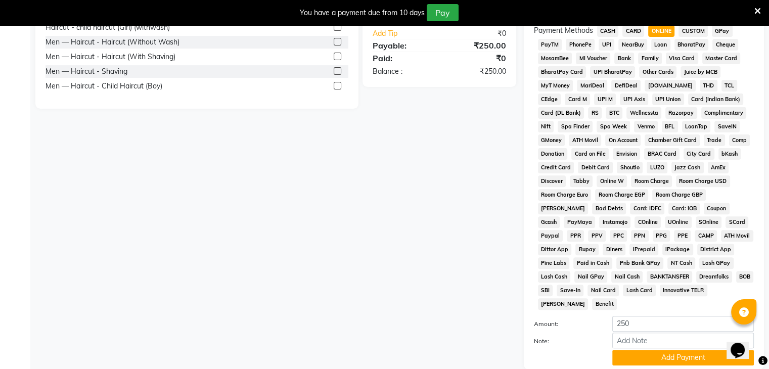
scroll to position [376, 0]
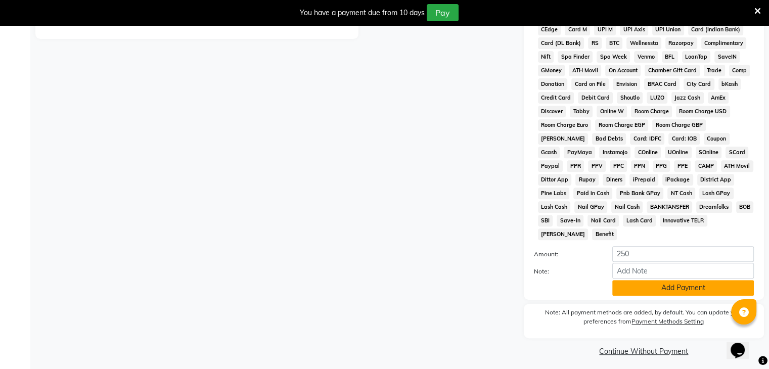
click at [662, 284] on button "Add Payment" at bounding box center [683, 288] width 142 height 16
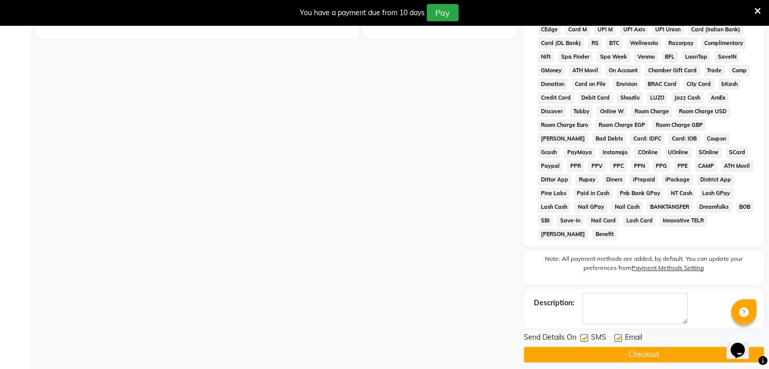
click at [689, 350] on button "Checkout" at bounding box center [644, 355] width 240 height 16
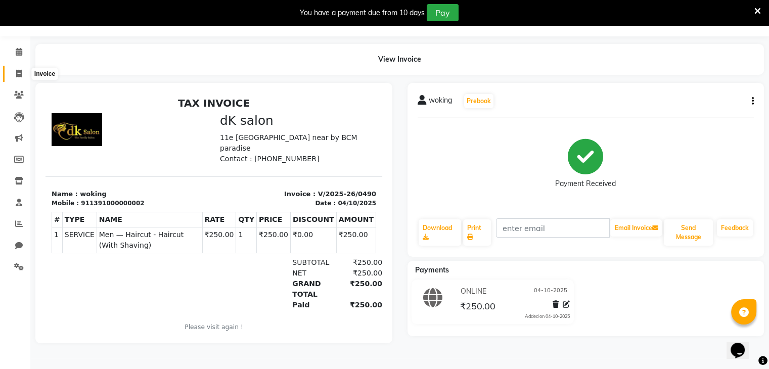
click at [13, 68] on span at bounding box center [19, 74] width 18 height 12
select select "service"
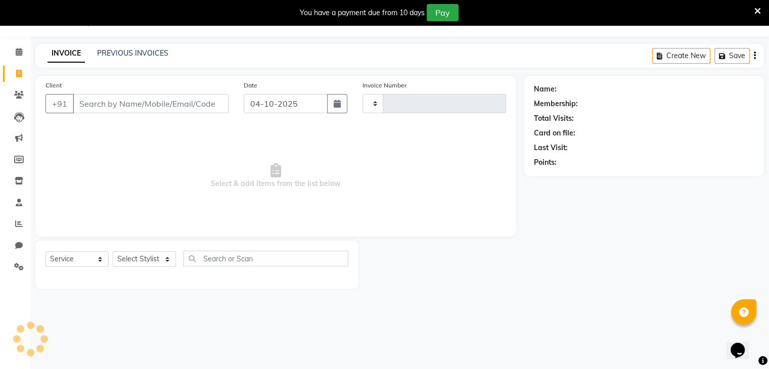
type input "0491"
select select "8913"
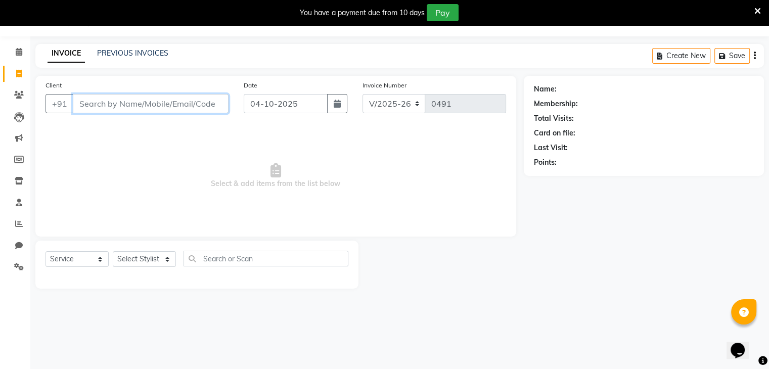
click at [143, 101] on input "Client" at bounding box center [151, 103] width 156 height 19
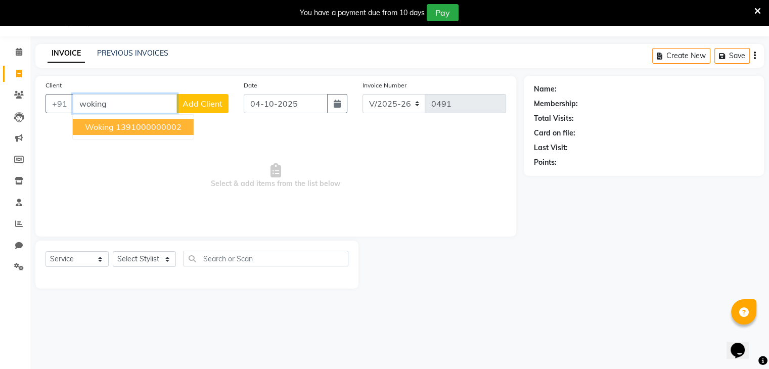
click at [151, 126] on ngb-highlight "1391000000002" at bounding box center [149, 127] width 66 height 10
type input "1391000000002"
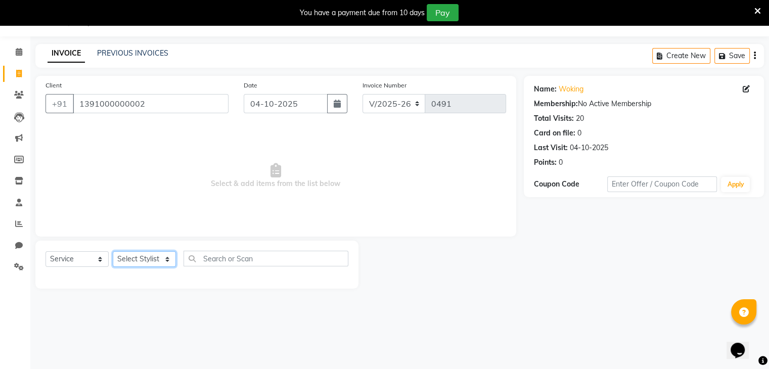
click at [139, 257] on select "Select Stylist [PERSON_NAME] avii [PERSON_NAME][MEDICAL_DATA] [PERSON_NAME] [PE…" at bounding box center [144, 259] width 63 height 16
select select "90617"
click at [113, 252] on select "Select Stylist [PERSON_NAME] avii [PERSON_NAME][MEDICAL_DATA] [PERSON_NAME] [PE…" at bounding box center [144, 259] width 63 height 16
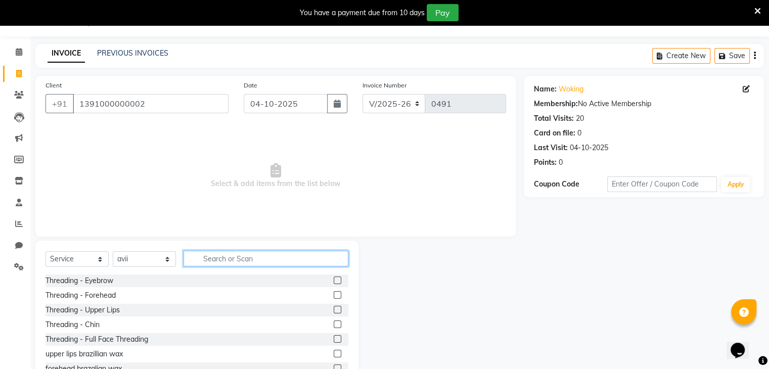
click at [229, 256] on input "text" at bounding box center [265, 259] width 165 height 16
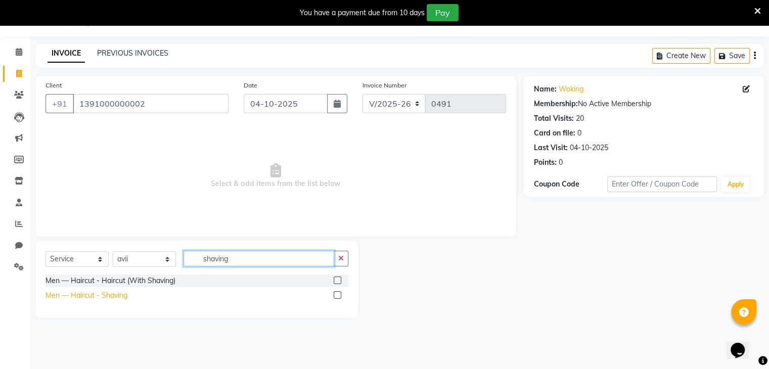
type input "shaving"
click at [109, 298] on div "Men — Haircut - Shaving" at bounding box center [86, 295] width 82 height 11
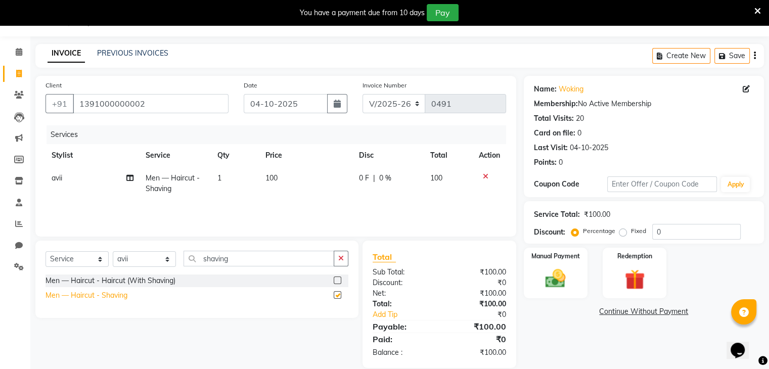
checkbox input "false"
click at [550, 279] on img at bounding box center [555, 279] width 34 height 24
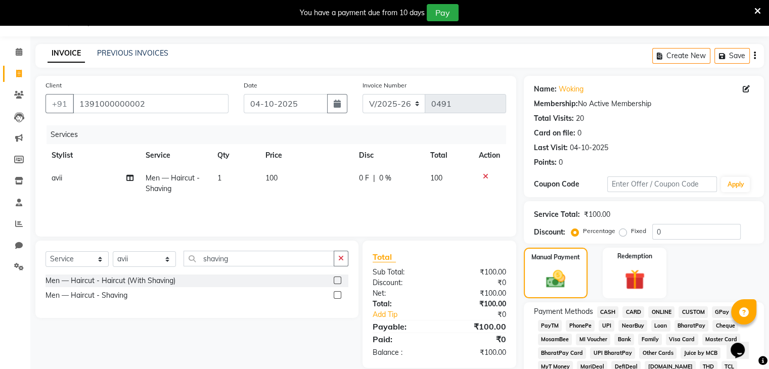
click at [606, 310] on span "CASH" at bounding box center [608, 312] width 22 height 12
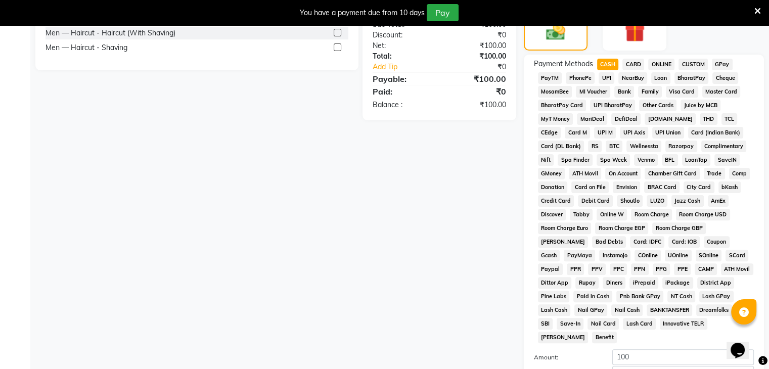
scroll to position [376, 0]
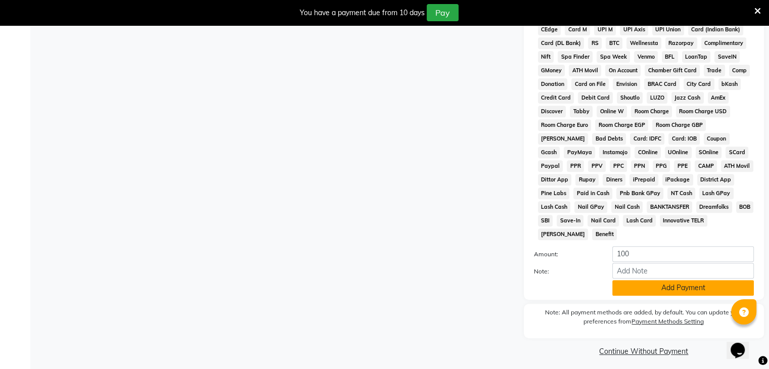
click at [679, 280] on button "Add Payment" at bounding box center [683, 288] width 142 height 16
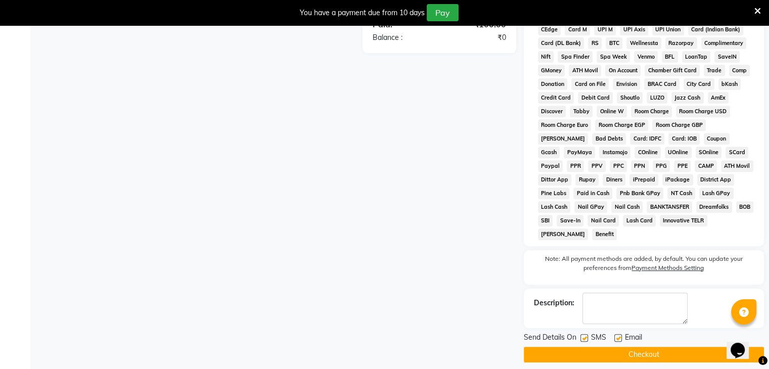
click at [647, 350] on button "Checkout" at bounding box center [644, 355] width 240 height 16
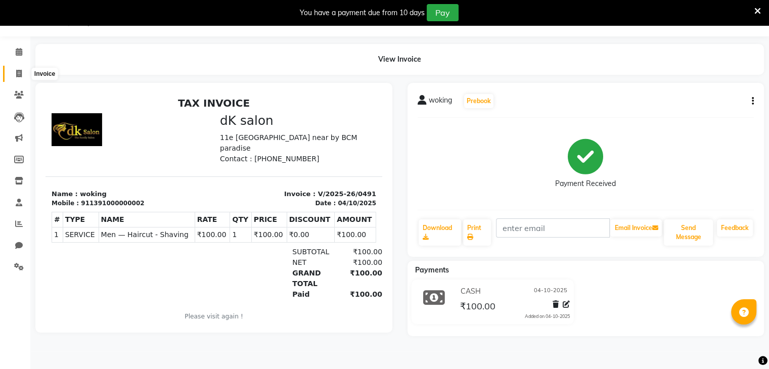
click at [17, 71] on icon at bounding box center [19, 74] width 6 height 8
select select "8913"
select select "service"
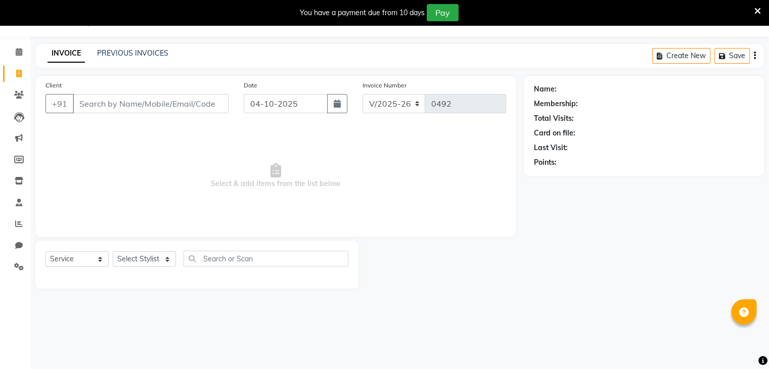
click at [133, 104] on input "Client" at bounding box center [151, 103] width 156 height 19
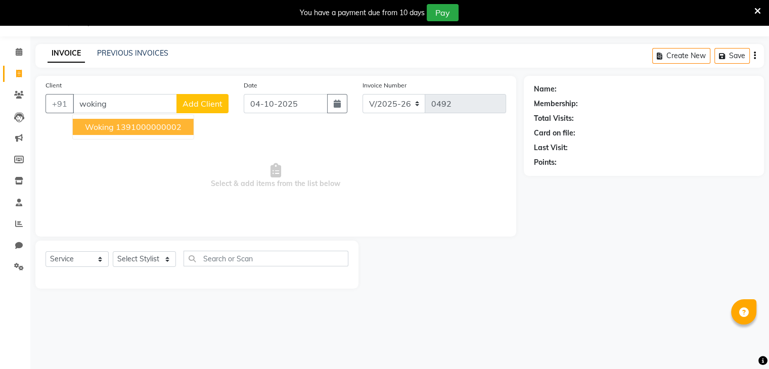
click at [117, 128] on ngb-highlight "1391000000002" at bounding box center [149, 127] width 66 height 10
type input "1391000000002"
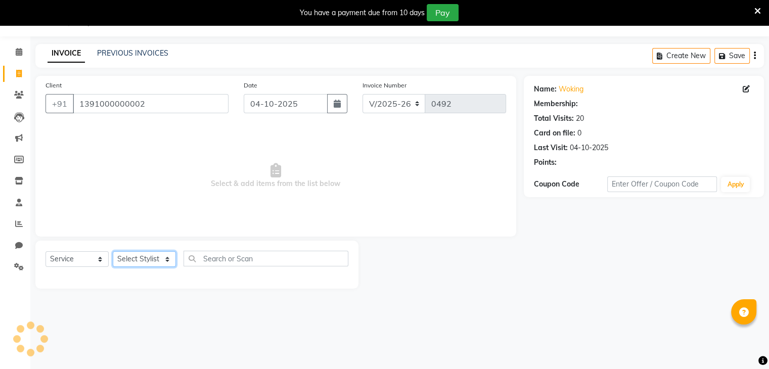
click at [133, 257] on select "Select Stylist [PERSON_NAME] avii [PERSON_NAME][MEDICAL_DATA] [PERSON_NAME] [PE…" at bounding box center [144, 259] width 63 height 16
select select "90540"
click at [113, 252] on select "Select Stylist [PERSON_NAME] avii [PERSON_NAME][MEDICAL_DATA] [PERSON_NAME] [PE…" at bounding box center [144, 259] width 63 height 16
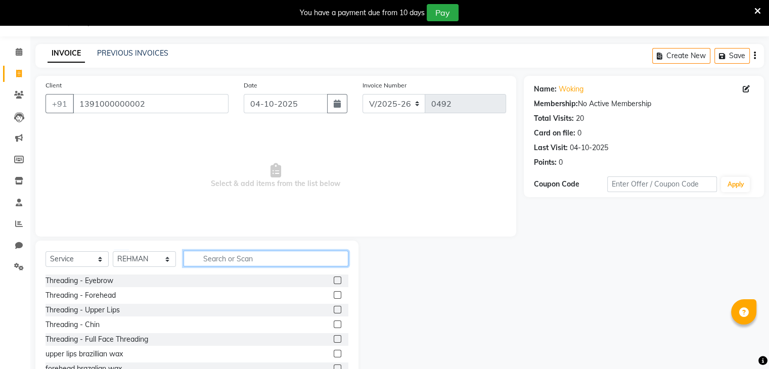
click at [219, 253] on input "text" at bounding box center [265, 259] width 165 height 16
click at [221, 260] on input "text" at bounding box center [265, 259] width 165 height 16
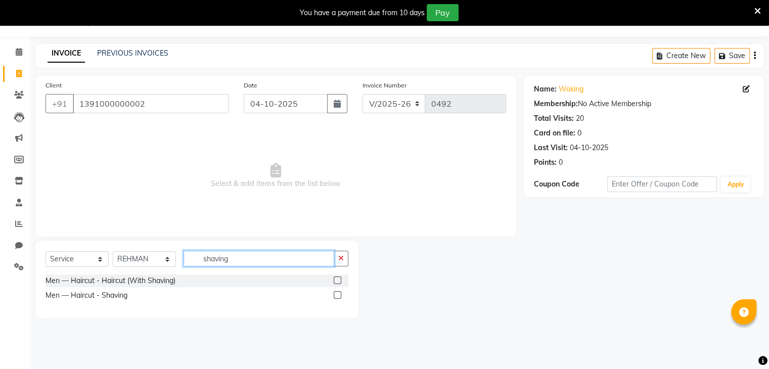
type input "shaving"
click at [168, 296] on div "Men — Haircut - Shaving" at bounding box center [196, 295] width 303 height 13
click at [336, 294] on label at bounding box center [338, 295] width 8 height 8
click at [336, 294] on input "checkbox" at bounding box center [337, 295] width 7 height 7
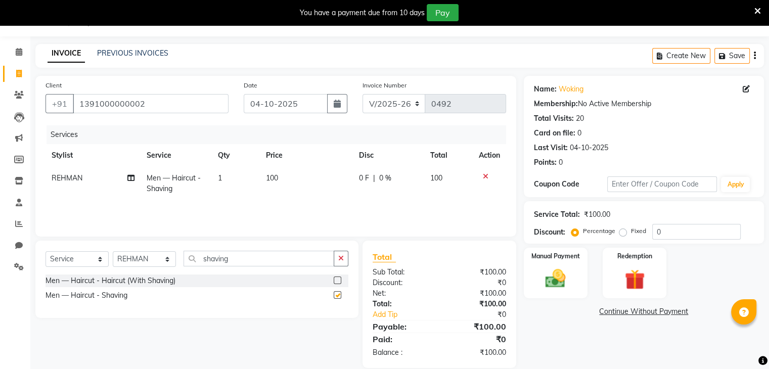
checkbox input "false"
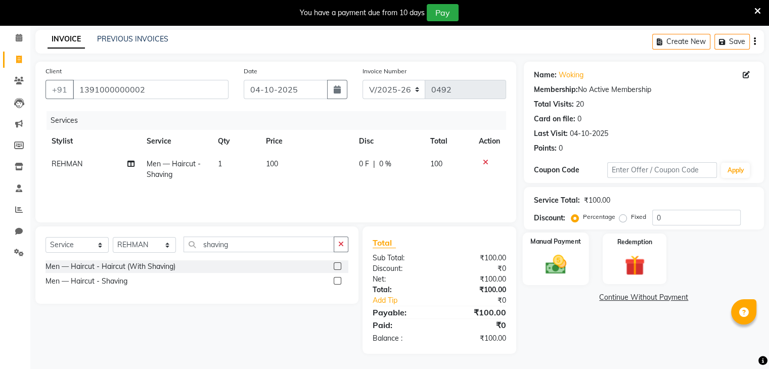
click at [551, 268] on img at bounding box center [555, 265] width 34 height 24
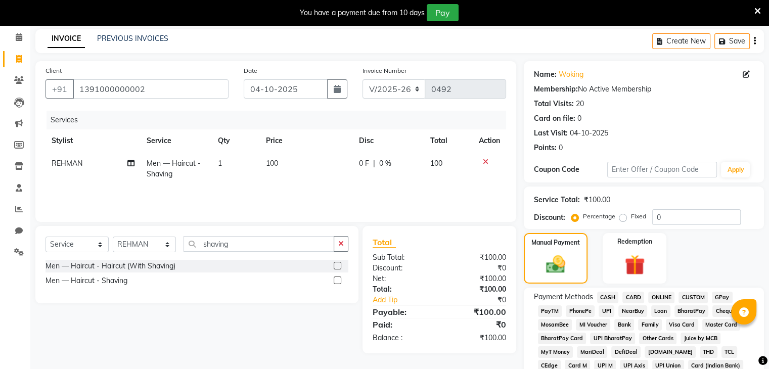
click at [662, 295] on span "ONLINE" at bounding box center [661, 298] width 26 height 12
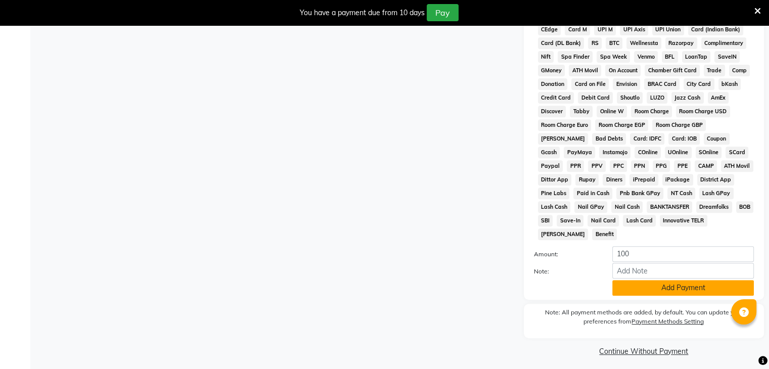
click at [662, 280] on button "Add Payment" at bounding box center [683, 288] width 142 height 16
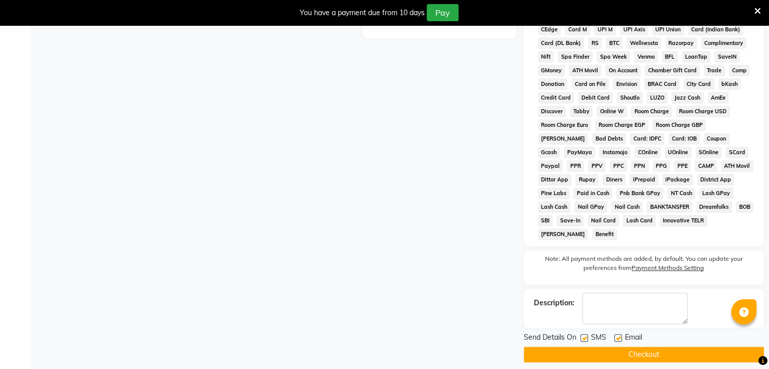
click at [694, 347] on button "Checkout" at bounding box center [644, 355] width 240 height 16
